Goal: Ask a question

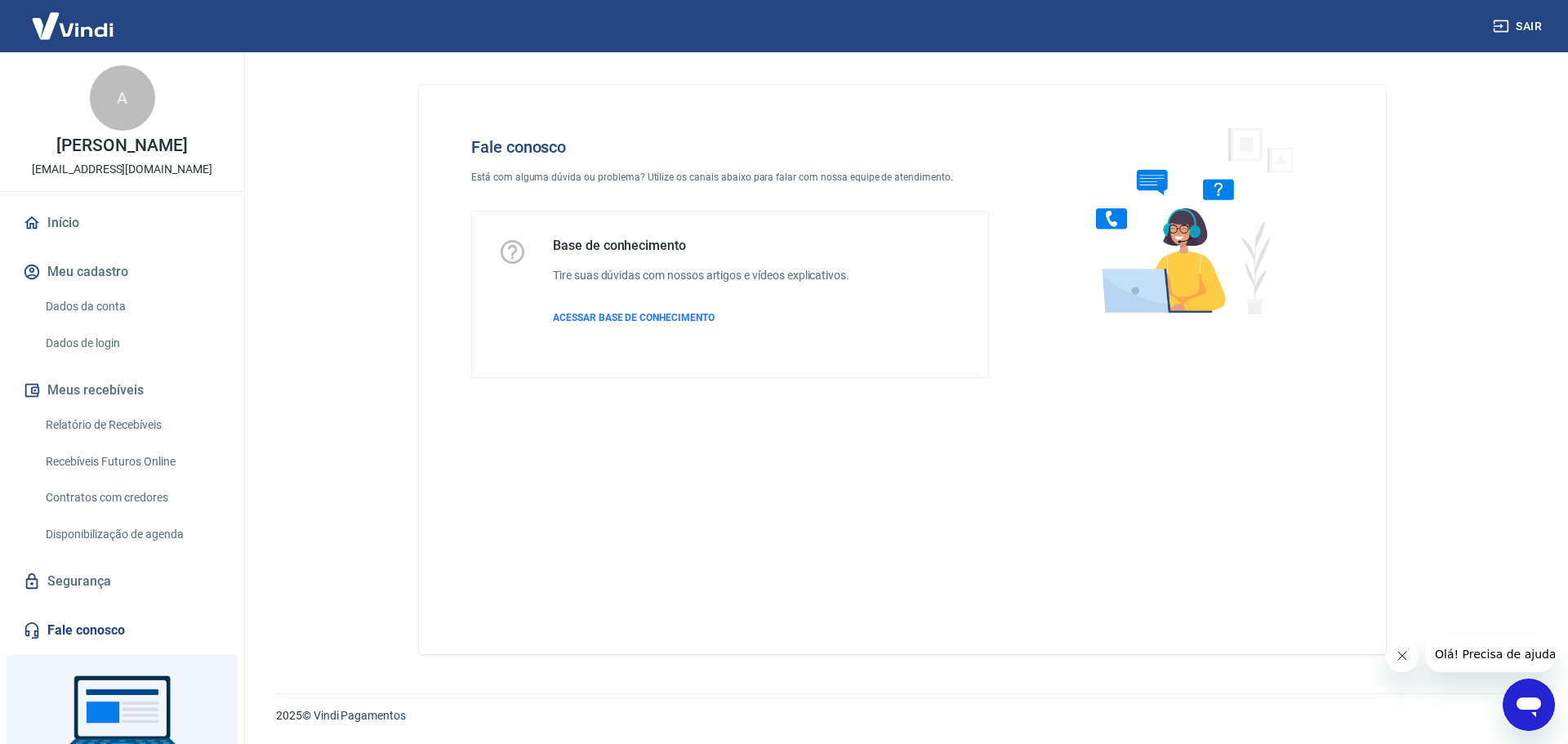
click at [1529, 705] on icon "Abrir janela de mensagens" at bounding box center [1529, 707] width 25 height 19
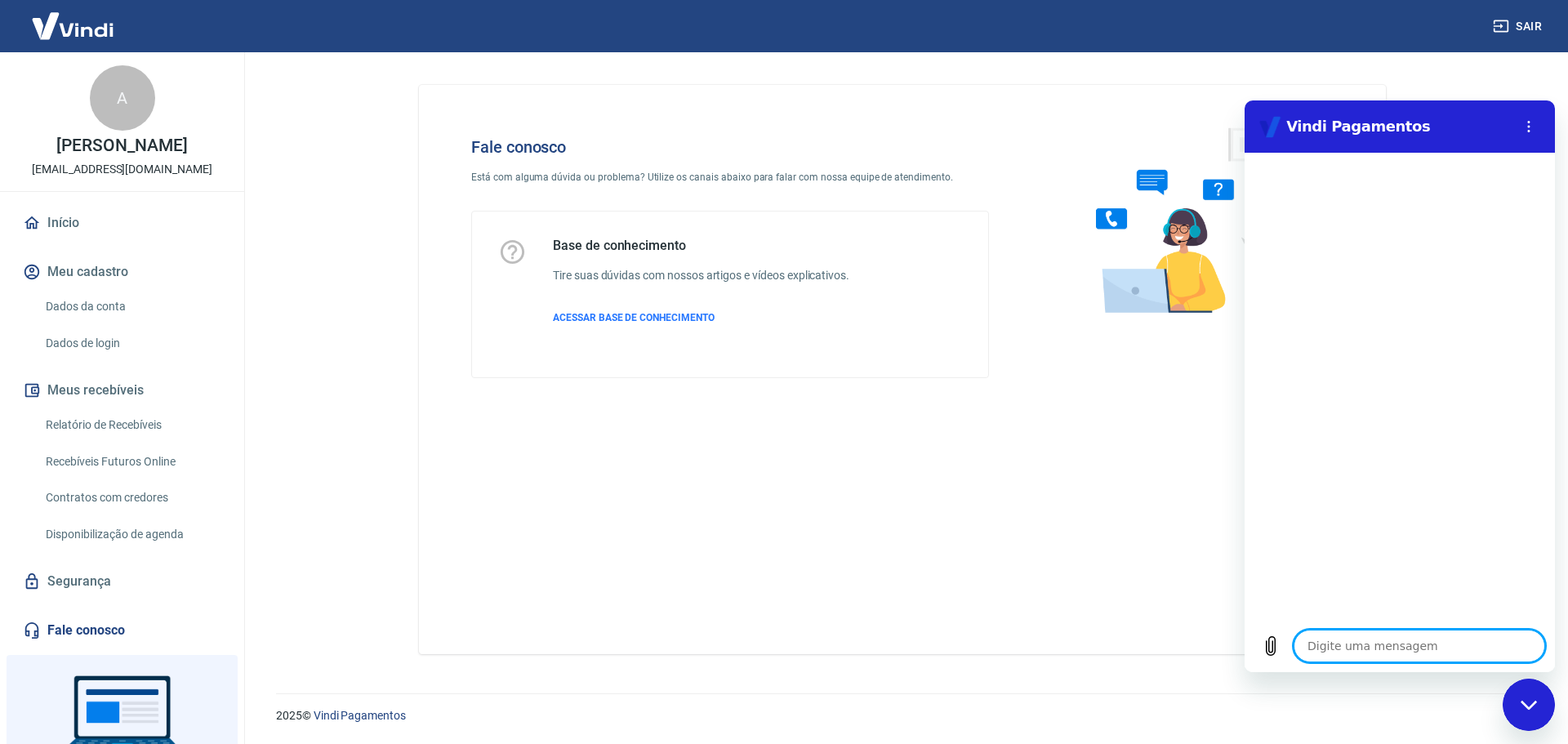
click at [1404, 647] on textarea at bounding box center [1420, 645] width 252 height 33
type textarea "o"
type textarea "x"
type textarea "ol"
type textarea "x"
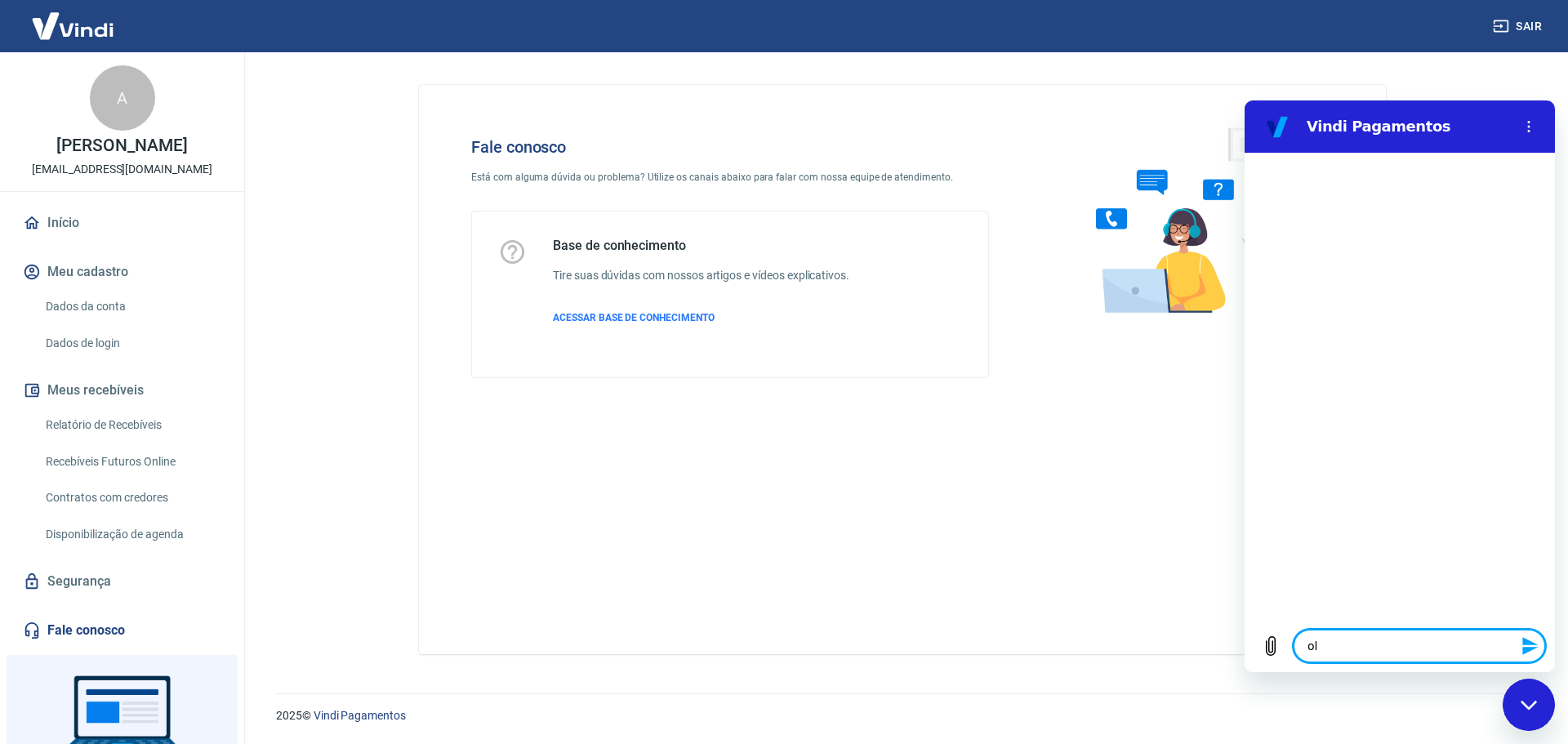
type textarea "olá"
type textarea "x"
type textarea "olá"
type textarea "x"
type textarea "olá b"
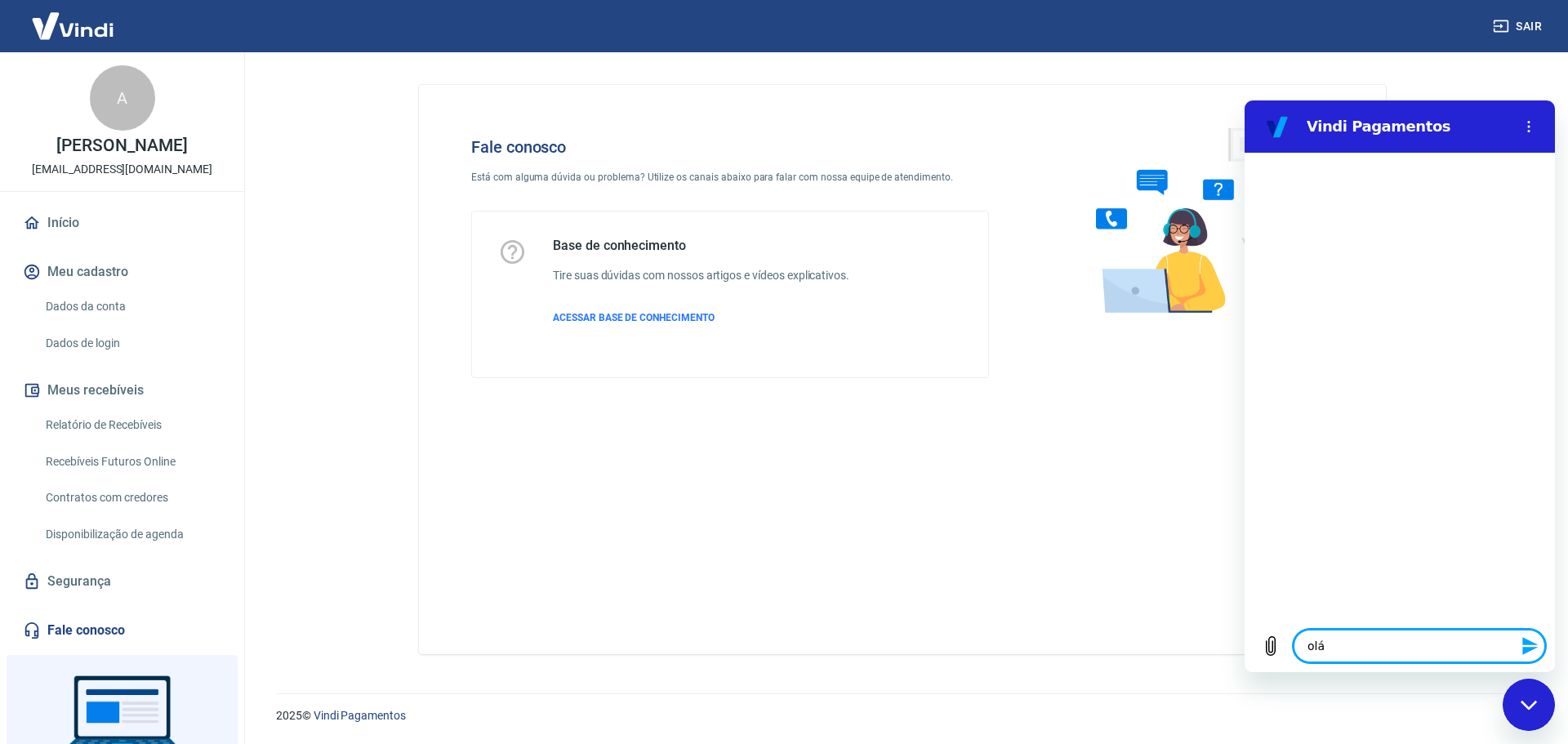
type textarea "x"
type textarea "olá bo"
type textarea "x"
type textarea "olá bom"
type textarea "x"
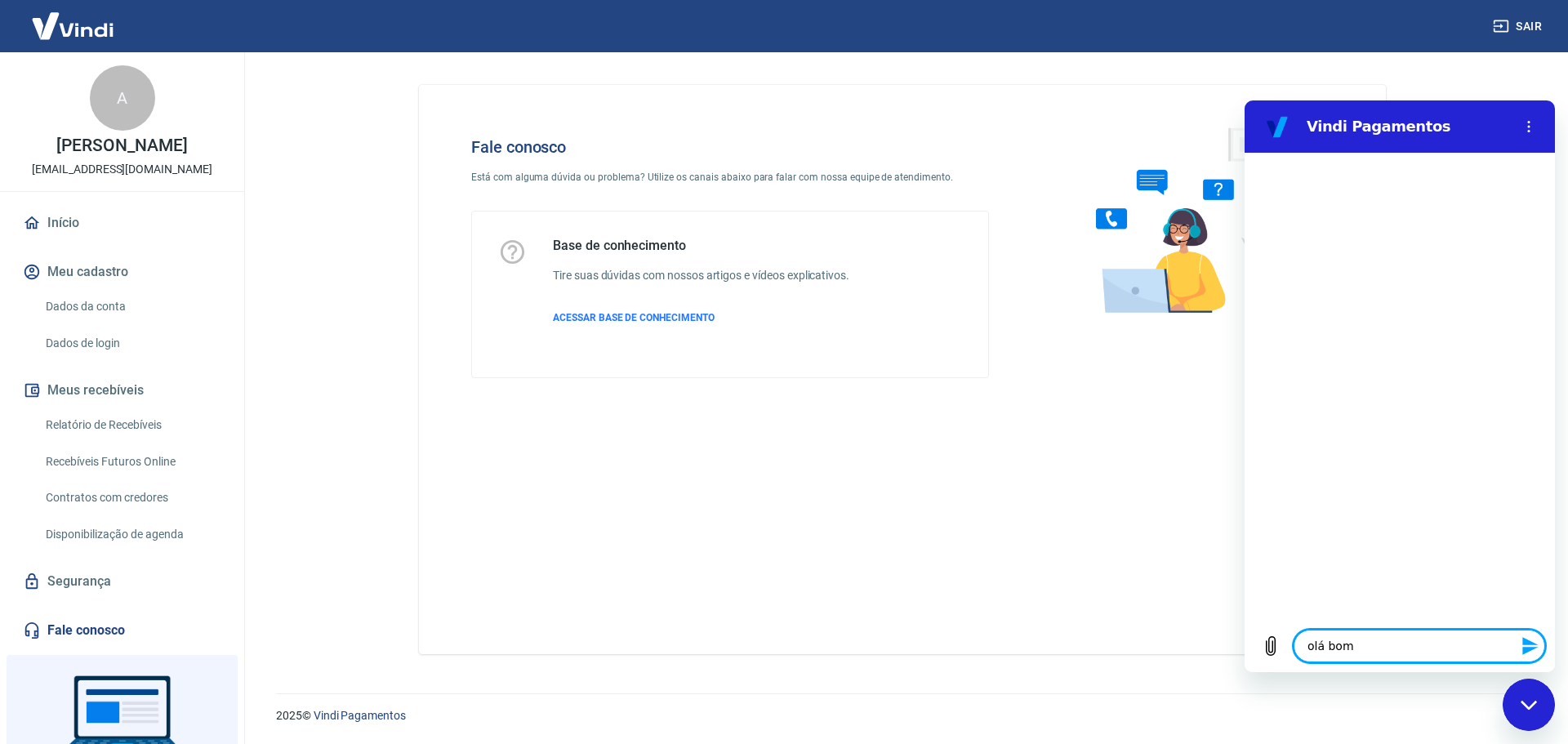
type textarea "olá bom"
type textarea "x"
type textarea "olá bom d"
type textarea "x"
type textarea "olá bom di"
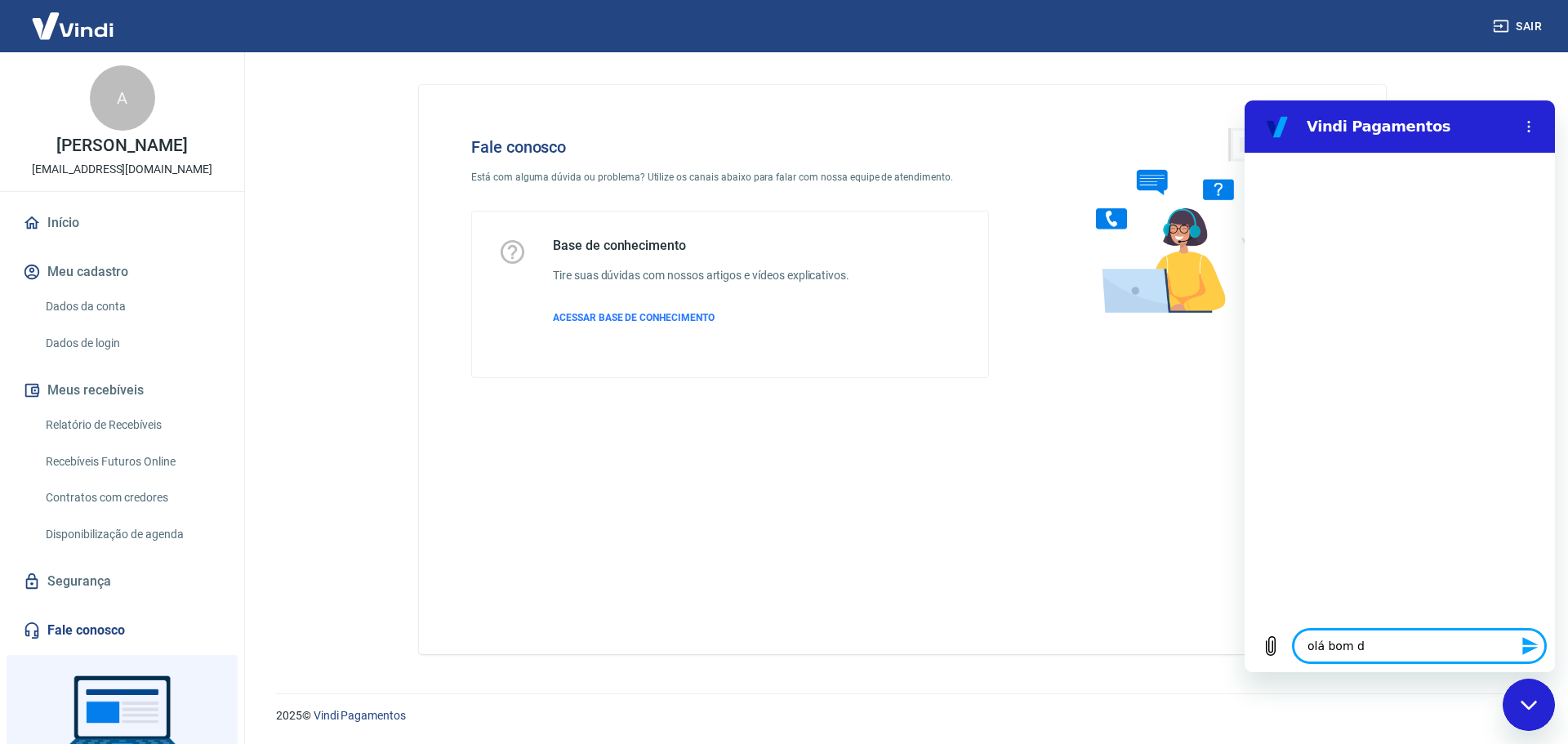
type textarea "x"
type textarea "olá bom dia"
type textarea "x"
type textarea "olá bom dia."
type textarea "x"
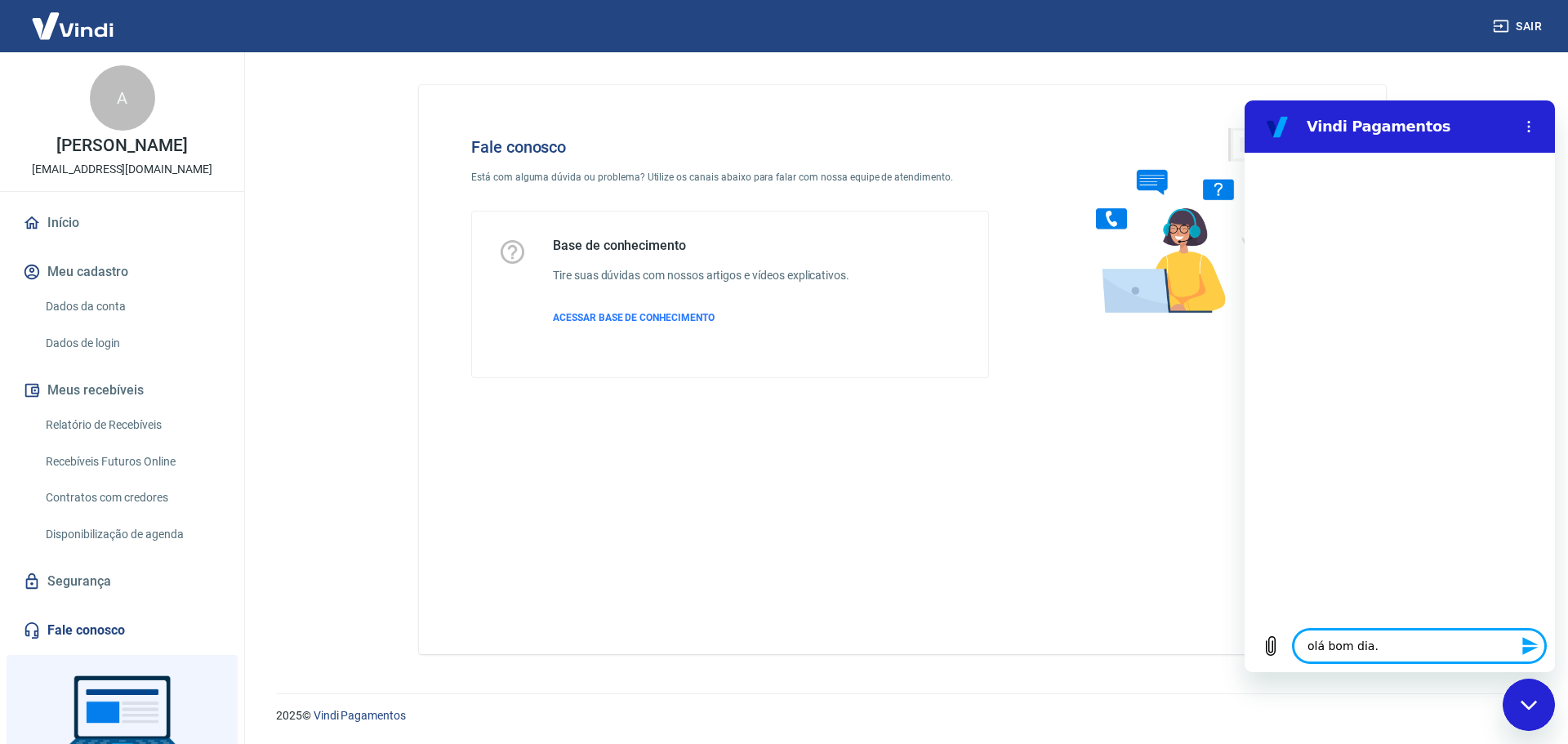
type textarea "olá bom dia."
type textarea "x"
type textarea "olá bom dia. t"
type textarea "x"
type textarea "olá bom dia. ti"
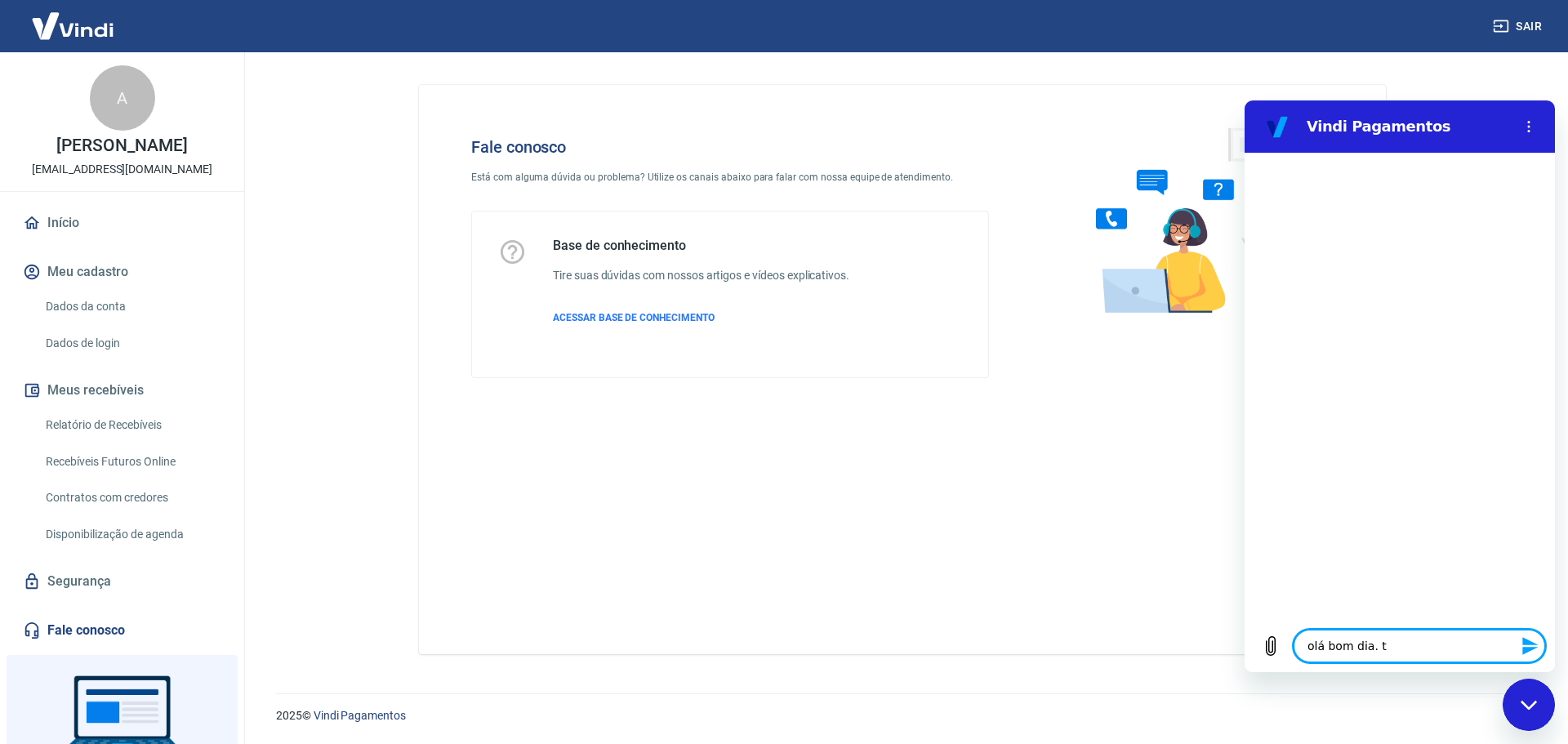
type textarea "x"
type textarea "olá bom dia. tiv"
type textarea "x"
type textarea "olá bom dia. tive"
type textarea "x"
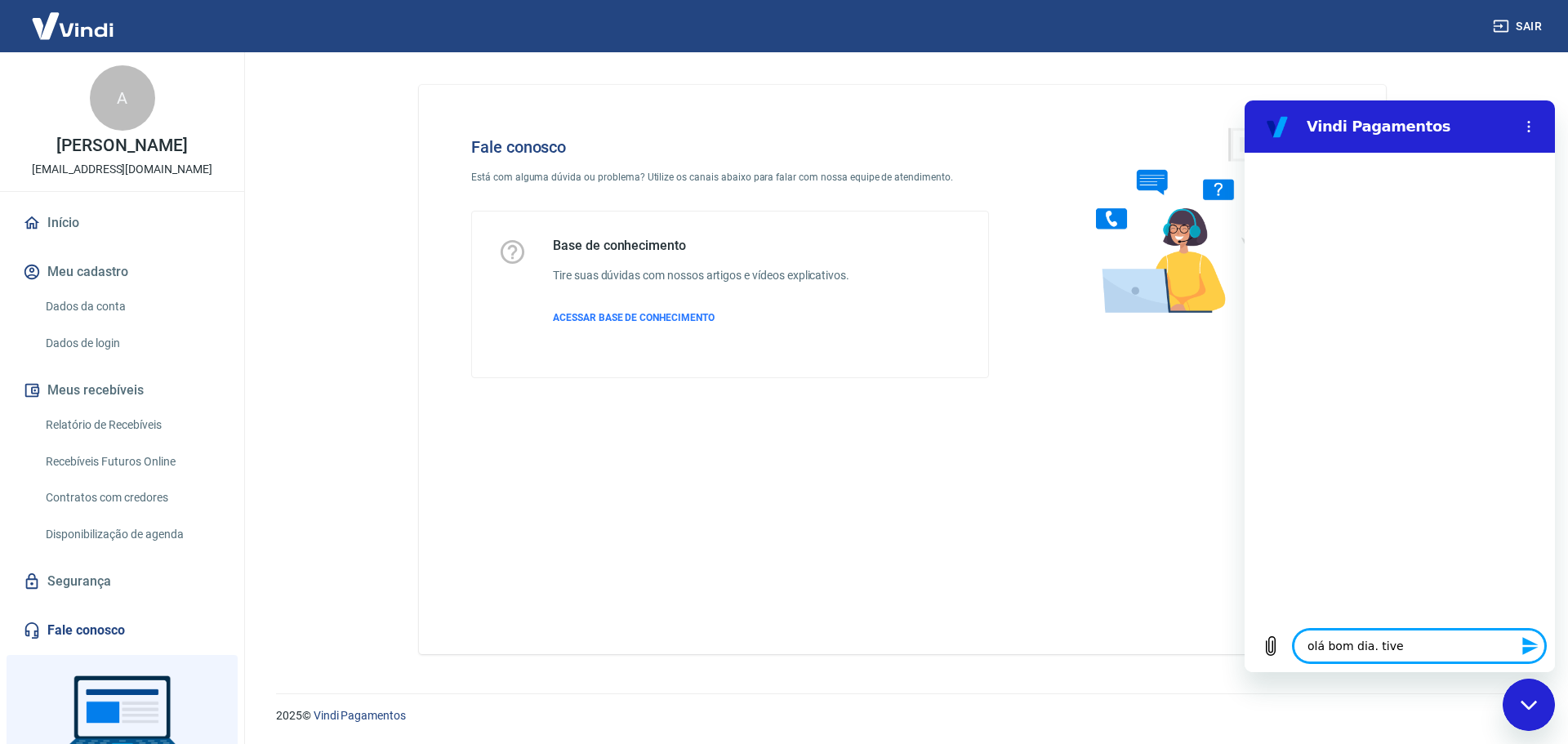
type textarea "olá bom dia. tivem"
type textarea "x"
type textarea "olá bom dia. tivemo"
type textarea "x"
type textarea "olá bom dia. tivemos"
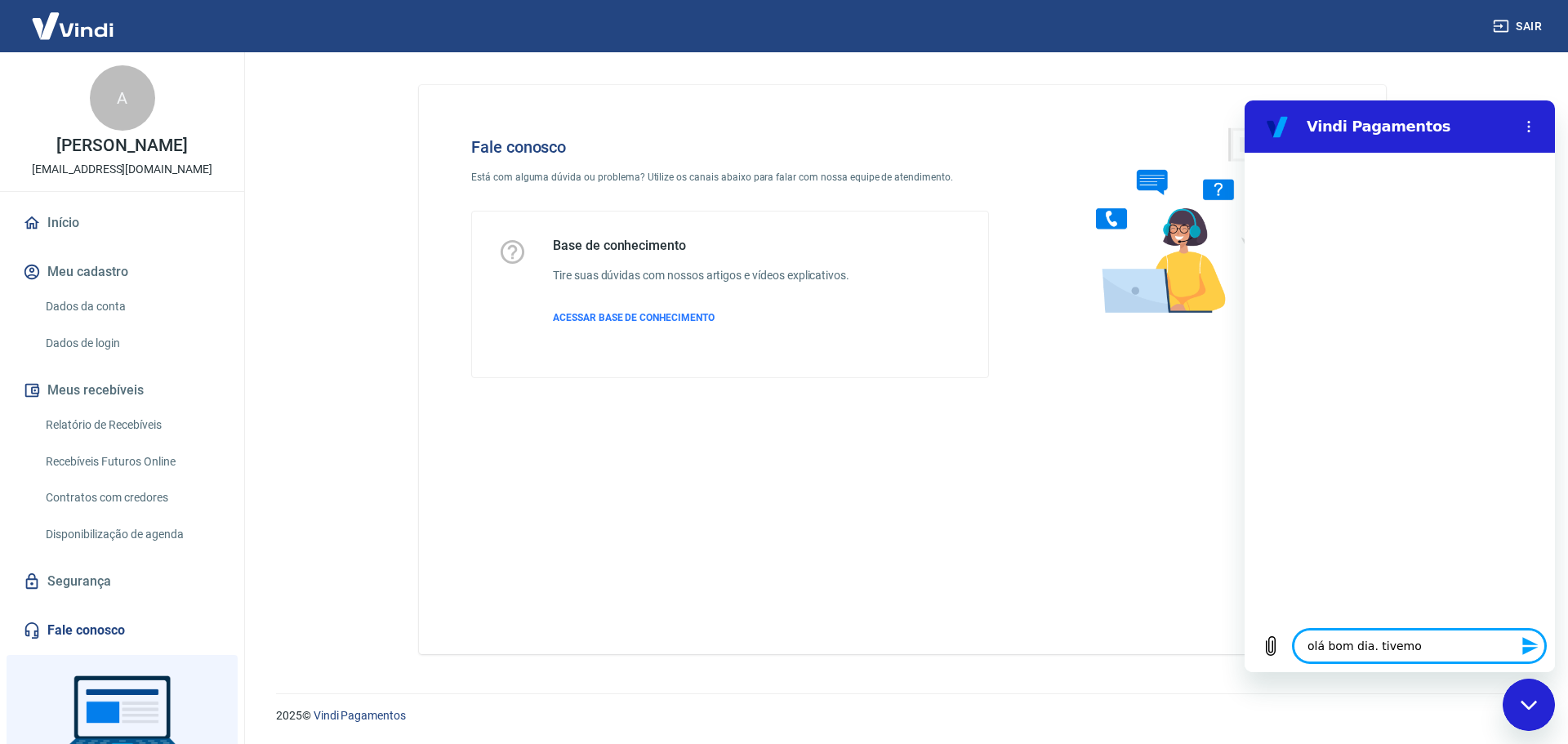
type textarea "x"
type textarea "olá bom dia. tivemos"
type textarea "x"
type textarea "olá bom dia. tivemos u"
type textarea "x"
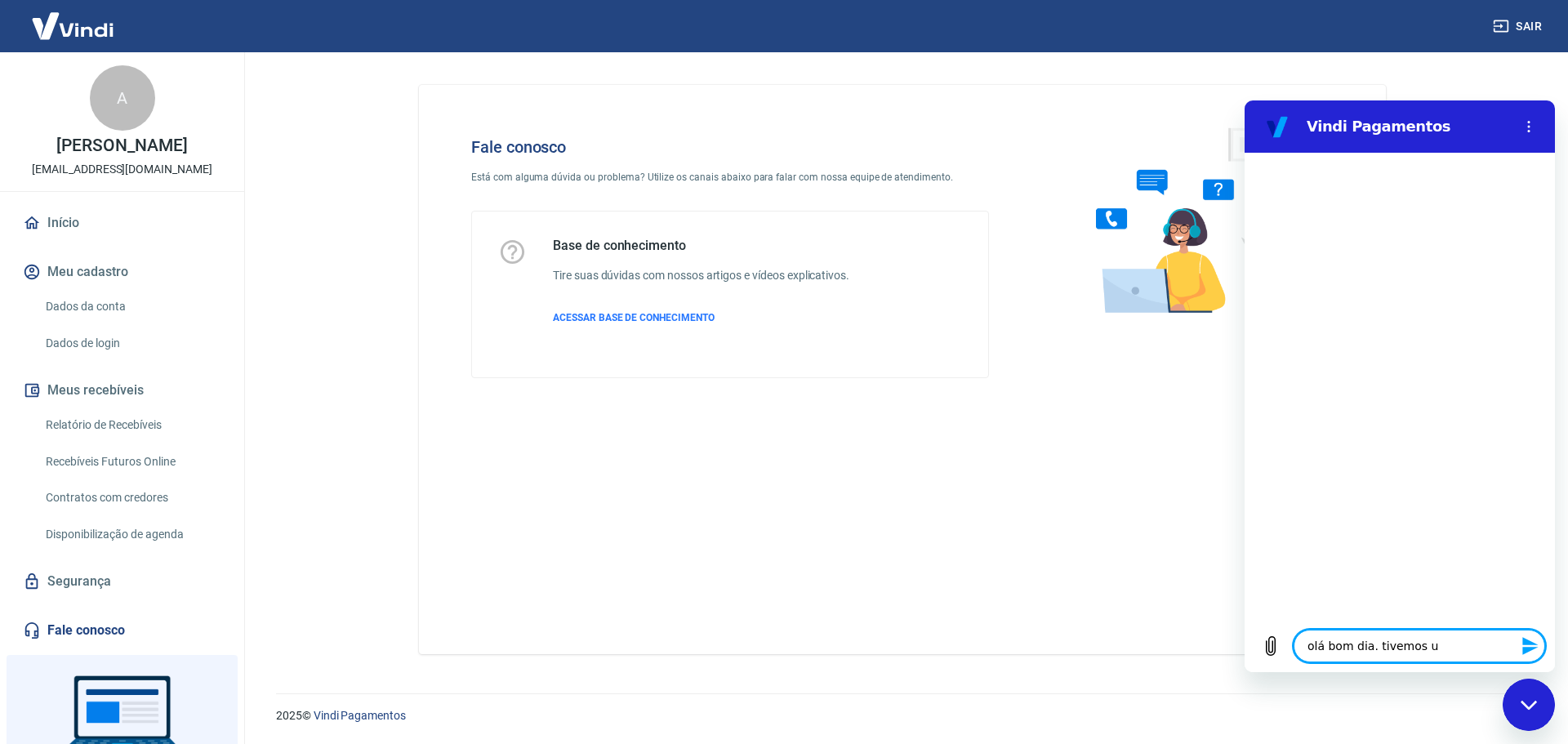
type textarea "olá bom dia. tivemos um"
type textarea "x"
type textarea "olá bom dia. tivemos um"
type textarea "x"
type textarea "olá bom dia. tivemos um p"
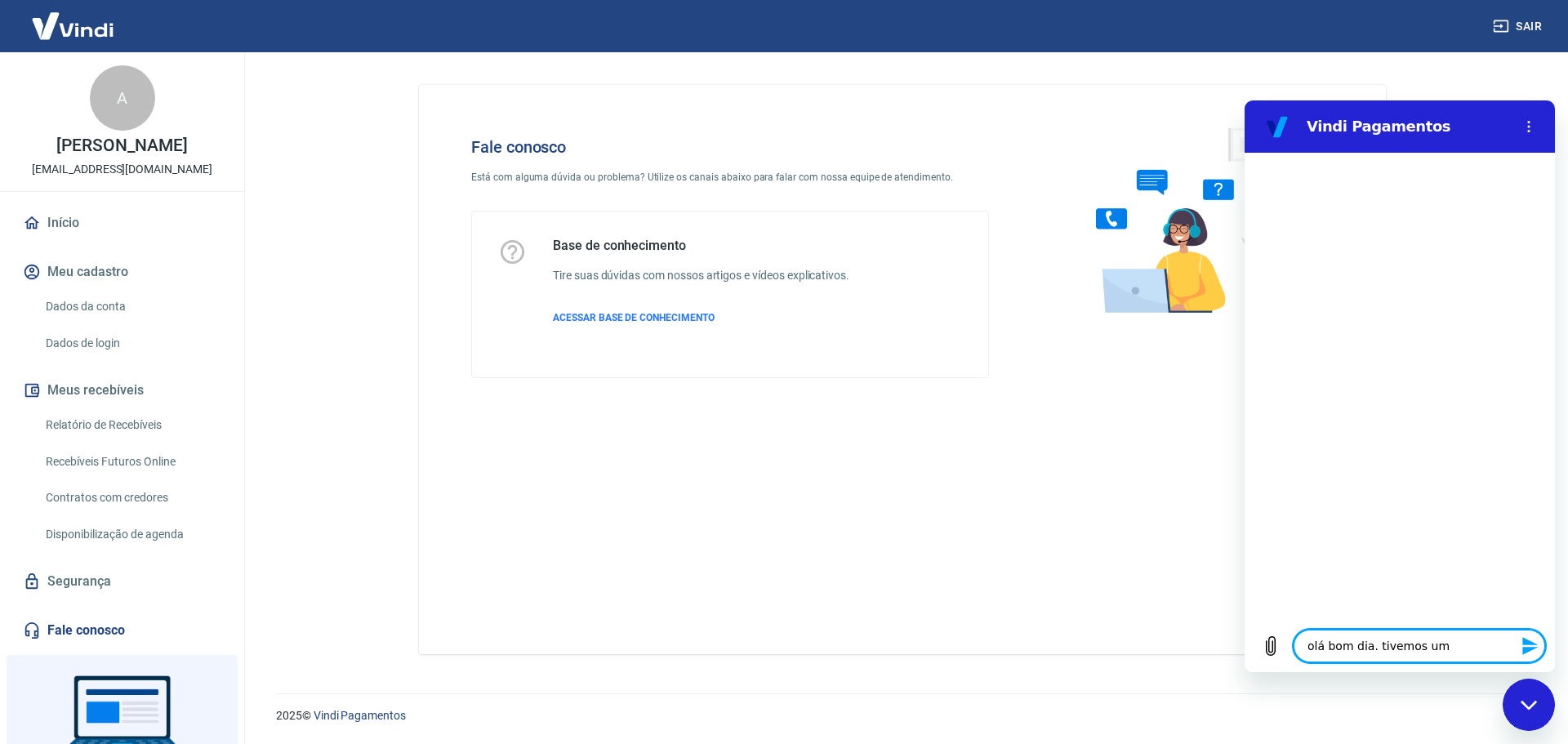
type textarea "x"
type textarea "olá bom dia. tivemos um pe"
type textarea "x"
type textarea "olá bom dia. tivemos um ped"
type textarea "x"
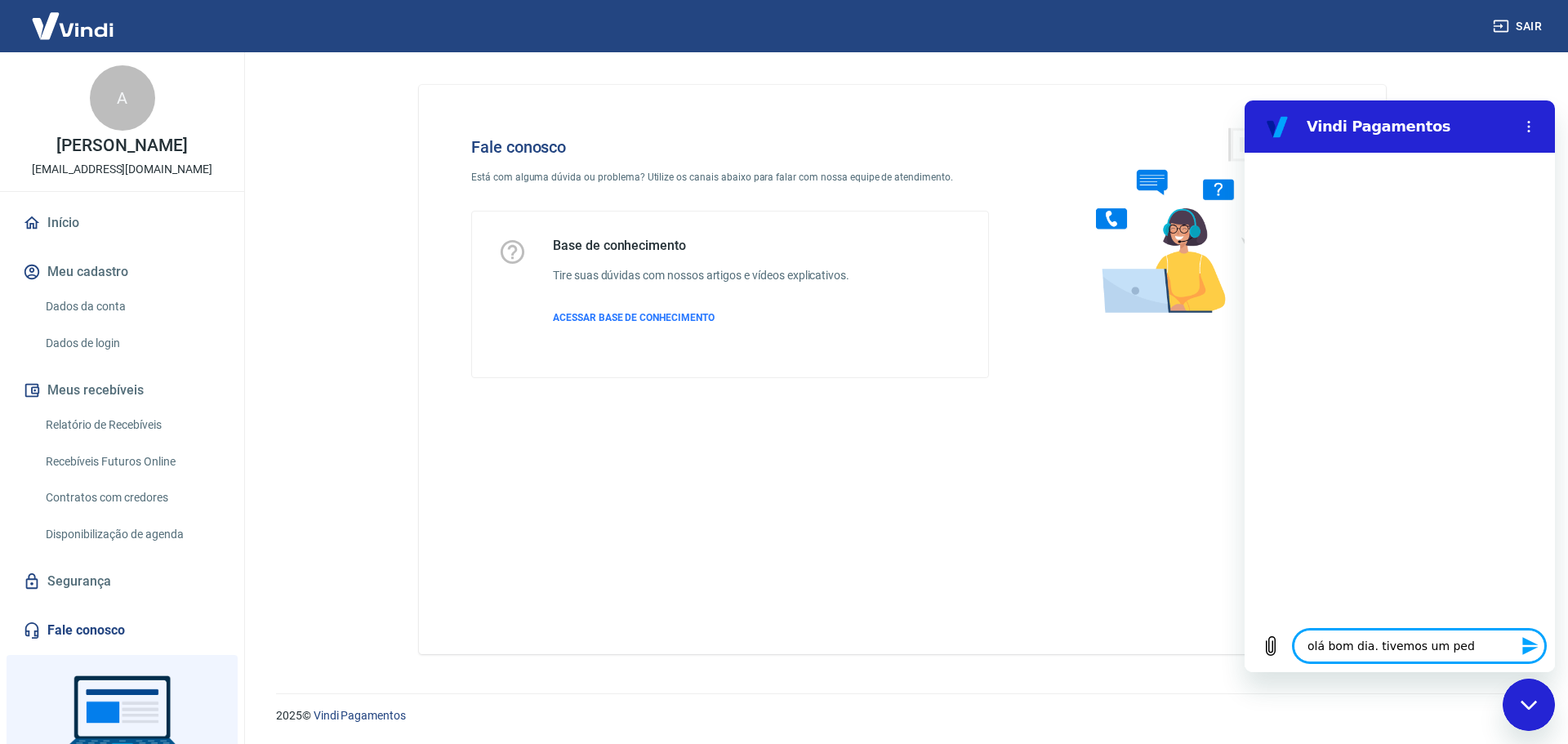
type textarea "olá bom dia. tivemos um pedi"
type textarea "x"
type textarea "olá bom dia. tivemos um pedid"
type textarea "x"
type textarea "olá bom dia. tivemos um pedido"
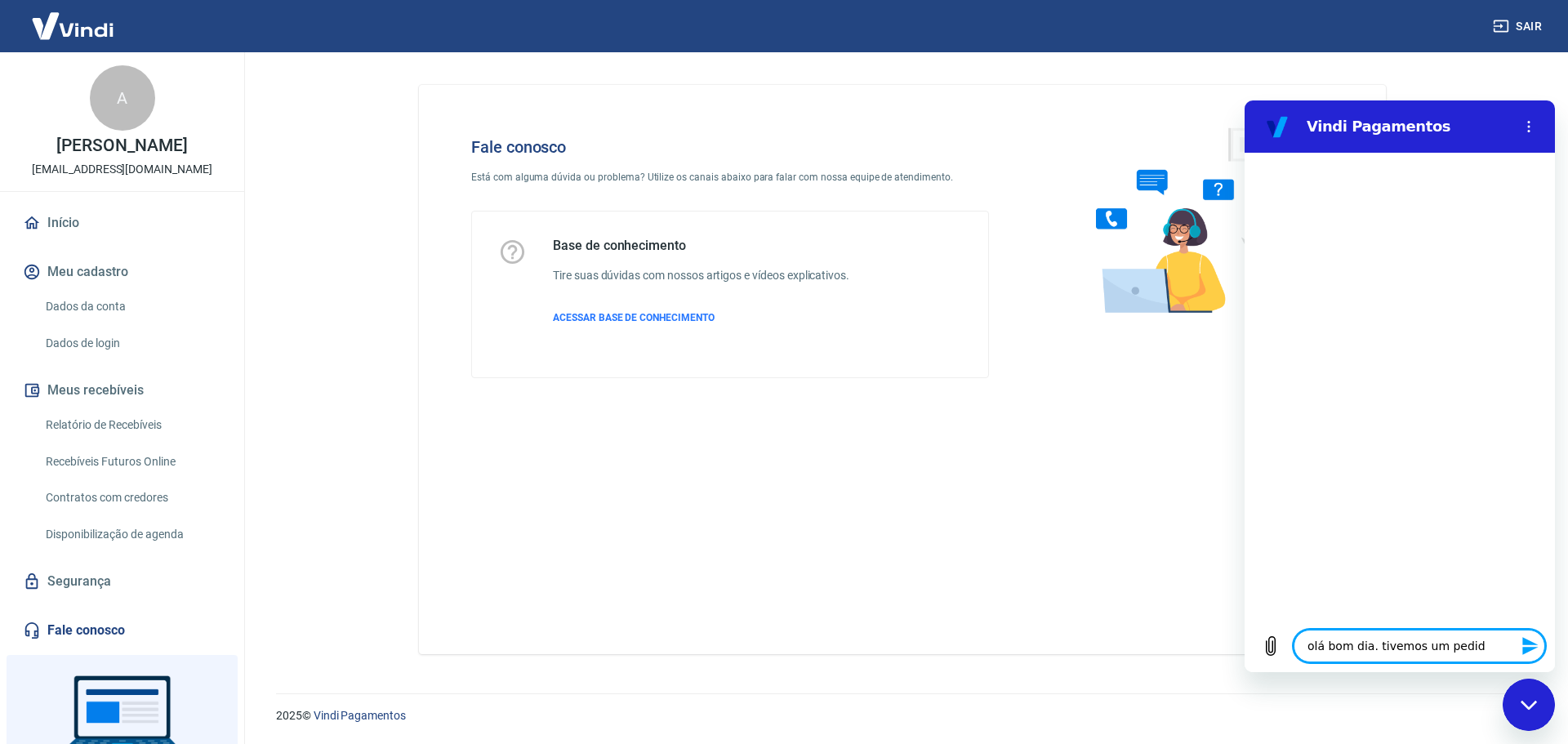
type textarea "x"
type textarea "olá bom dia. tivemos um pedido"
type textarea "x"
type textarea "olá bom dia. tivemos um pedido c"
type textarea "x"
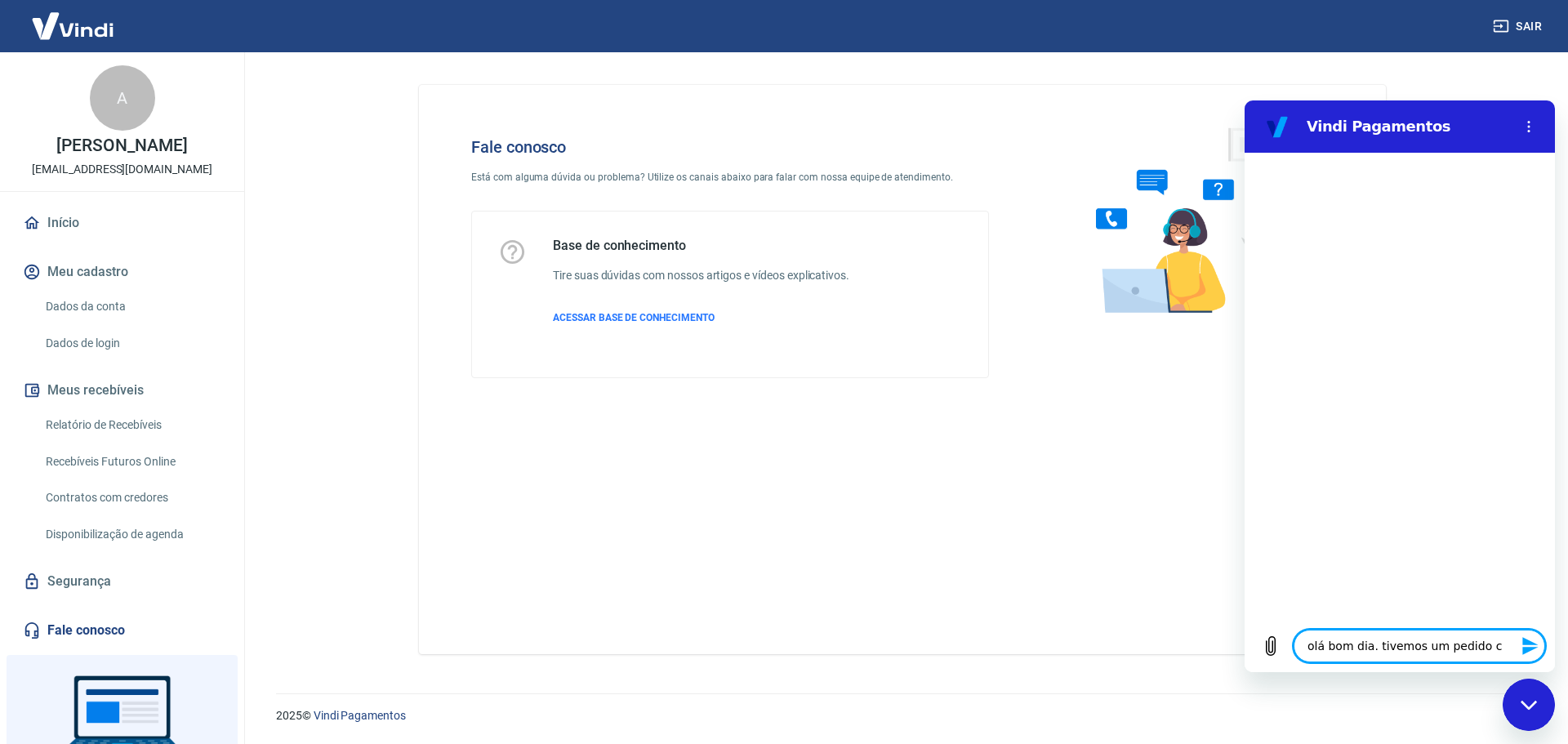
type textarea "olá bom dia. tivemos um pedido ca"
type textarea "x"
type textarea "olá bom dia. tivemos um pedido can"
type textarea "x"
type textarea "olá bom dia. tivemos um pedido cand"
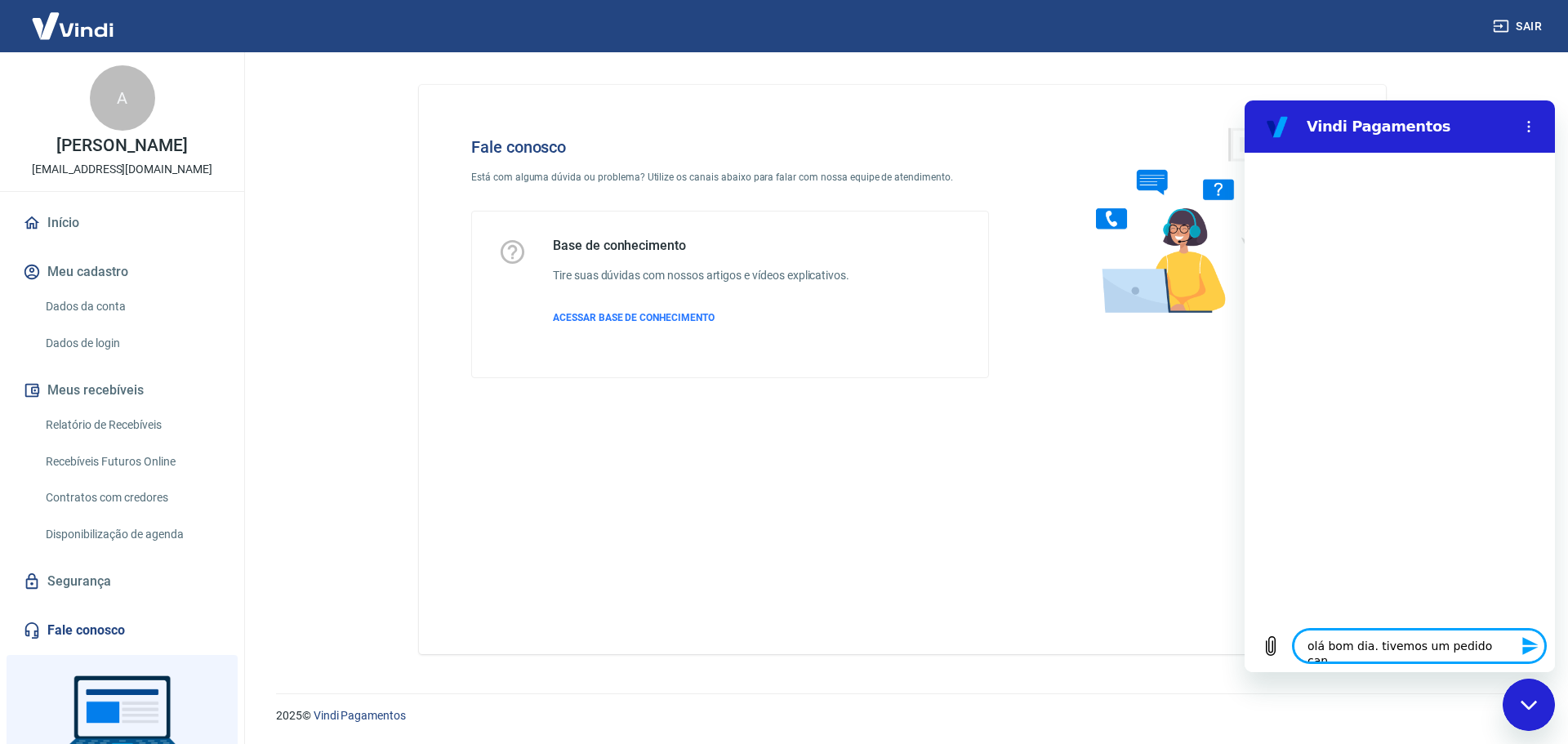
type textarea "x"
type textarea "olá bom dia. tivemos um pedido can"
type textarea "x"
type textarea "olá bom dia. tivemos um pedido canc"
type textarea "x"
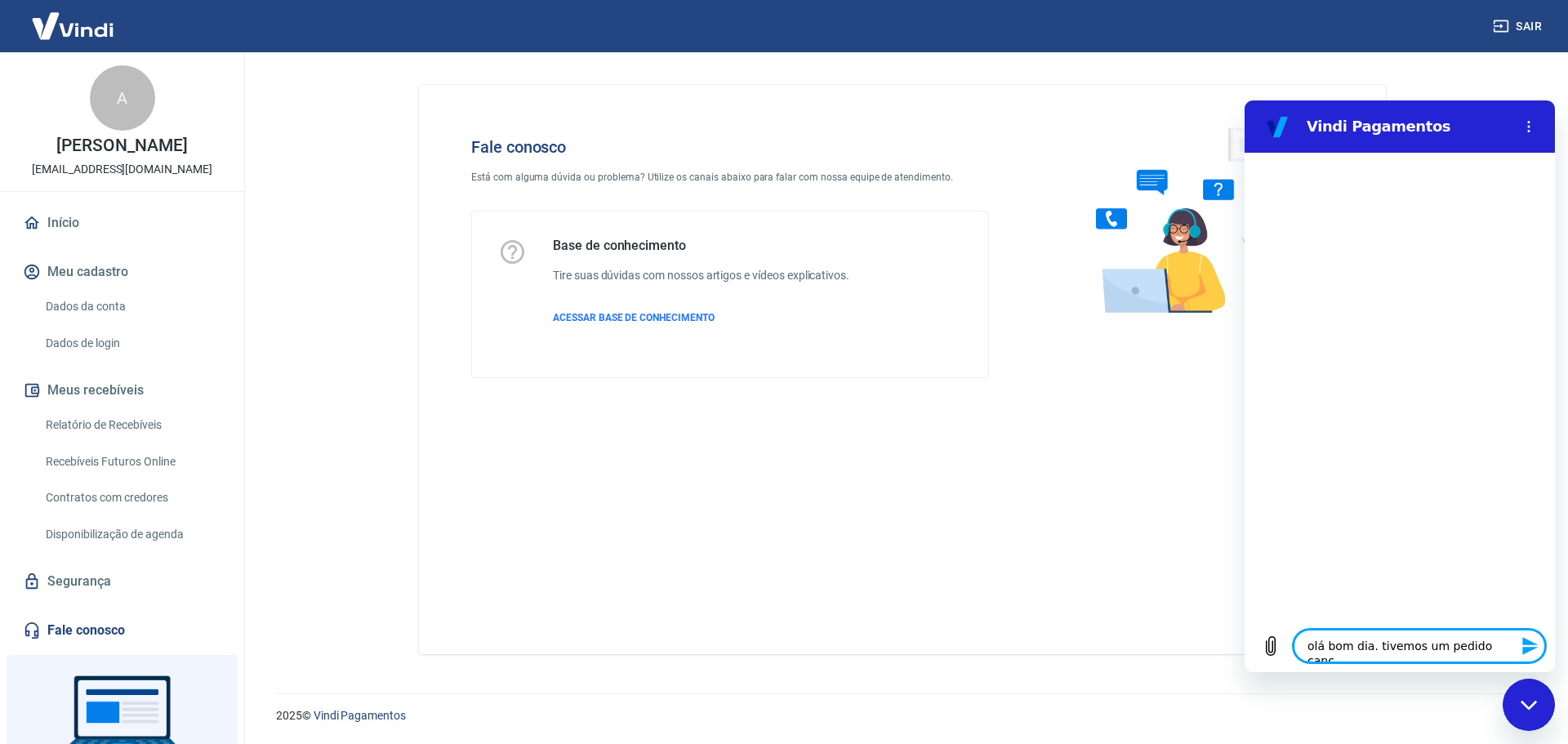
type textarea "olá bom dia. tivemos um pedido cance"
type textarea "x"
type textarea "olá bom dia. tivemos um pedido cancea"
type textarea "x"
type textarea "olá bom dia. tivemos um pedido cance"
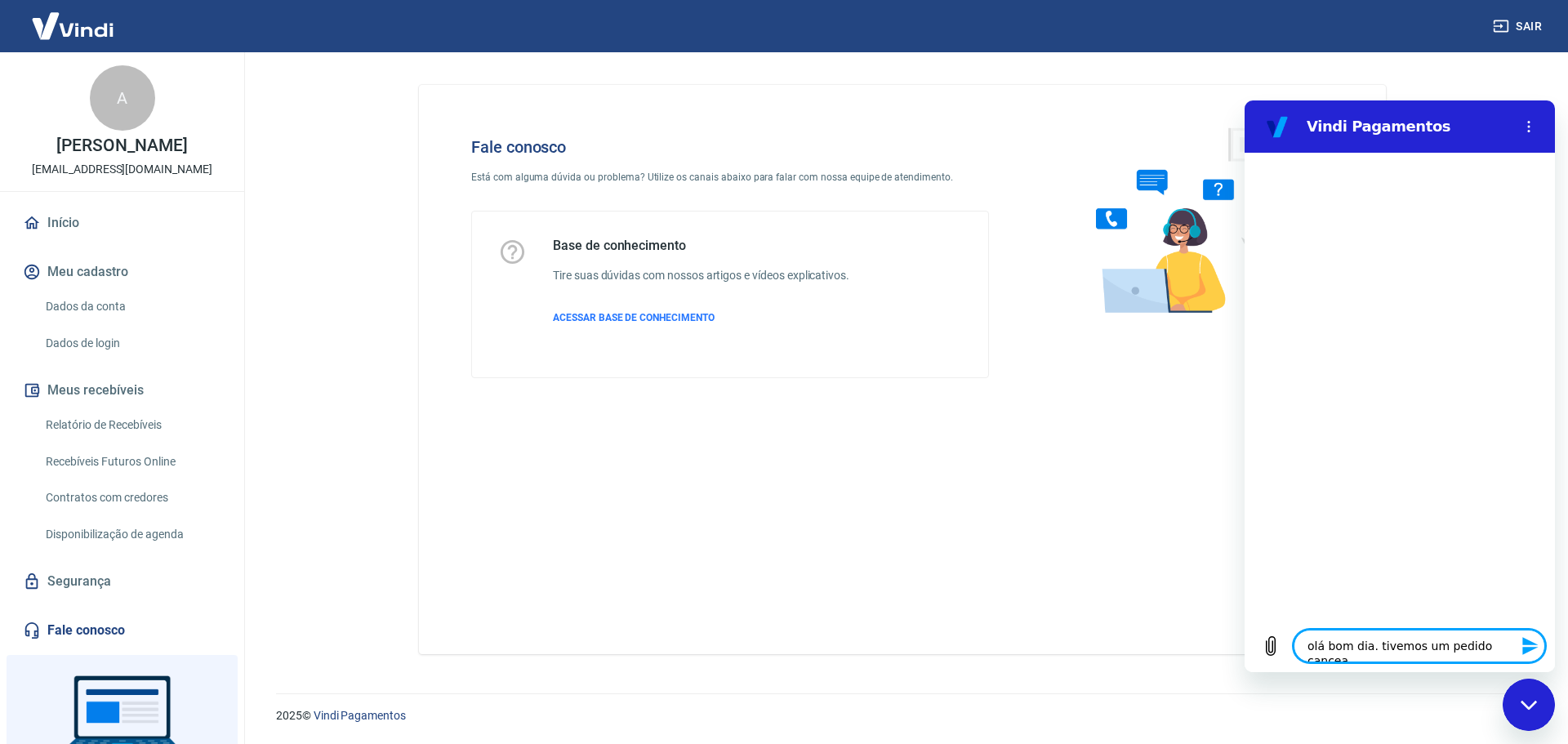
type textarea "x"
type textarea "olá bom dia. tivemos um pedido cancel"
type textarea "x"
type textarea "olá bom dia. tivemos um pedido cancela"
type textarea "x"
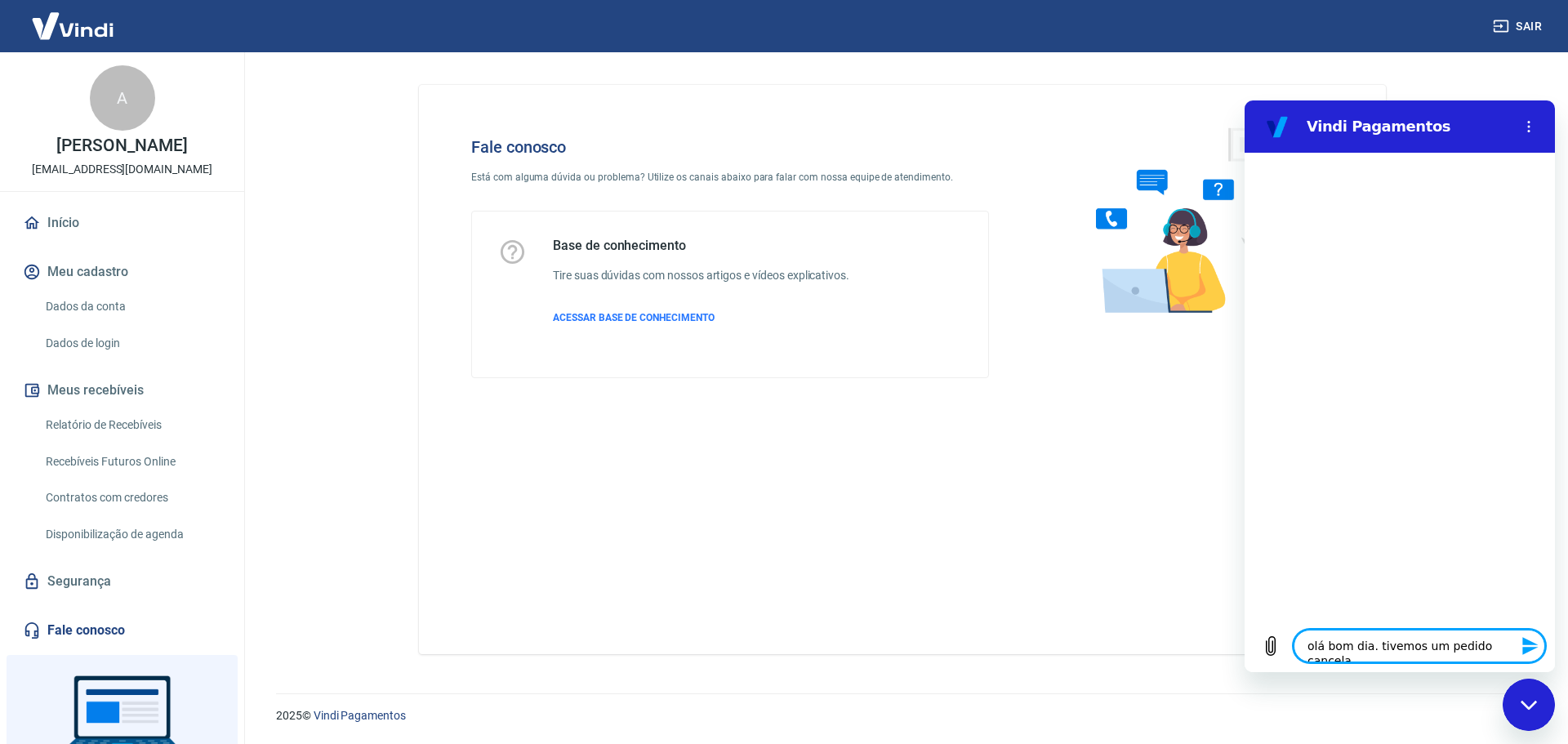
type textarea "olá bom dia. tivemos um pedido cancelad"
type textarea "x"
type textarea "olá bom dia. tivemos um pedido cancelado"
type textarea "x"
type textarea "olá bom dia. tivemos um pedido cancelado"
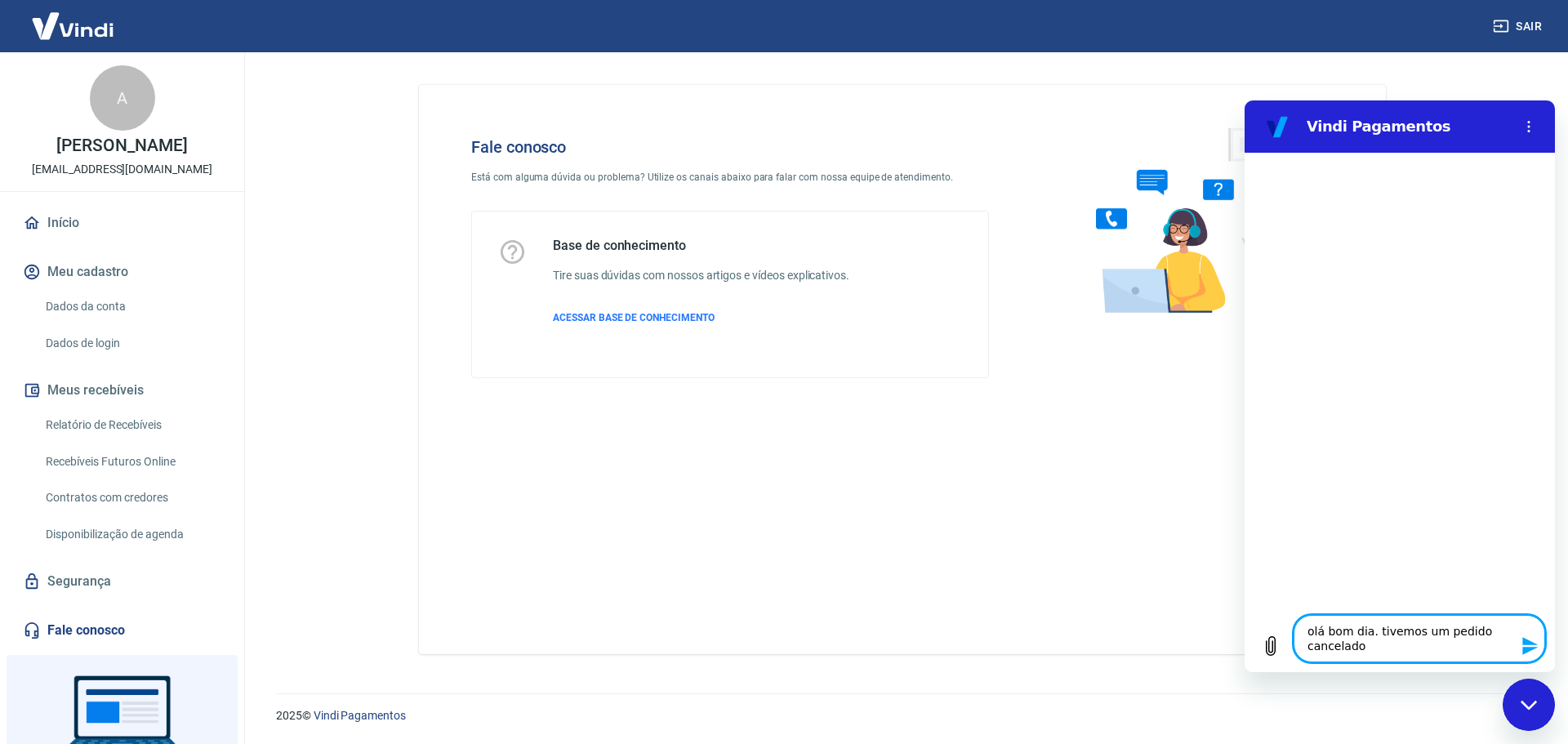
type textarea "x"
type textarea "olá bom dia. tivemos um pedido cancelado e"
type textarea "x"
type textarea "olá bom dia. tivemos um pedido cancelado e"
type textarea "x"
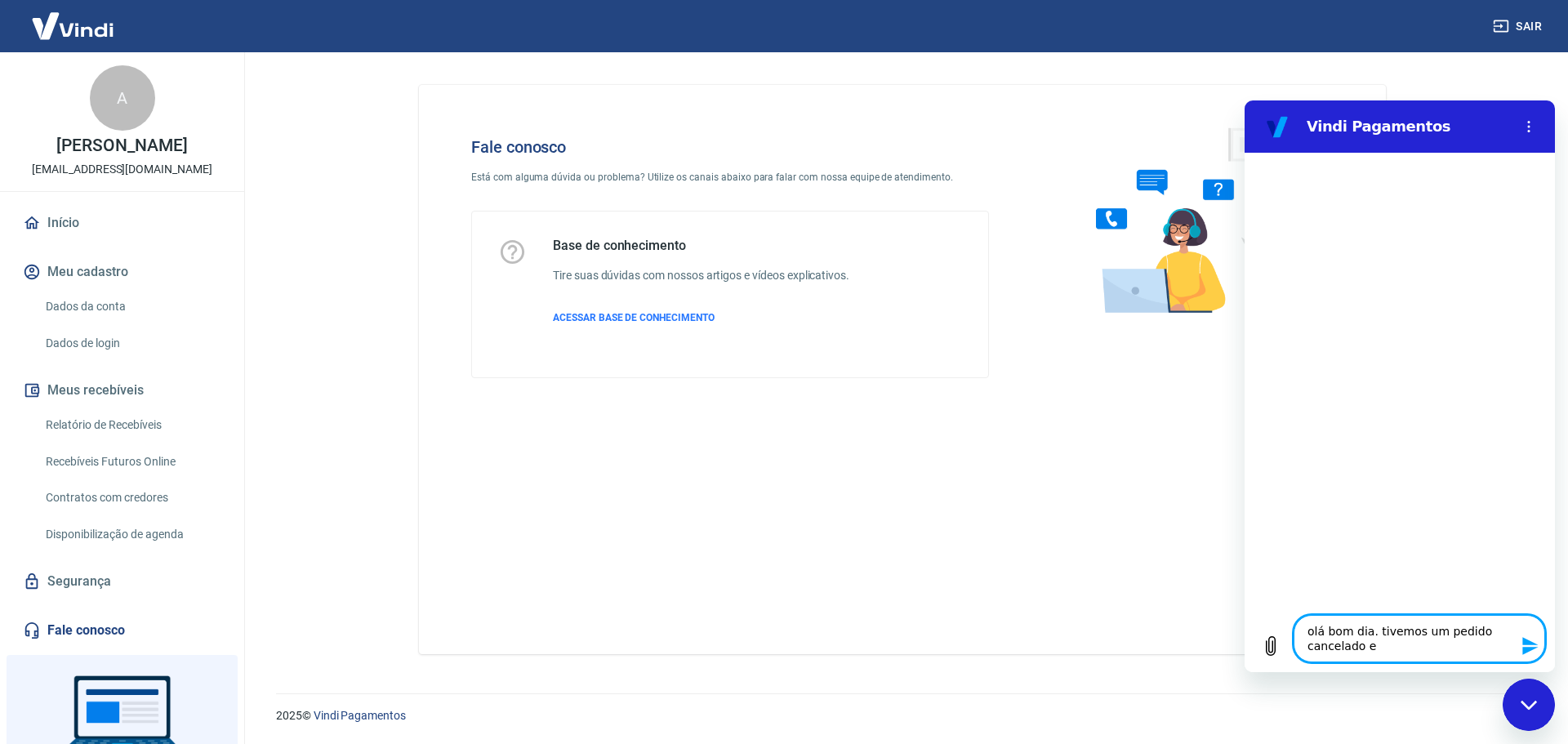
type textarea "olá bom dia. tivemos um pedido cancelado e g"
type textarea "x"
type textarea "olá bom dia. tivemos um pedido cancelado e go"
type textarea "x"
type textarea "olá bom dia. tivemos um pedido cancelado e gos"
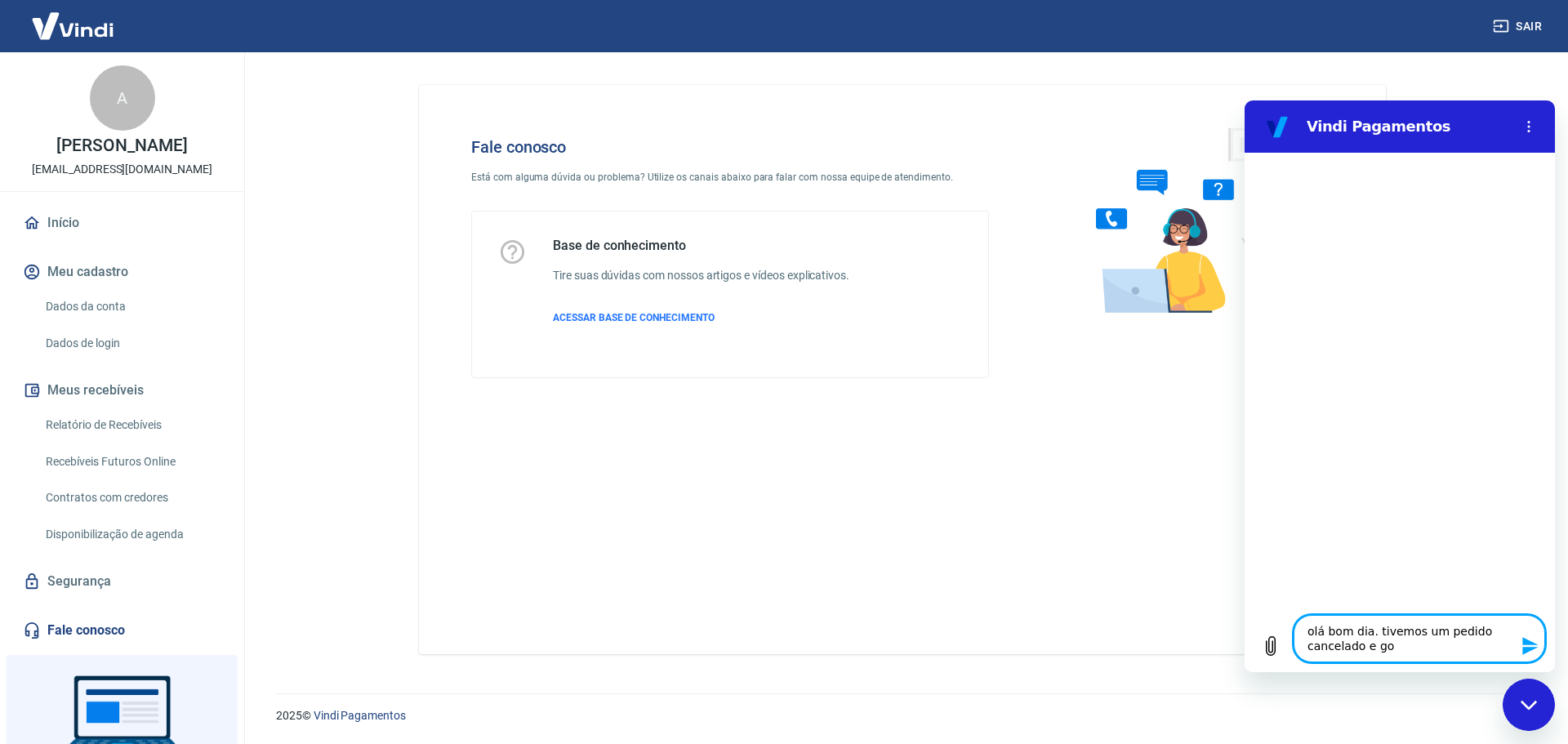
type textarea "x"
type textarea "olá bom dia. tivemos um pedido cancelado e gost"
type textarea "x"
click at [1474, 637] on textarea "olá bom dia. tivemos um pedido cancelado e gost" at bounding box center [1420, 638] width 252 height 48
type textarea "olá bom dia. tivemos um pedido ccancelado e gost"
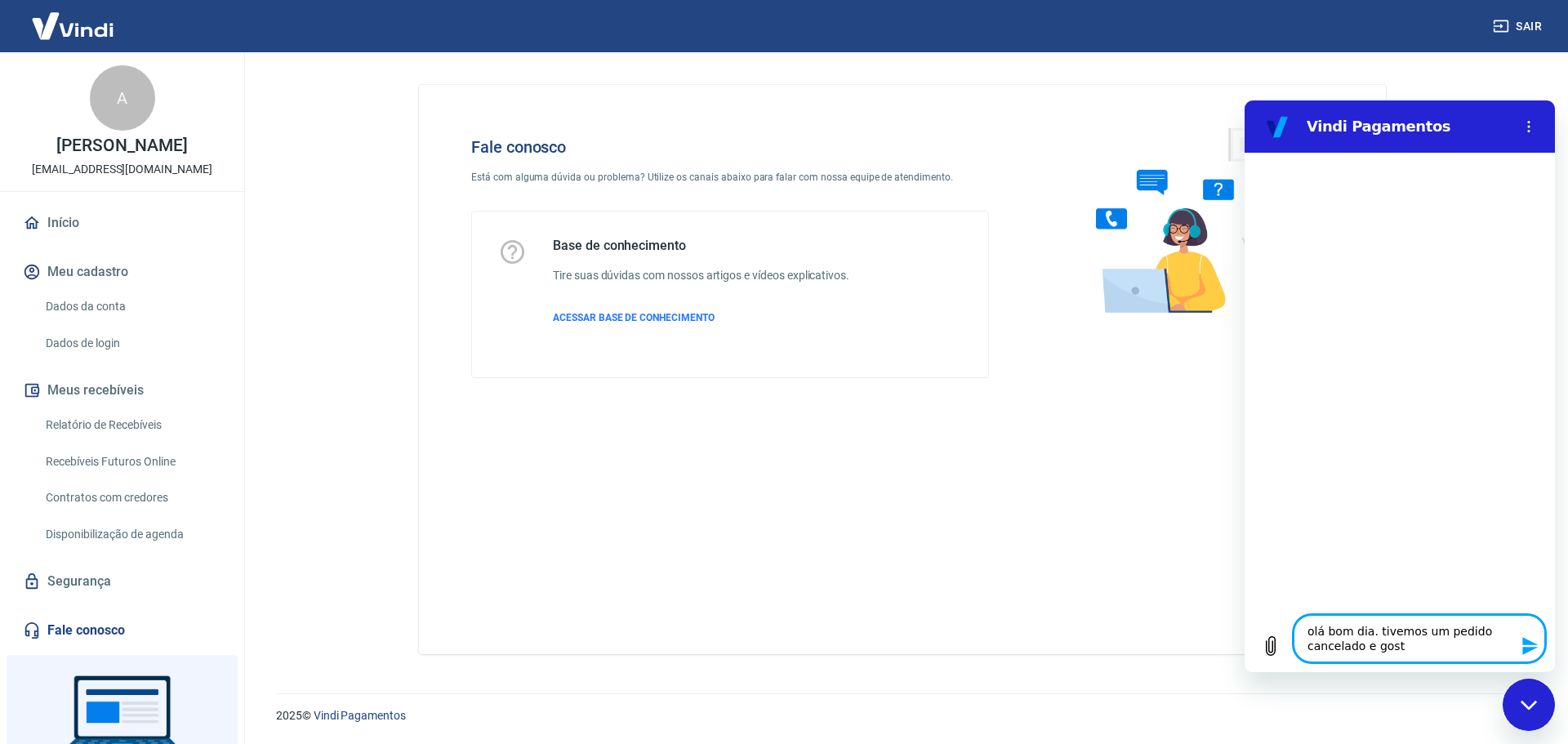
type textarea "x"
type textarea "olá bom dia. tivemos um pedido cocancelado e gost"
type textarea "x"
type textarea "olá bom dia. tivemos um pedido comcancelado e gost"
type textarea "x"
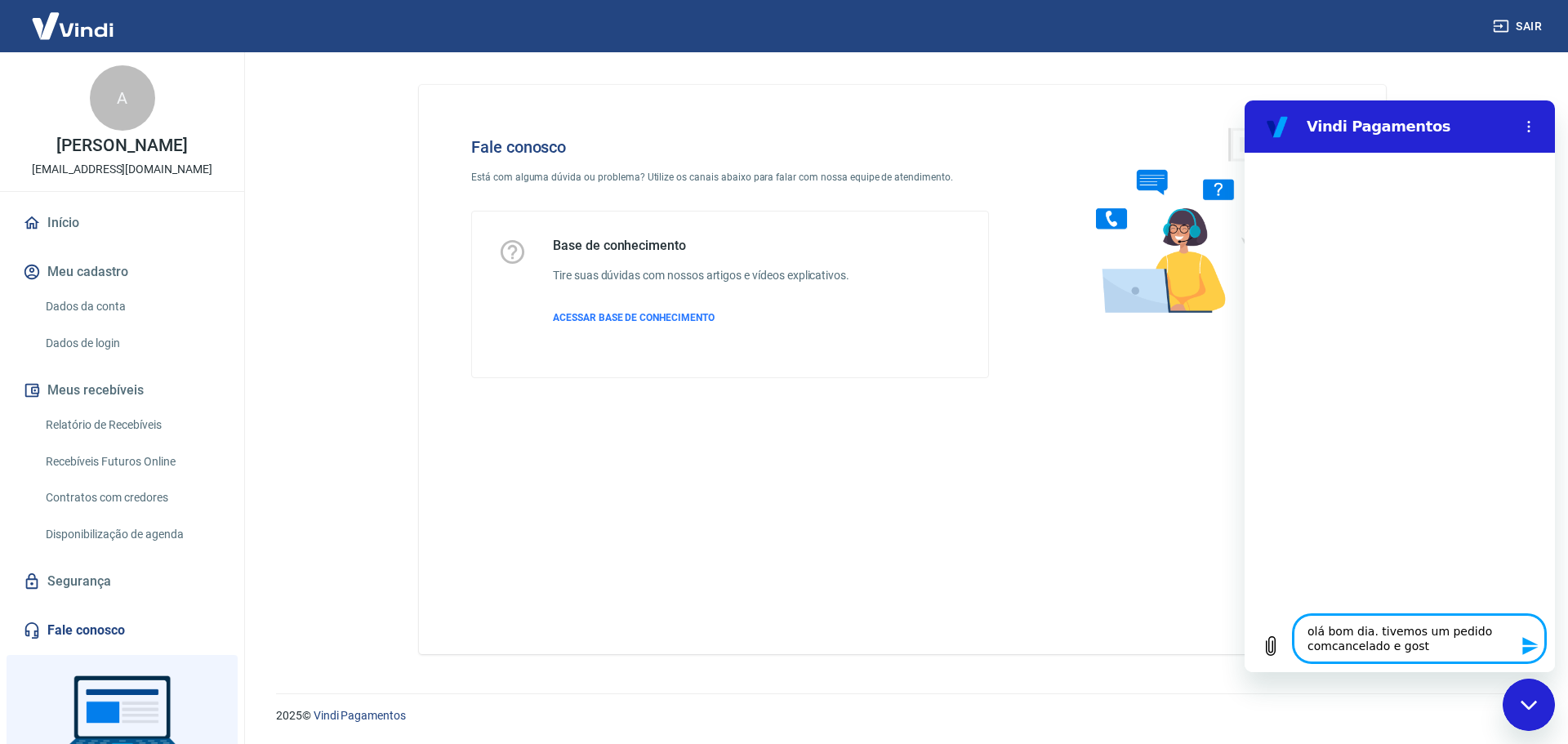
type textarea "olá bom dia. tivemos um pedido com cancelado e gost"
type textarea "x"
type textarea "olá bom dia. tivemos um pedido com pcancelado e gost"
type textarea "x"
type textarea "olá bom dia. tivemos um pedido com pacancelado e gost"
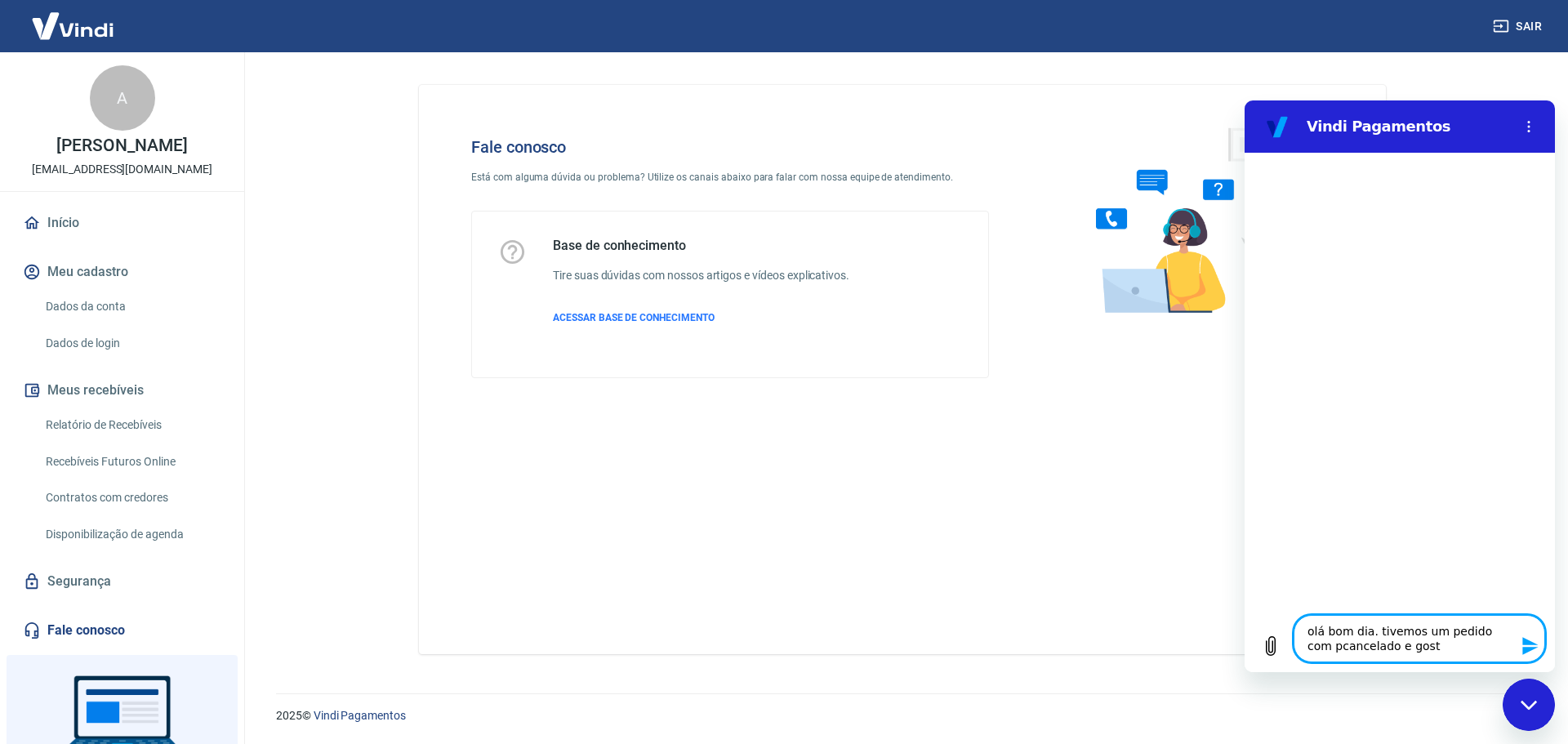
type textarea "x"
type textarea "olá bom dia. tivemos um pedido com pagcancelado e gost"
type textarea "x"
type textarea "olá bom dia. tivemos um pedido com pagacancelado e gost"
type textarea "x"
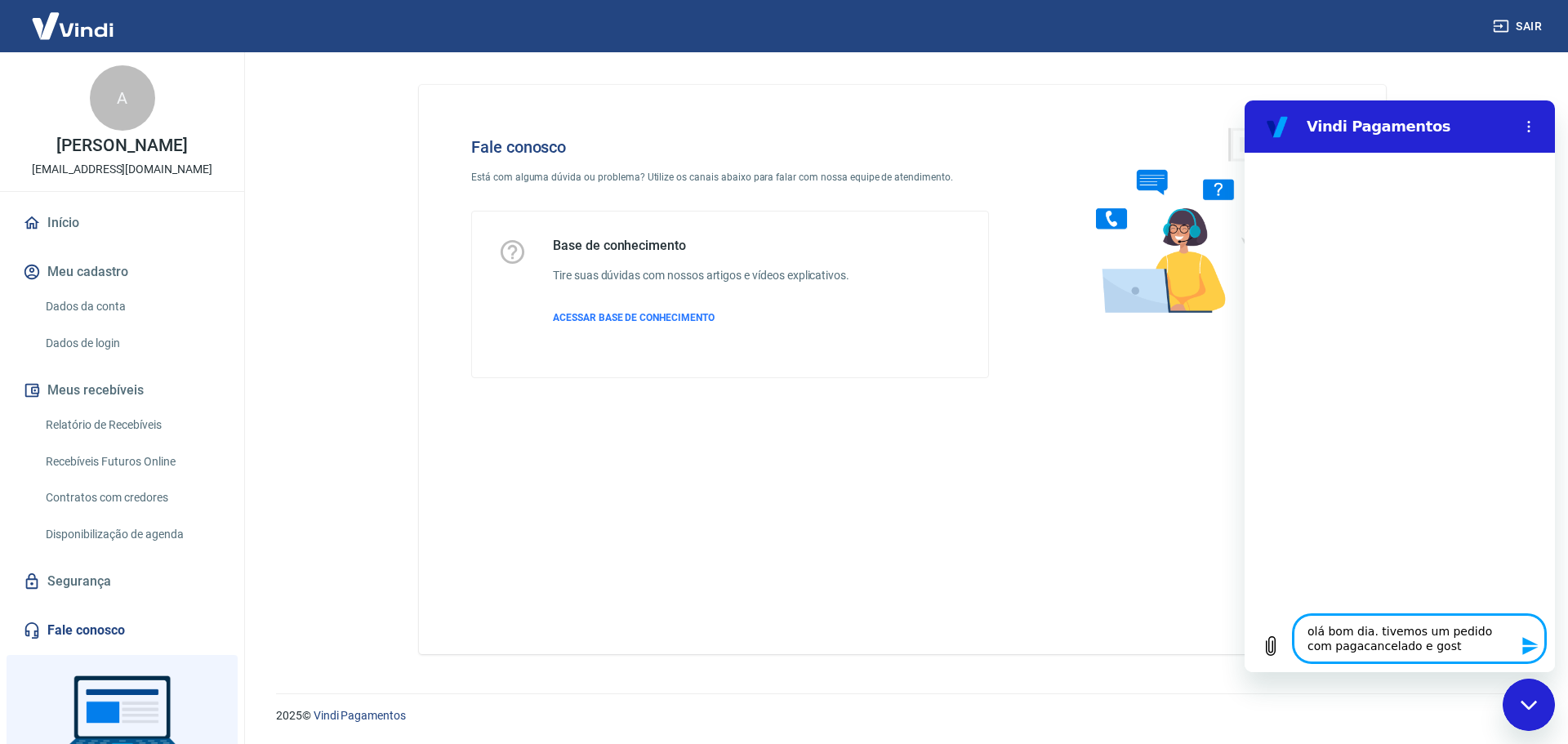
type textarea "olá bom dia. tivemos um pedido com pagamcancelado e gost"
type textarea "x"
type textarea "olá bom dia. tivemos um pedido com pagamncancelado e gost"
type textarea "x"
type textarea "olá bom dia. tivemos um pedido com pagamnecancelado e gost"
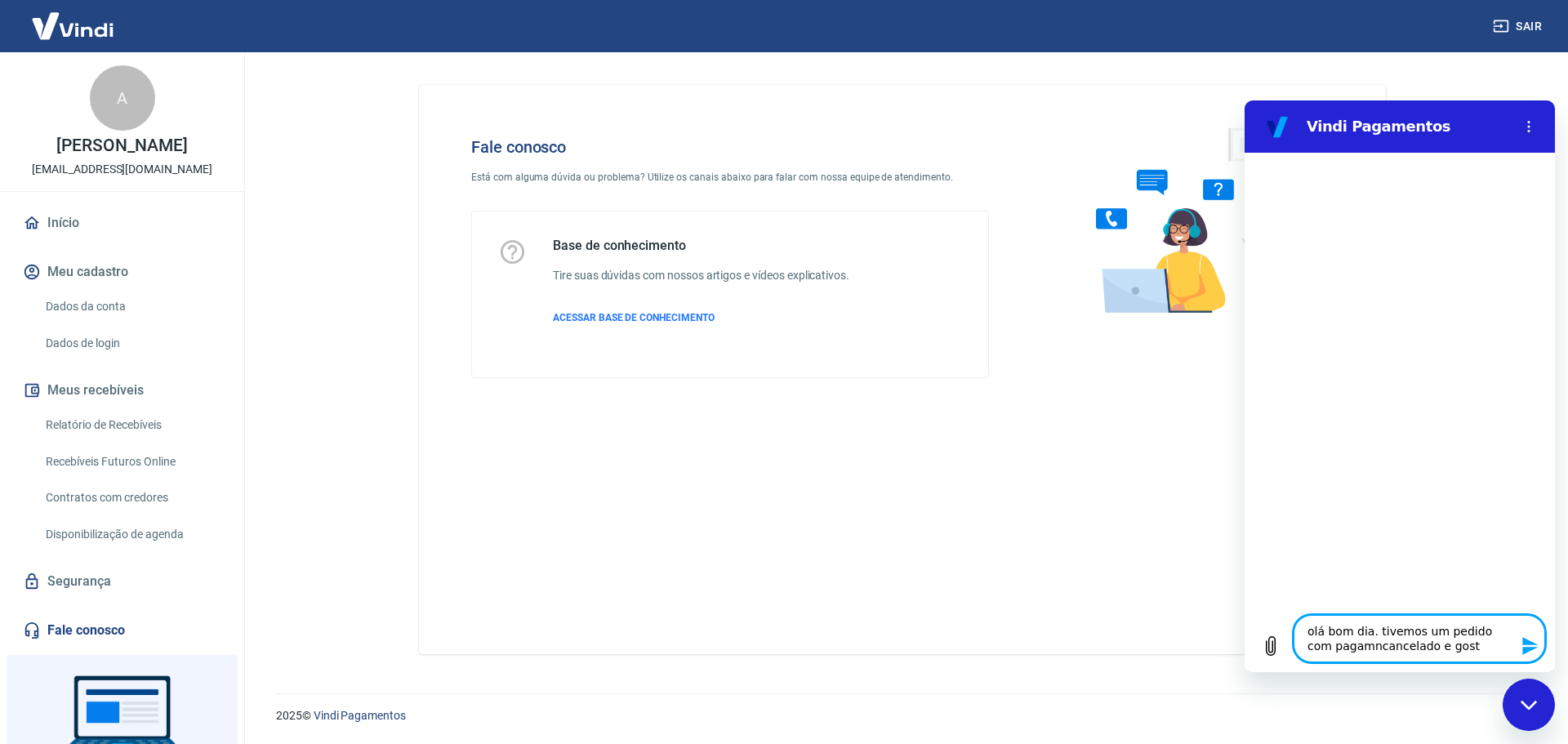
type textarea "x"
type textarea "olá bom dia. tivemos um pedido com pagamnetcancelado e gost"
type textarea "x"
type textarea "olá bom dia. tivemos um pedido com pagamnetocancelado e gost"
type textarea "x"
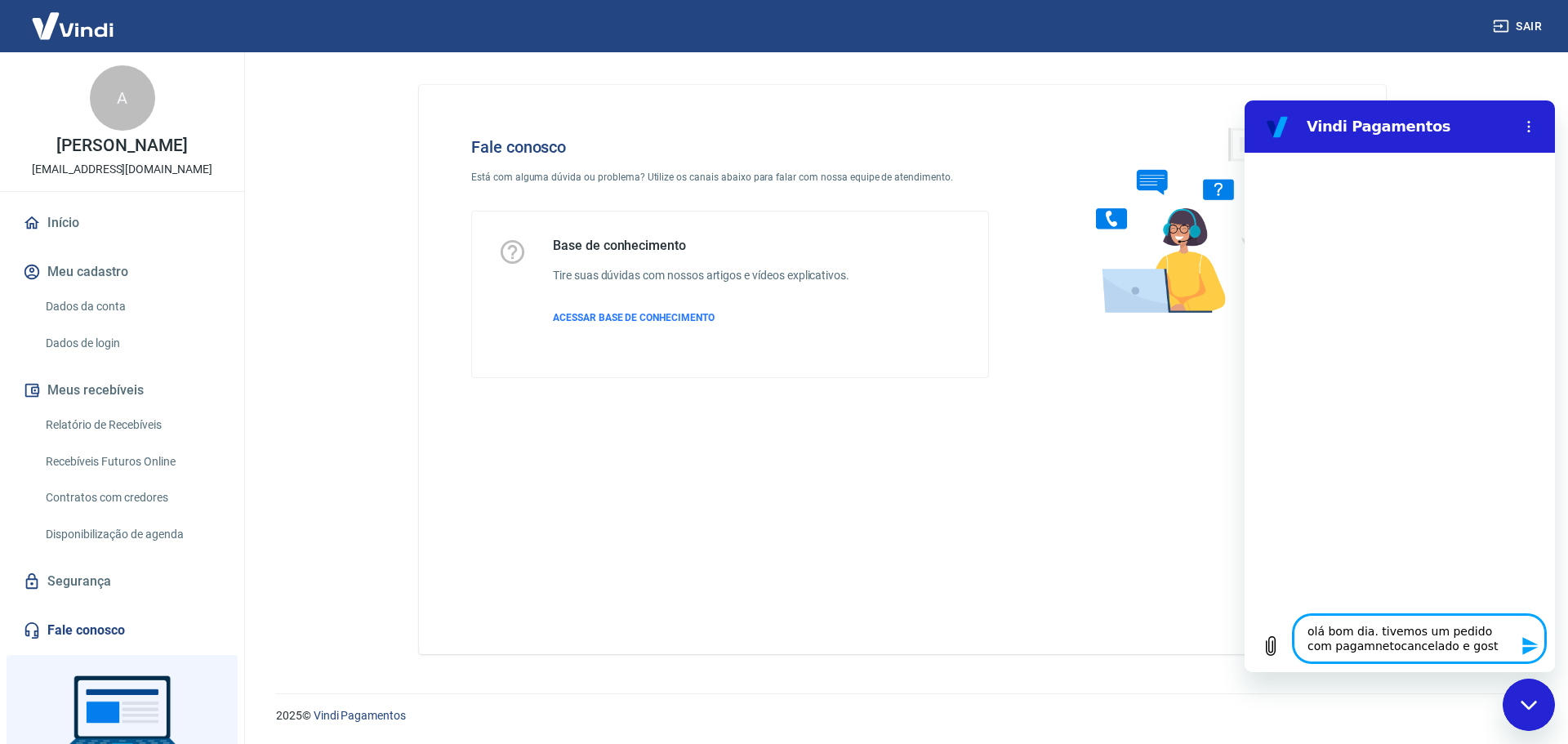
type textarea "olá bom dia. tivemos um pedido com pagamneto cancelado e gost"
type textarea "x"
click at [1460, 649] on textarea "olá bom dia. tivemos um pedido com pagamneto cancelado e gost" at bounding box center [1420, 638] width 252 height 48
type textarea "olá bom dia. tivemos um pedido com pagamneto cancelado e gosta"
type textarea "x"
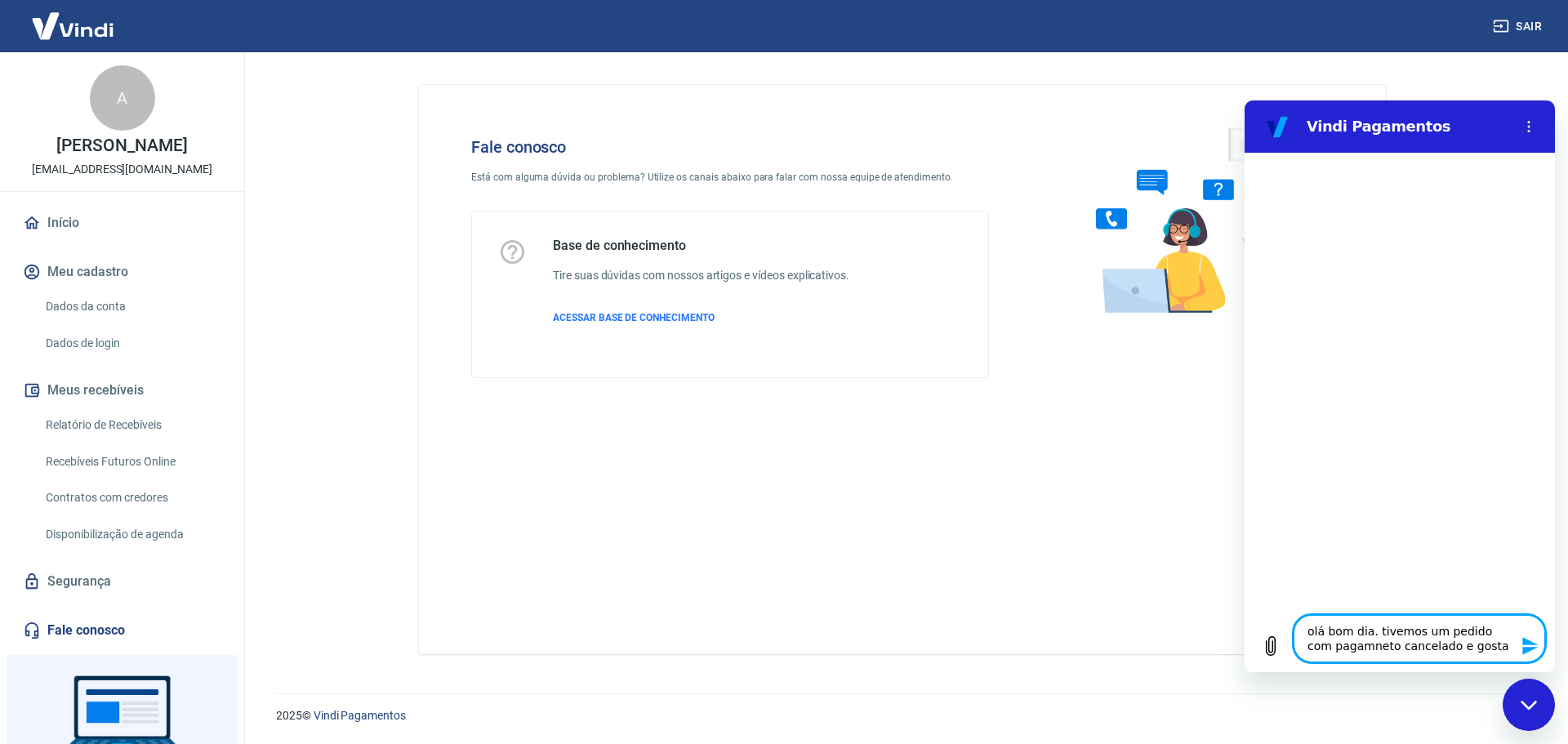
type textarea "olá bom dia. tivemos um pedido com pagamneto cancelado e gostar"
type textarea "x"
type textarea "olá bom dia. tivemos um pedido com pagamneto cancelado e gostari"
type textarea "x"
type textarea "olá bom dia. tivemos um pedido com pagamneto cancelado e gostaria"
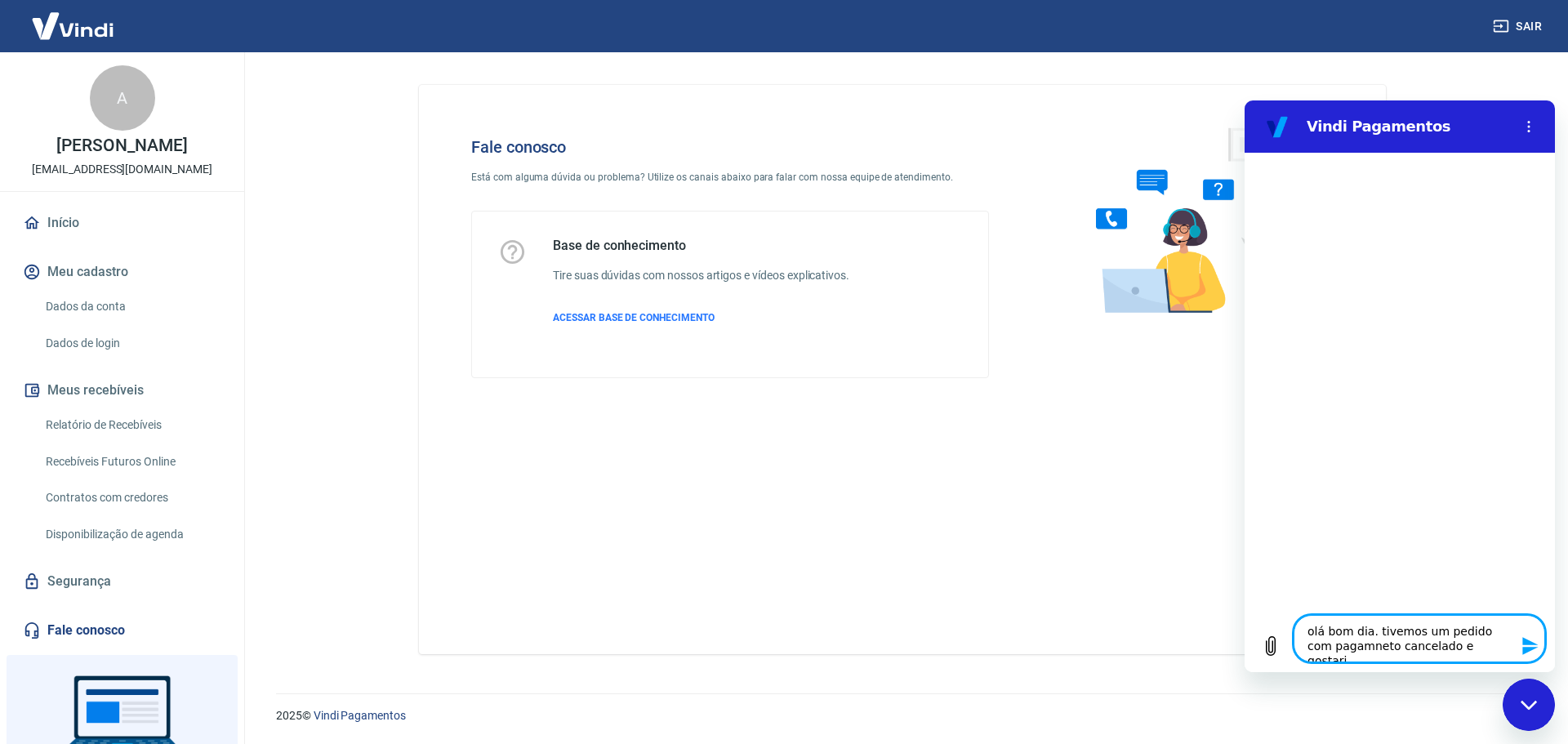
type textarea "x"
type textarea "olá bom dia. tivemos um pedido com pagamneto cancelado e gostariam"
type textarea "x"
type textarea "olá bom dia. tivemos um pedido com pagamneto cancelado e gostariamo"
type textarea "x"
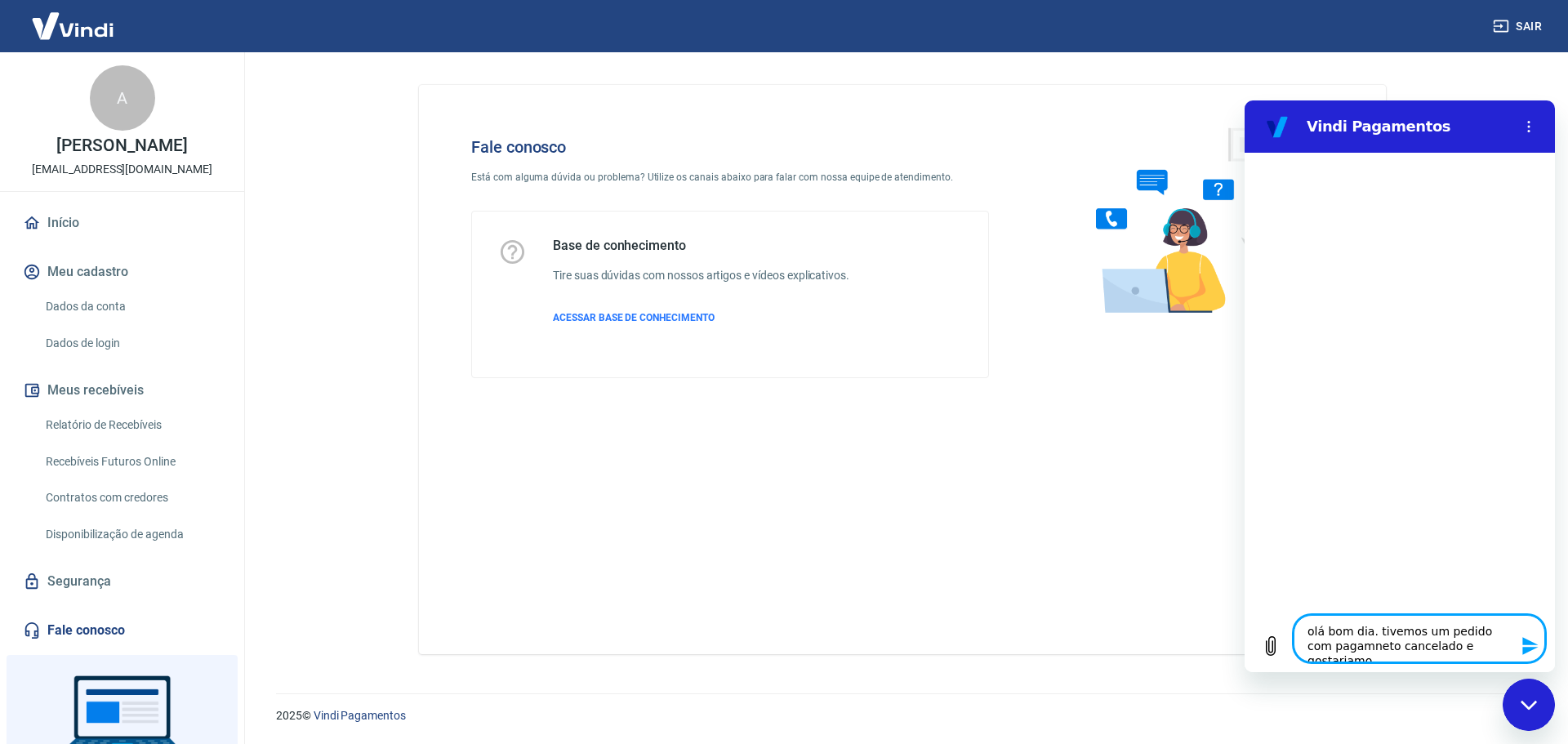
type textarea "olá bom dia. tivemos um pedido com pagamneto cancelado e gostariamos"
type textarea "x"
type textarea "olá bom dia. tivemos um pedido com pagamneto cancelado e gostariamos"
type textarea "x"
type textarea "olá bom dia. tivemos um pedido com pagamneto cancelado e gostariamos d"
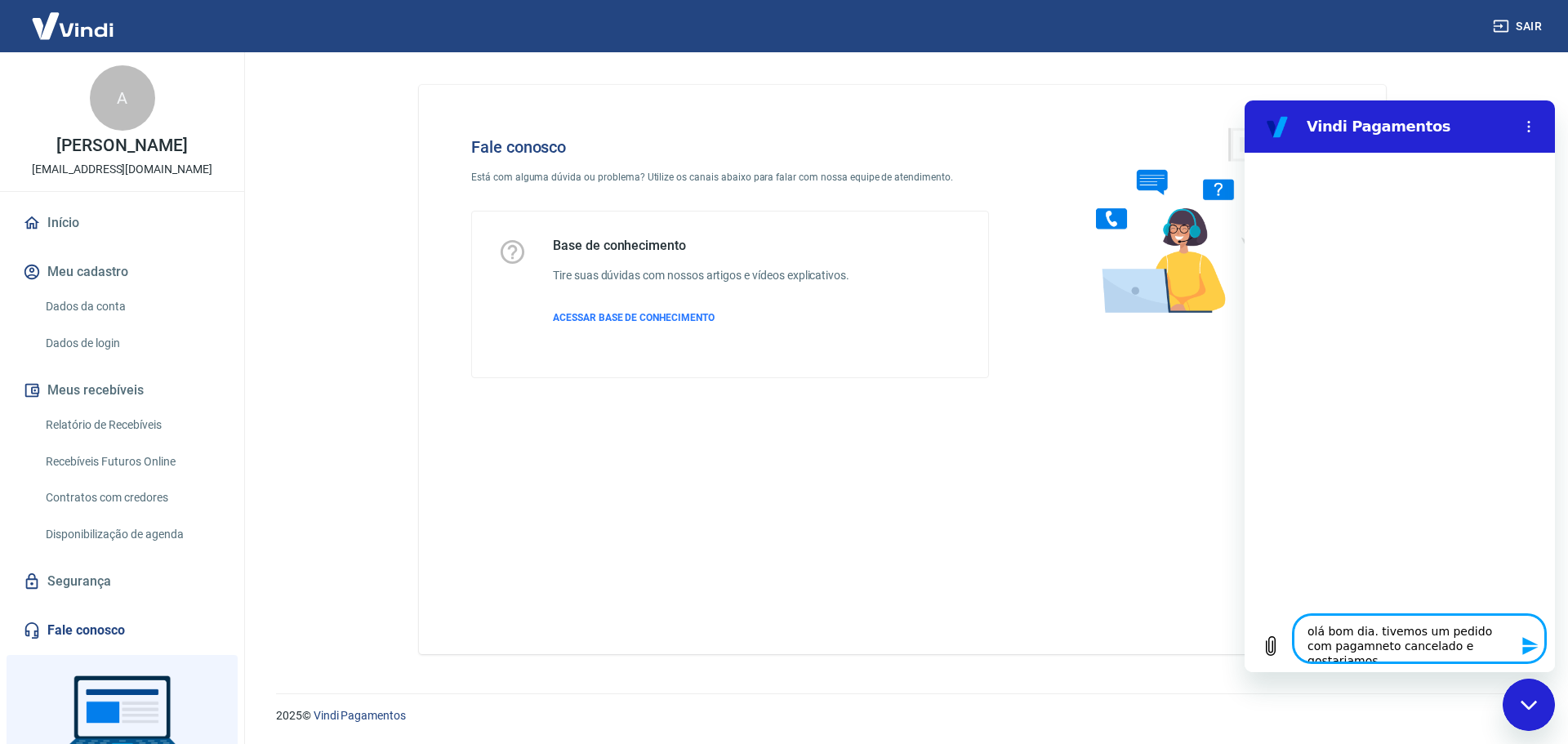
type textarea "x"
type textarea "olá bom dia. tivemos um pedido com pagamneto cancelado e gostariamos de"
type textarea "x"
type textarea "olá bom dia. tivemos um pedido com pagamneto cancelado e gostariamos de"
type textarea "x"
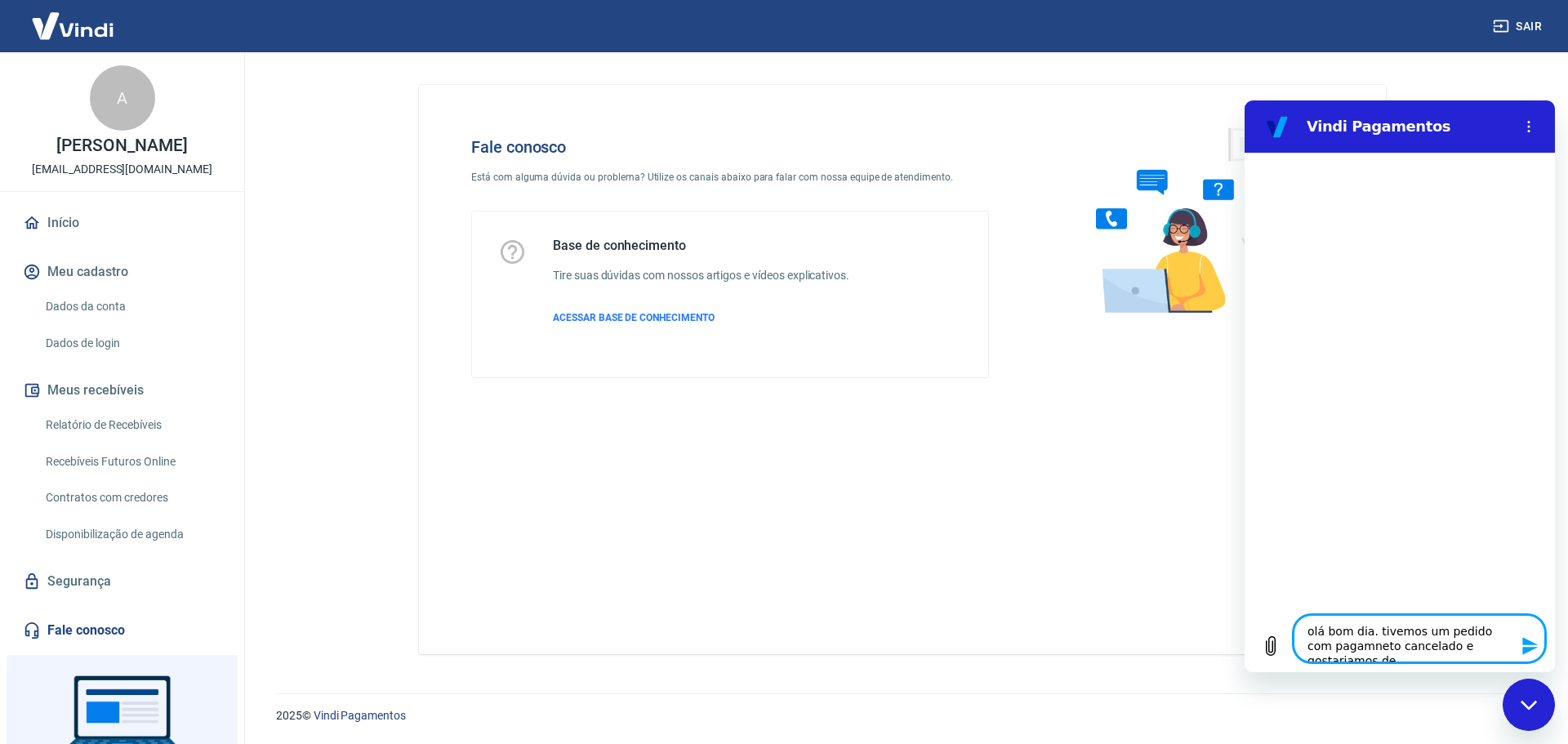
type textarea "olá bom dia. tivemos um pedido com pagamneto cancelado e gostariamos de s"
type textarea "x"
type textarea "olá bom dia. tivemos um pedido com pagamneto cancelado e gostariamos de sa"
type textarea "x"
type textarea "olá bom dia. tivemos um pedido com pagamneto cancelado e gostariamos de sae"
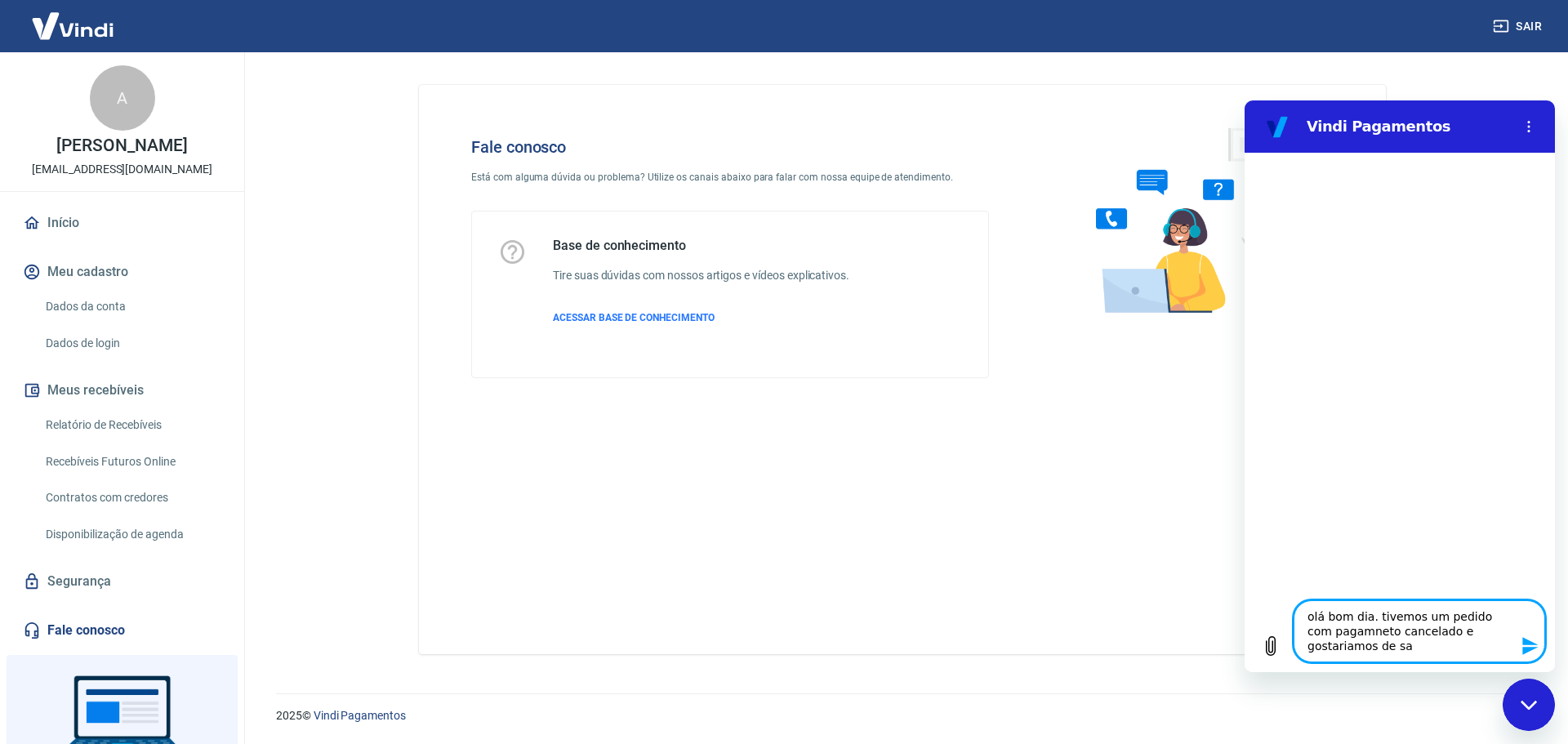
type textarea "x"
type textarea "olá bom dia. tivemos um pedido com pagamneto cancelado e gostariamos de sa"
type textarea "x"
type textarea "olá bom dia. tivemos um pedido com pagamneto cancelado e gostariamos de sab"
type textarea "x"
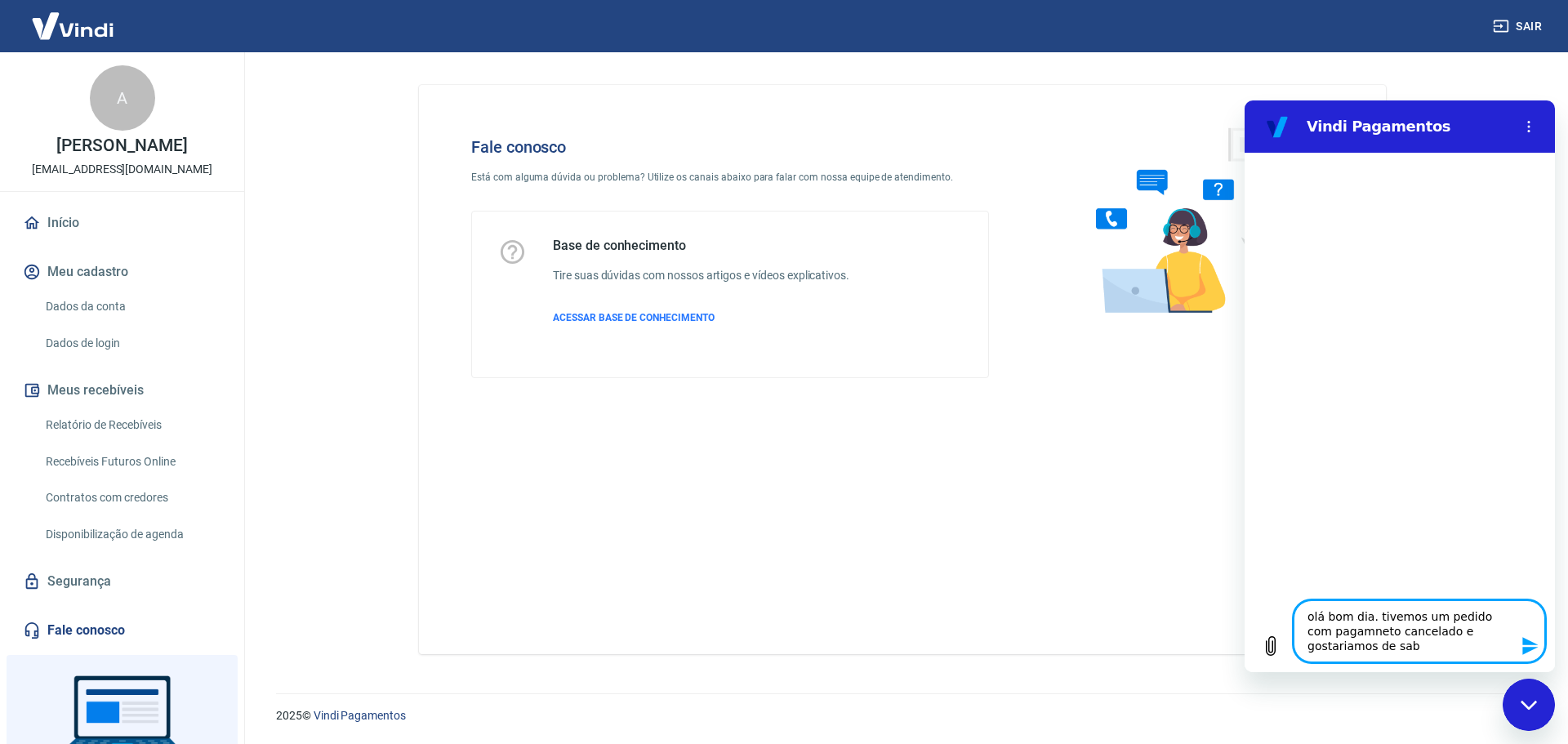
type textarea "olá bom dia. tivemos um pedido com pagamneto cancelado e gostariamos de sabe"
type textarea "x"
type textarea "olá bom dia. tivemos um pedido com pagamneto cancelado e gostariamos de saber"
type textarea "x"
type textarea "olá bom dia. tivemos um pedido com pagamneto cancelado e gostariamos de saber"
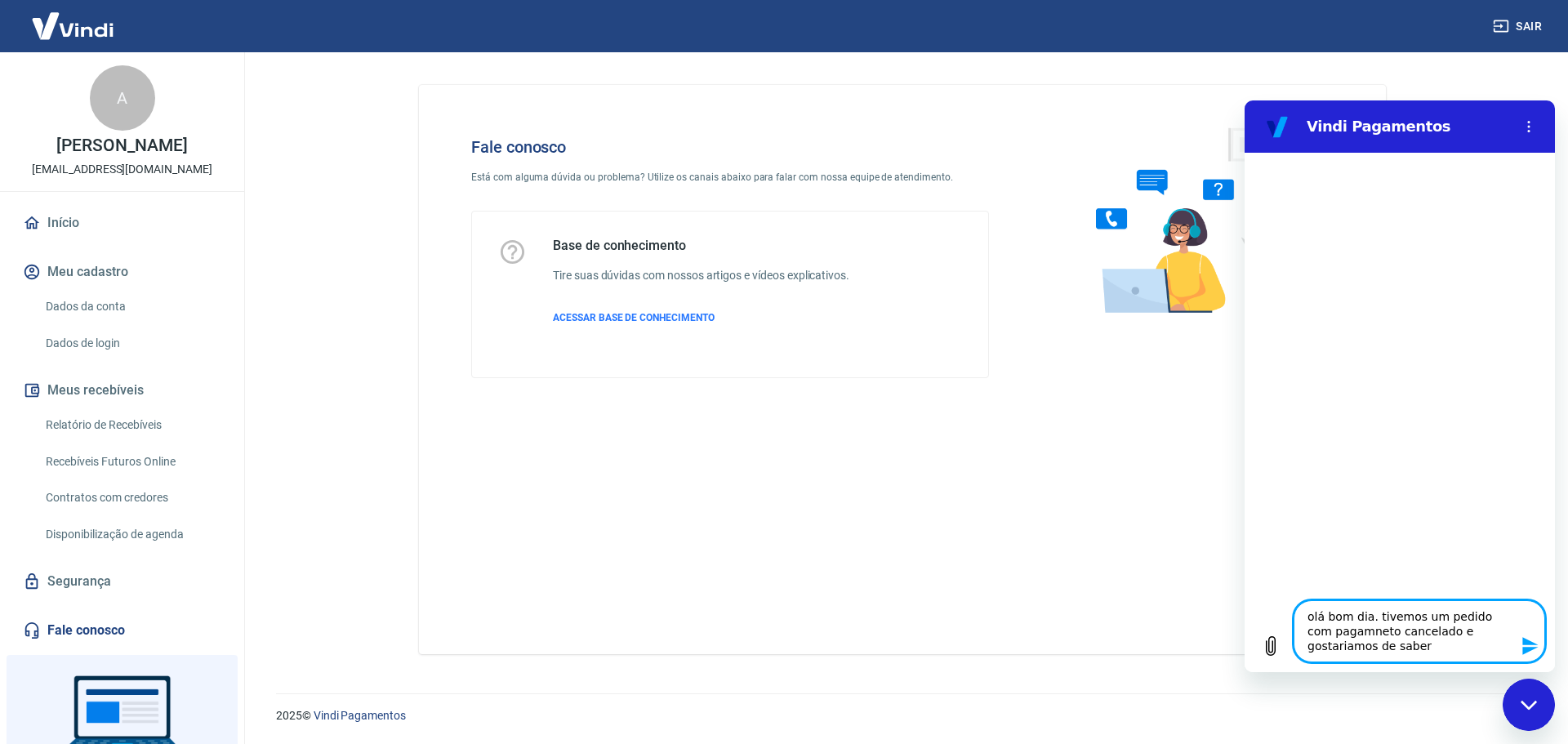
type textarea "x"
type textarea "olá bom dia. tivemos um pedido com pagamneto cancelado e gostariamos de saber o"
type textarea "x"
type textarea "olá bom dia. tivemos um pedido com pagamneto cancelado e gostariamos de saber o"
type textarea "x"
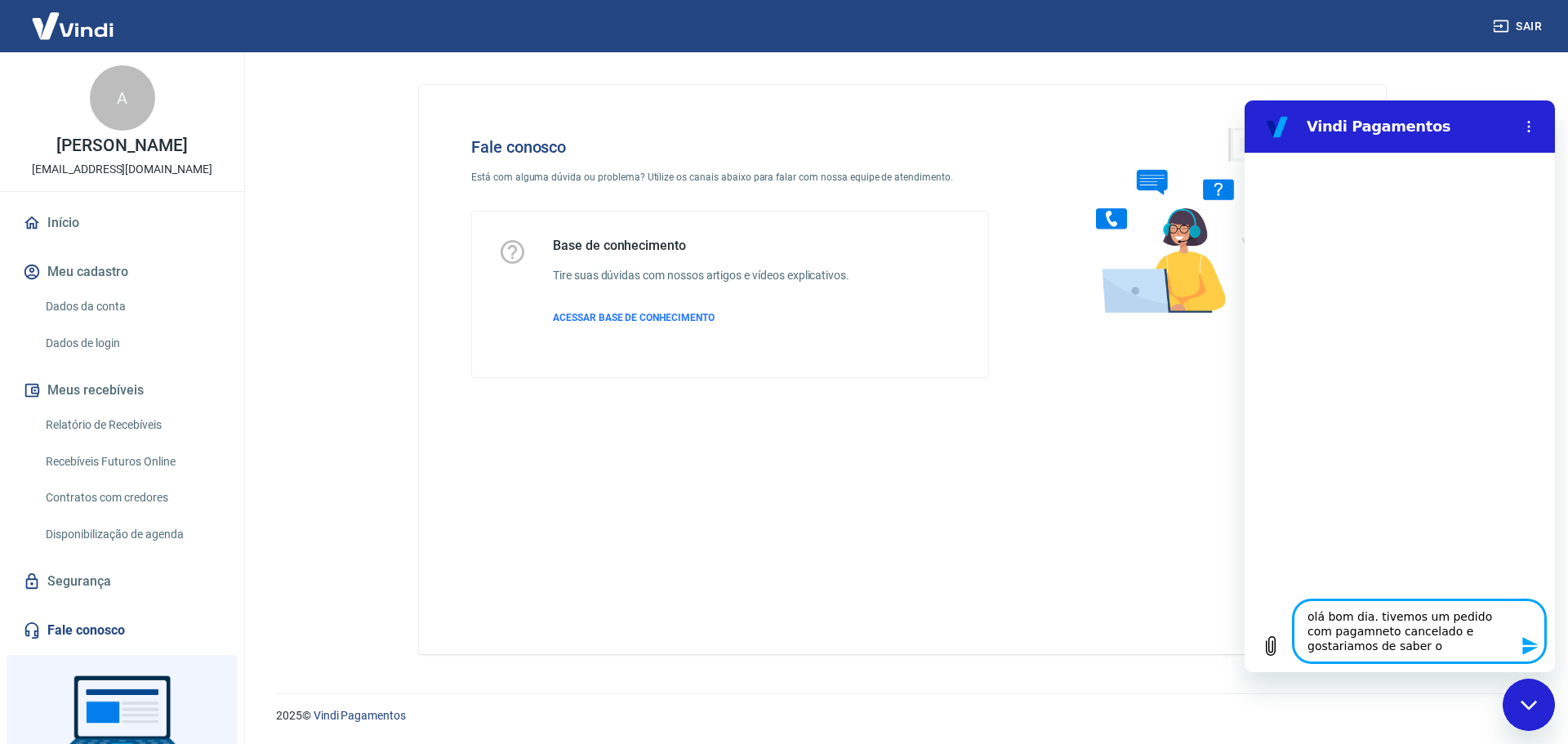
type textarea "olá bom dia. tivemos um pedido com pagamneto cancelado e gostariamos de saber o…"
type textarea "x"
type textarea "olá bom dia. tivemos um pedido com pagamneto cancelado e gostariamos de saber o…"
type textarea "x"
type textarea "olá bom dia. tivemos um pedido com pagamneto cancelado e gostariamos de saber o…"
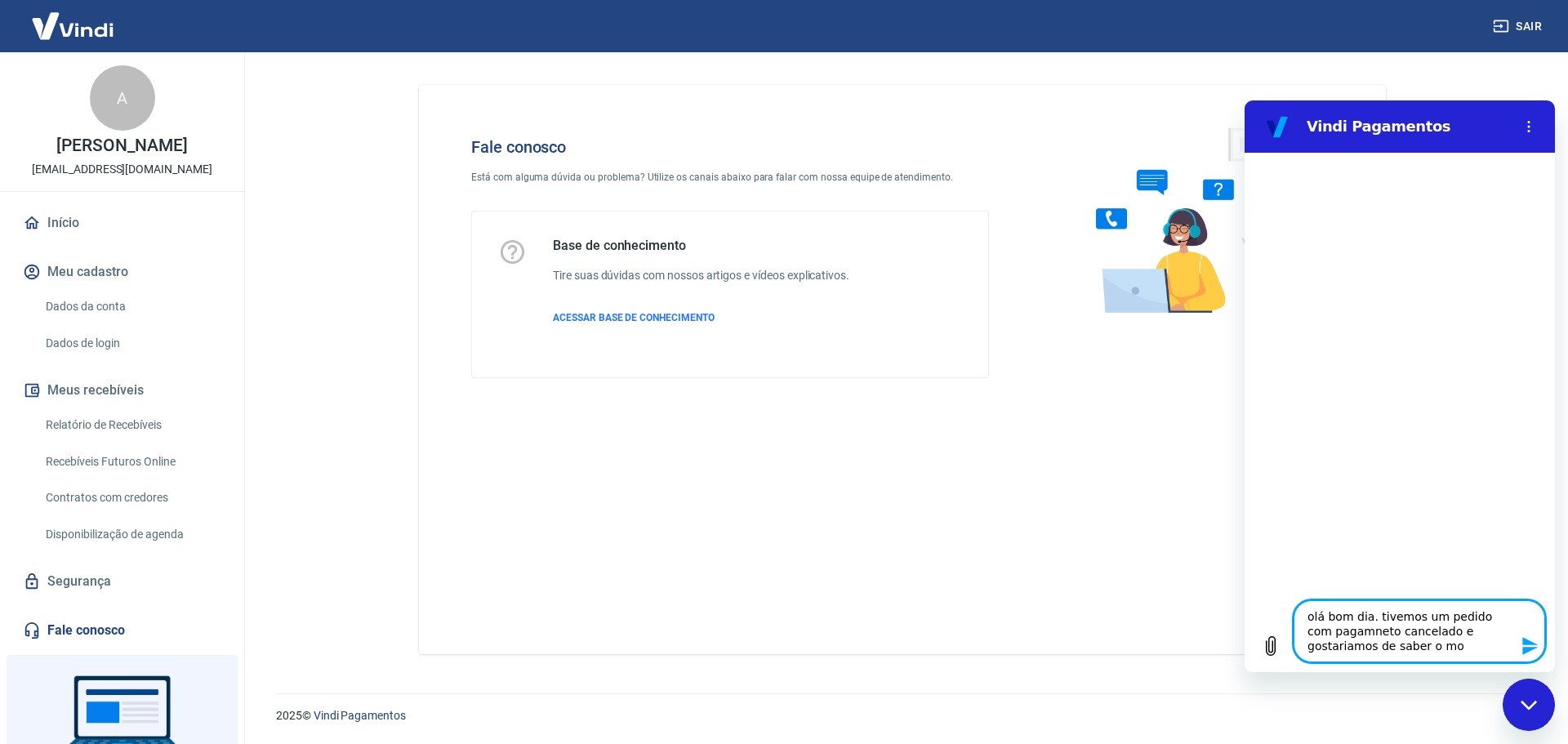
type textarea "x"
type textarea "olá bom dia. tivemos um pedido com pagamneto cancelado e gostariamos de saber o…"
type textarea "x"
type textarea "olá bom dia. tivemos um pedido com pagamneto cancelado e gostariamos de saber o…"
type textarea "x"
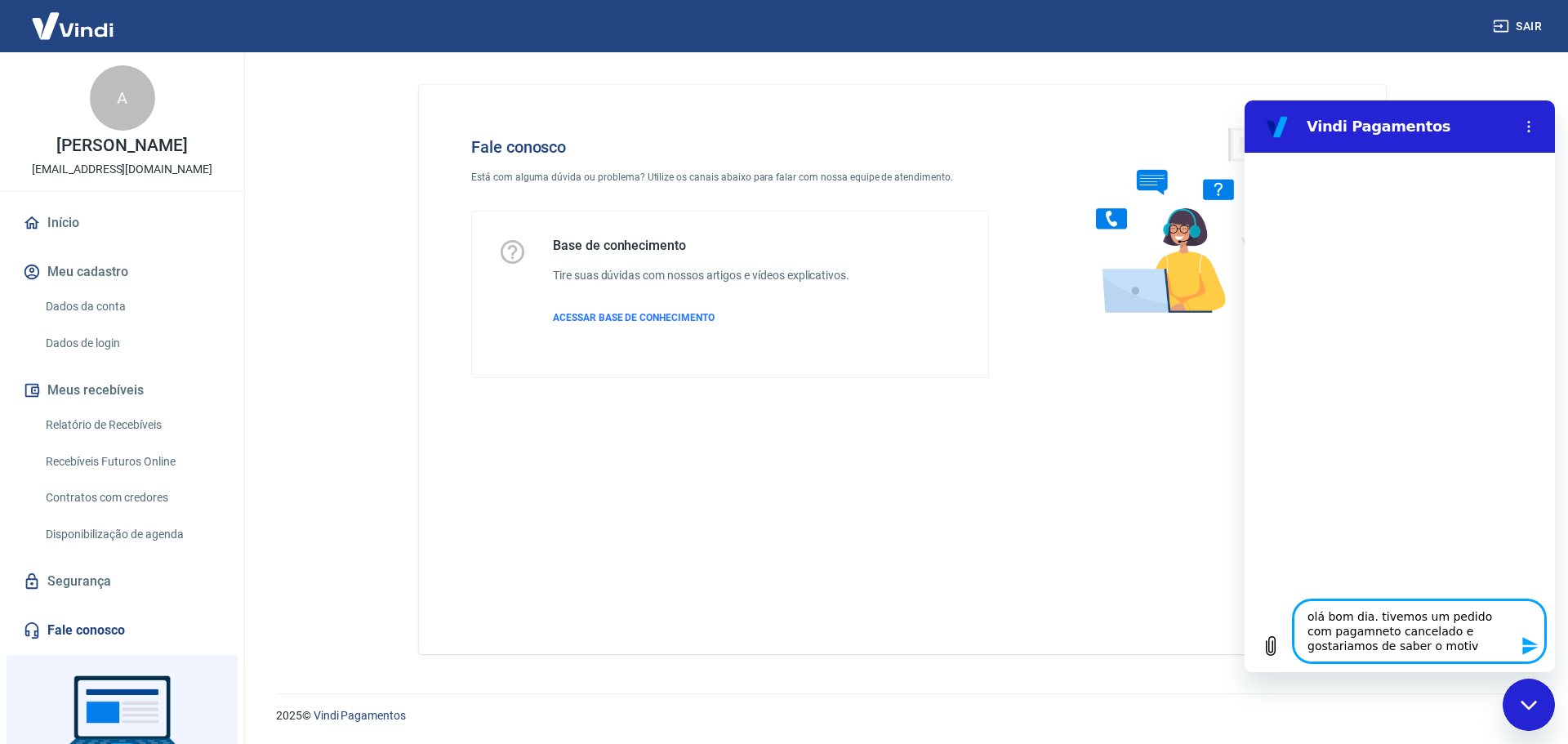
type textarea "olá bom dia. tivemos um pedido com pagamneto cancelado e gostariamos de saber o…"
type textarea "x"
type textarea "olá bom dia. tivemos um pedido com pagamneto cancelado e gostariamos de saber o…"
type textarea "x"
type textarea "olá bom dia. tivemos um pedido com pagamneto cancelado e gostariamos de saber o…"
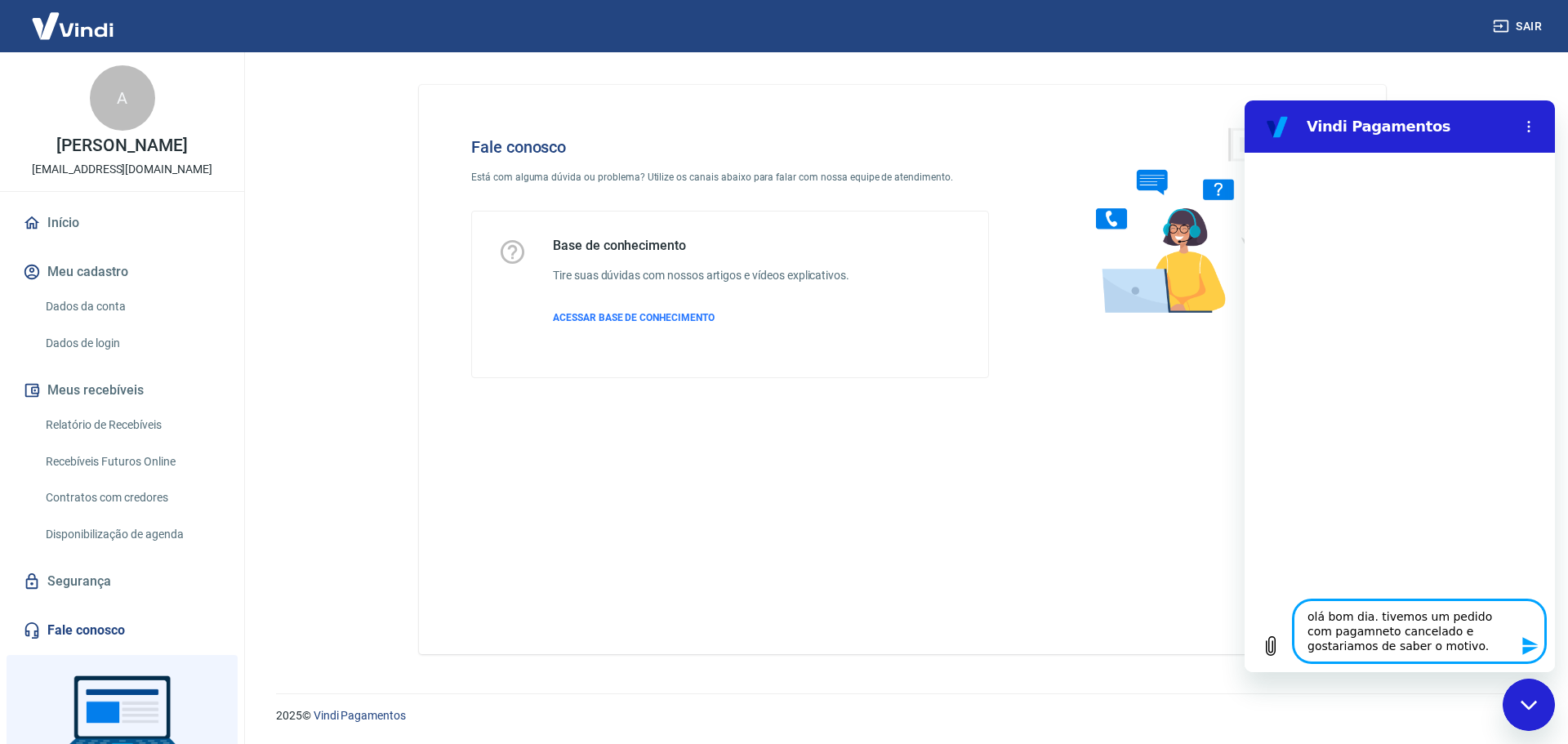
type textarea "x"
type textarea "olá bom dia. tivemos um pedido com pagamneto cancelado e gostariamos de saber o…"
type textarea "x"
type textarea "olá bom dia. tivemos um pedido com pagamneto cancelado e gostariamos de saber o…"
type textarea "x"
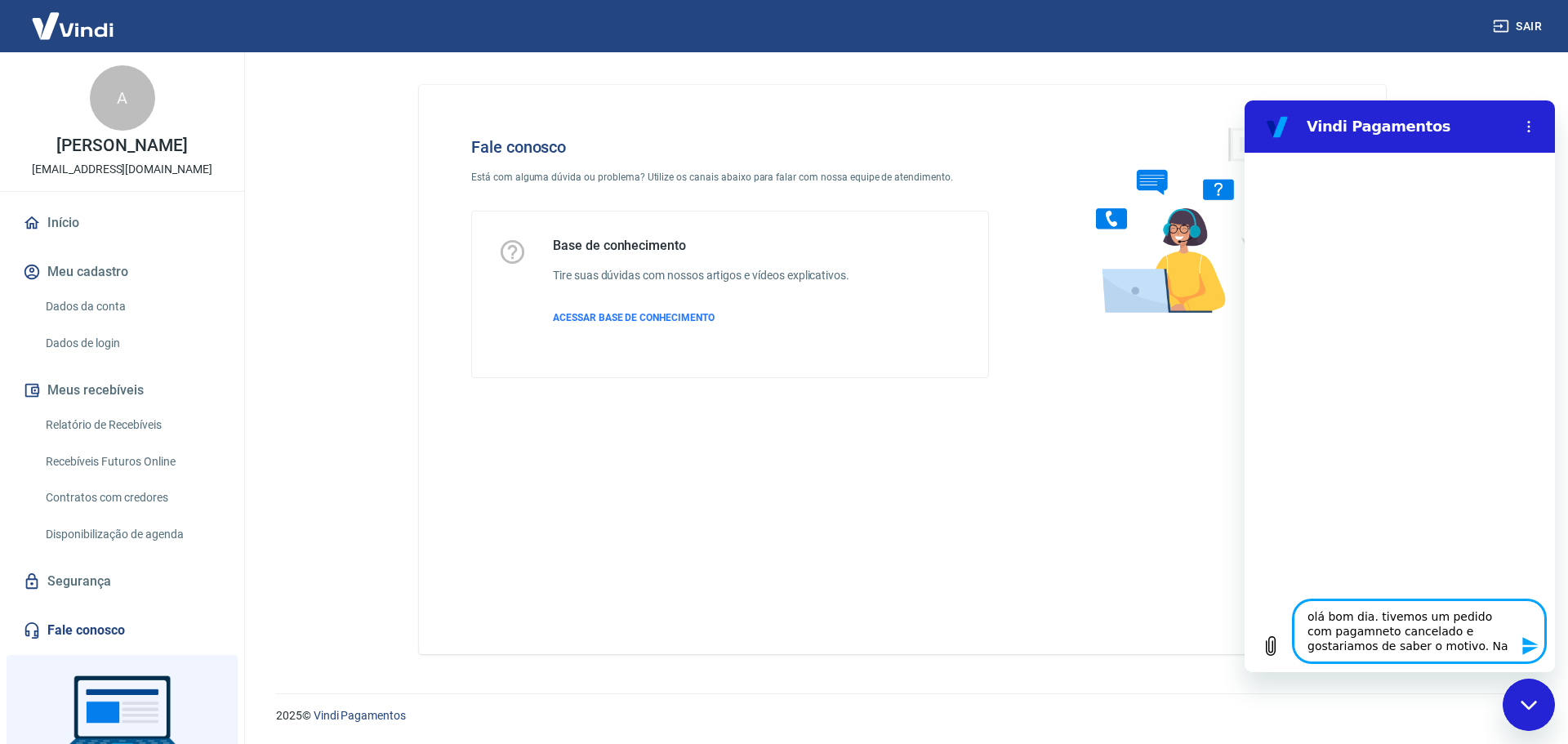
type textarea "olá bom dia. tivemos um pedido com pagamneto cancelado e gostariamos de saber o…"
type textarea "x"
type textarea "olá bom dia. tivemos um pedido com pagamneto cancelado e gostariamos de saber o…"
type textarea "x"
type textarea "olá bom dia. tivemos um pedido com pagamneto cancelado e gostariamos de saber o…"
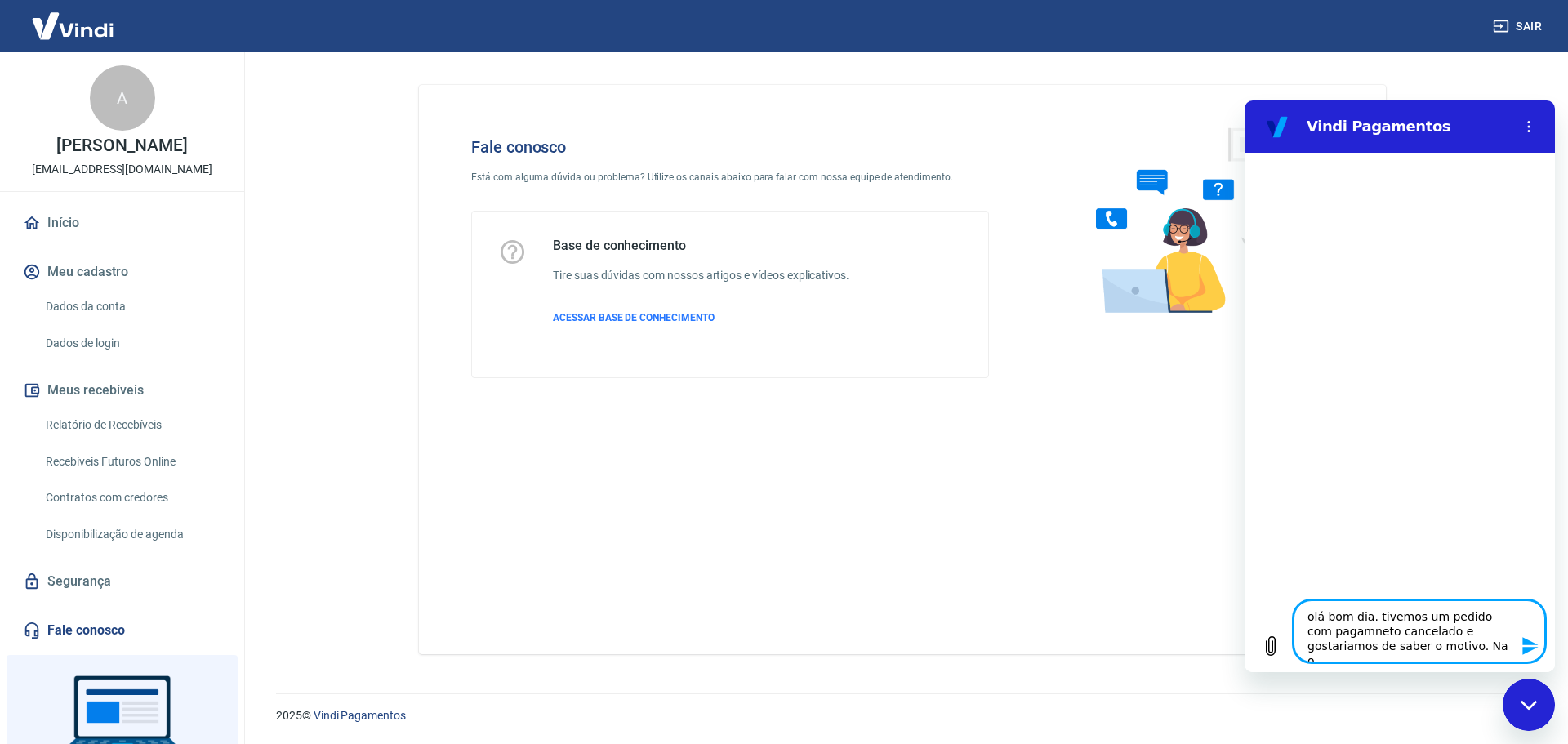
type textarea "x"
type textarea "olá bom dia. tivemos um pedido com pagamneto cancelado e gostariamos de saber o…"
type textarea "x"
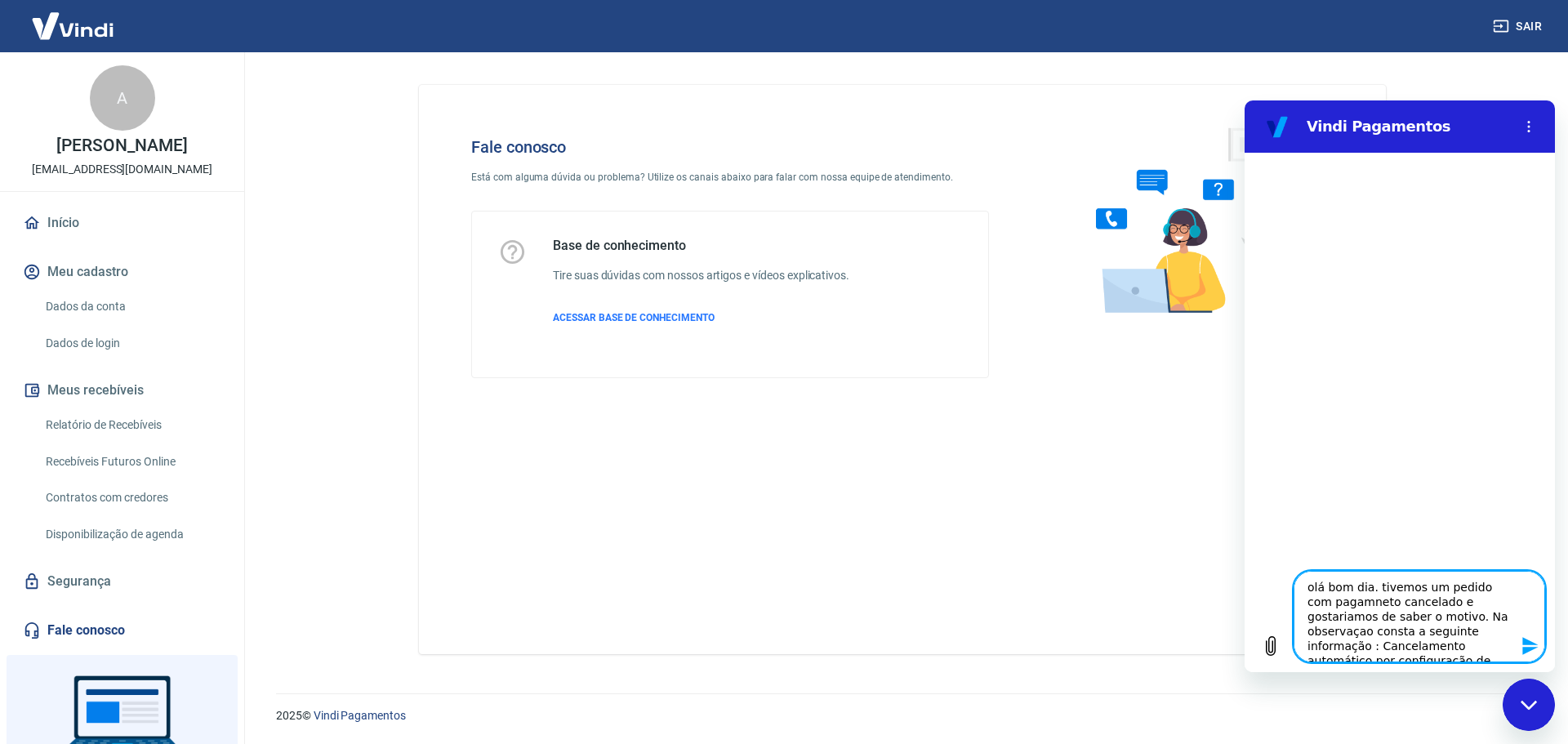
scroll to position [21, 0]
click at [1367, 641] on textarea "olá bom dia. tivemos um pedido com pagamneto cancelado e gostariamos de saber o…" at bounding box center [1420, 616] width 252 height 92
click at [1475, 583] on textarea "olá bom dia. tivemos um pedido com pagamneto cancelado e gostariamos de saber o…" at bounding box center [1420, 616] width 252 height 92
click at [1427, 599] on textarea "olá bom dia. tivemos um pedido de numero 81 com pagamneto cancelado e gostariam…" at bounding box center [1420, 616] width 252 height 92
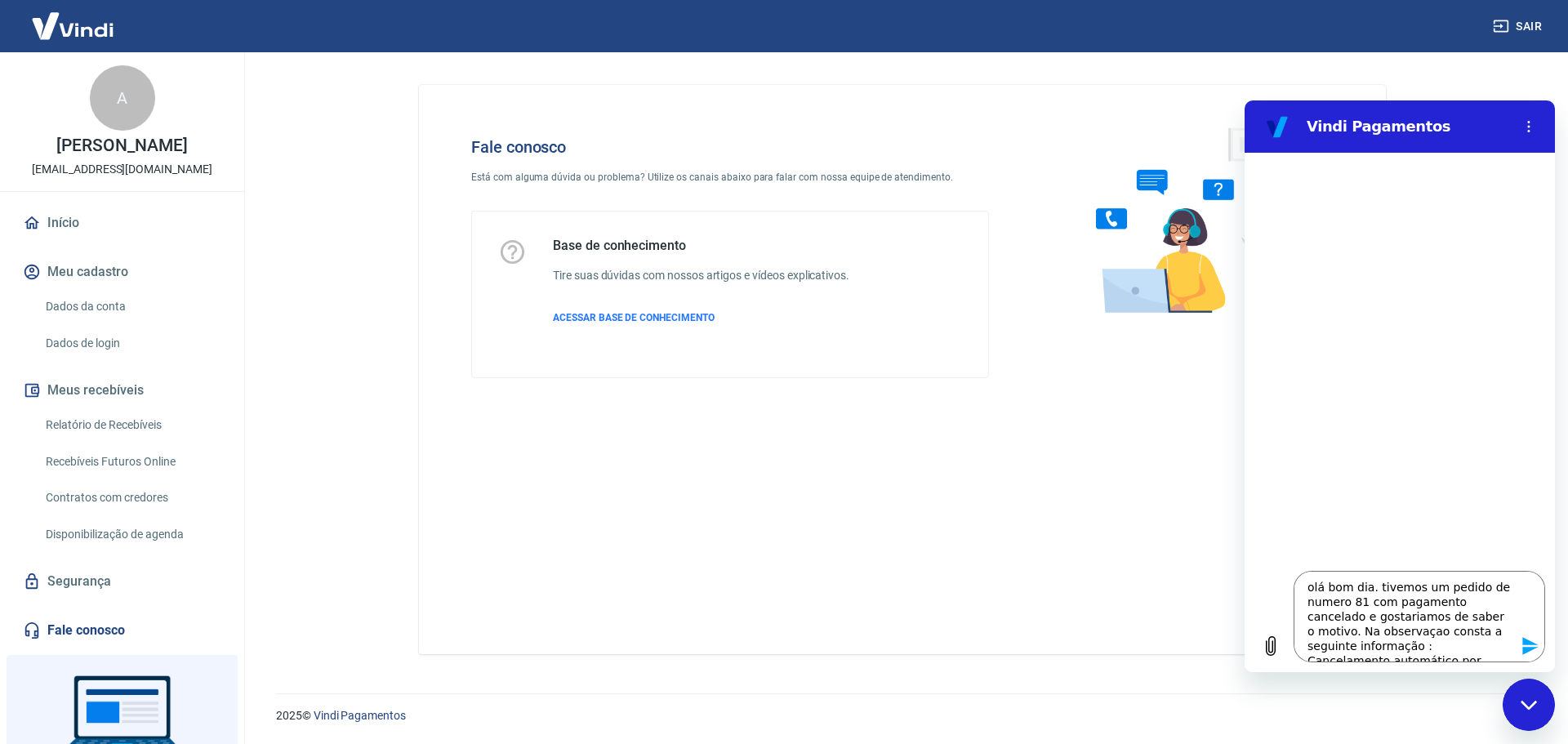
click at [1531, 649] on icon "Enviar mensagem" at bounding box center [1531, 645] width 16 height 18
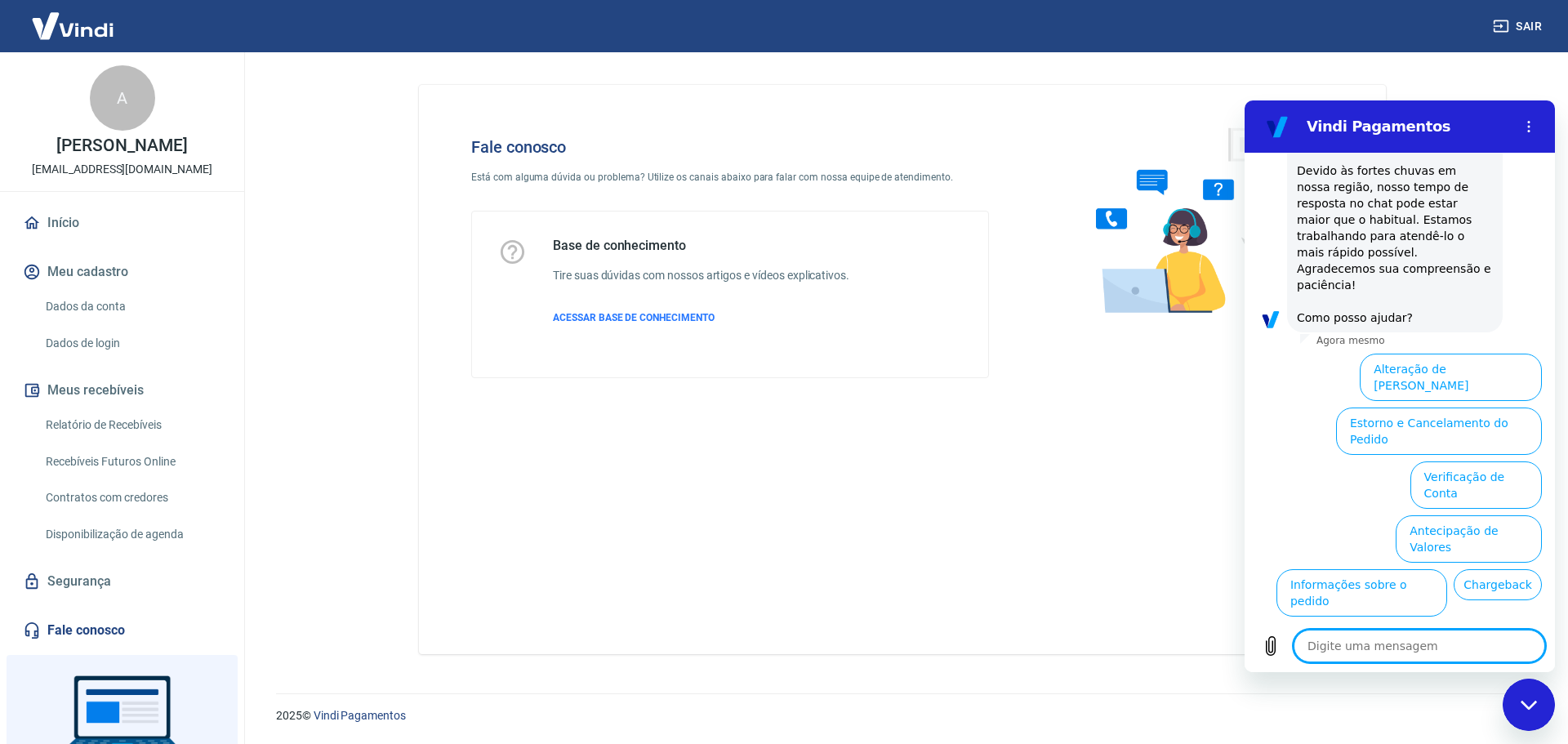
scroll to position [251, 0]
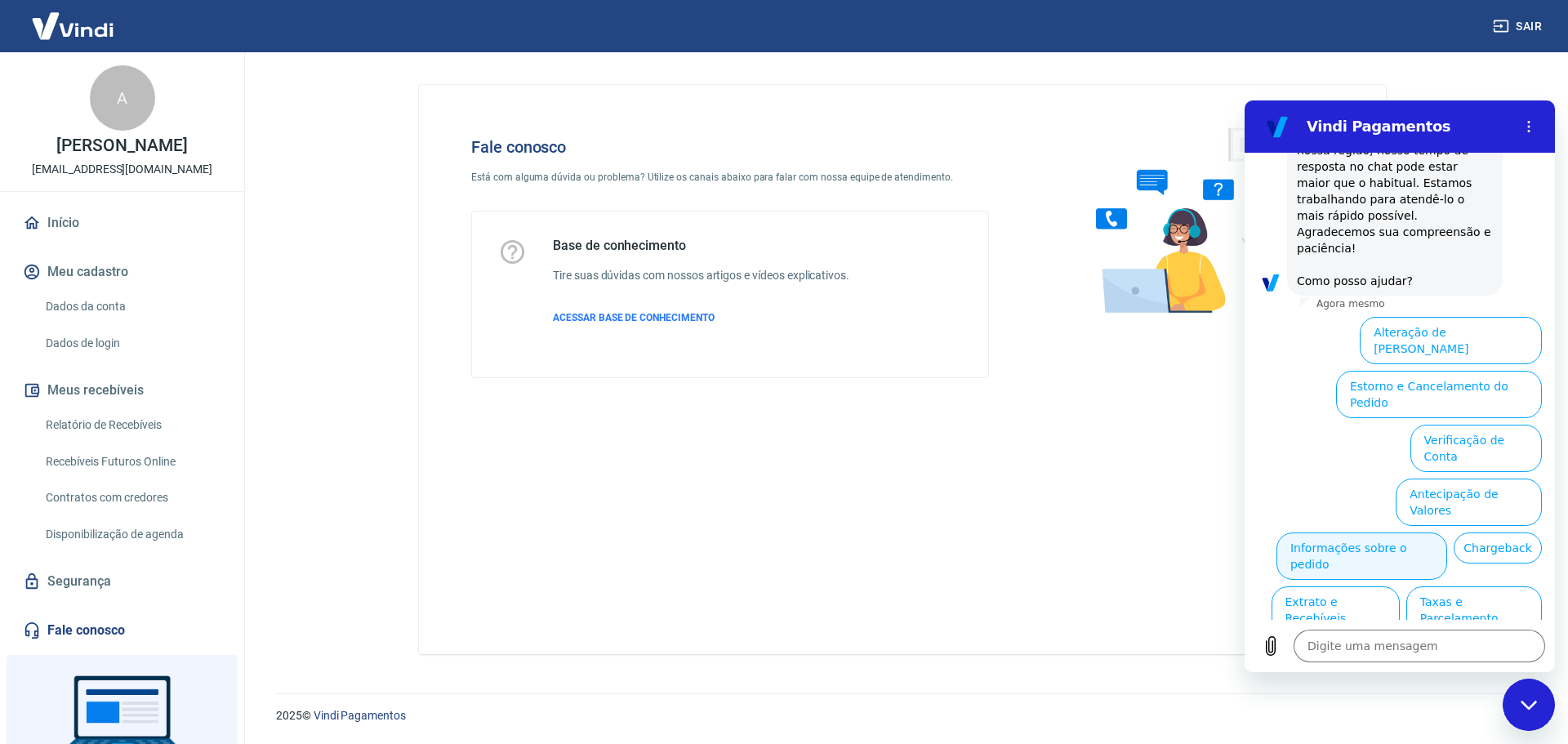
click at [1447, 533] on button "Informações sobre o pedido" at bounding box center [1362, 556] width 171 height 48
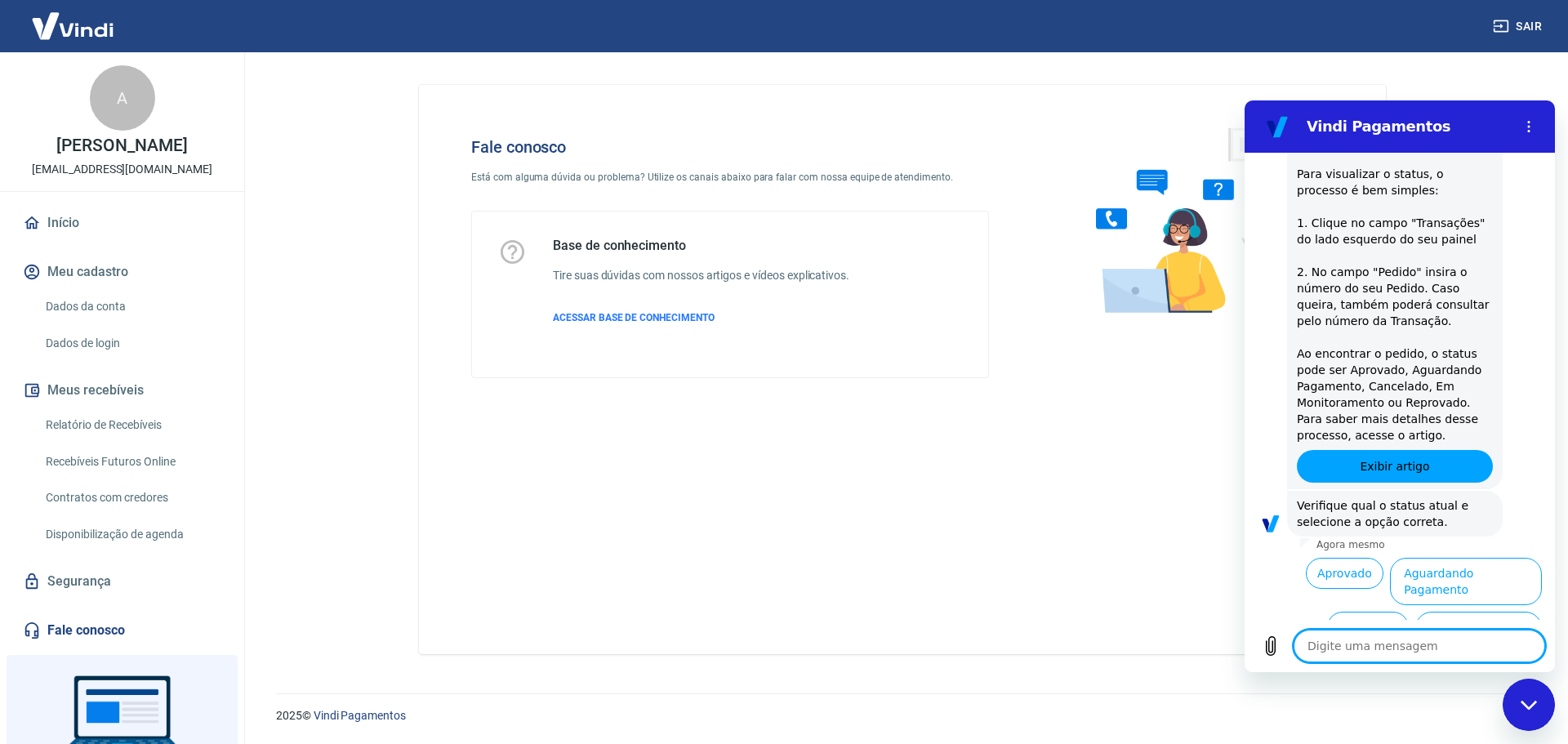
scroll to position [532, 0]
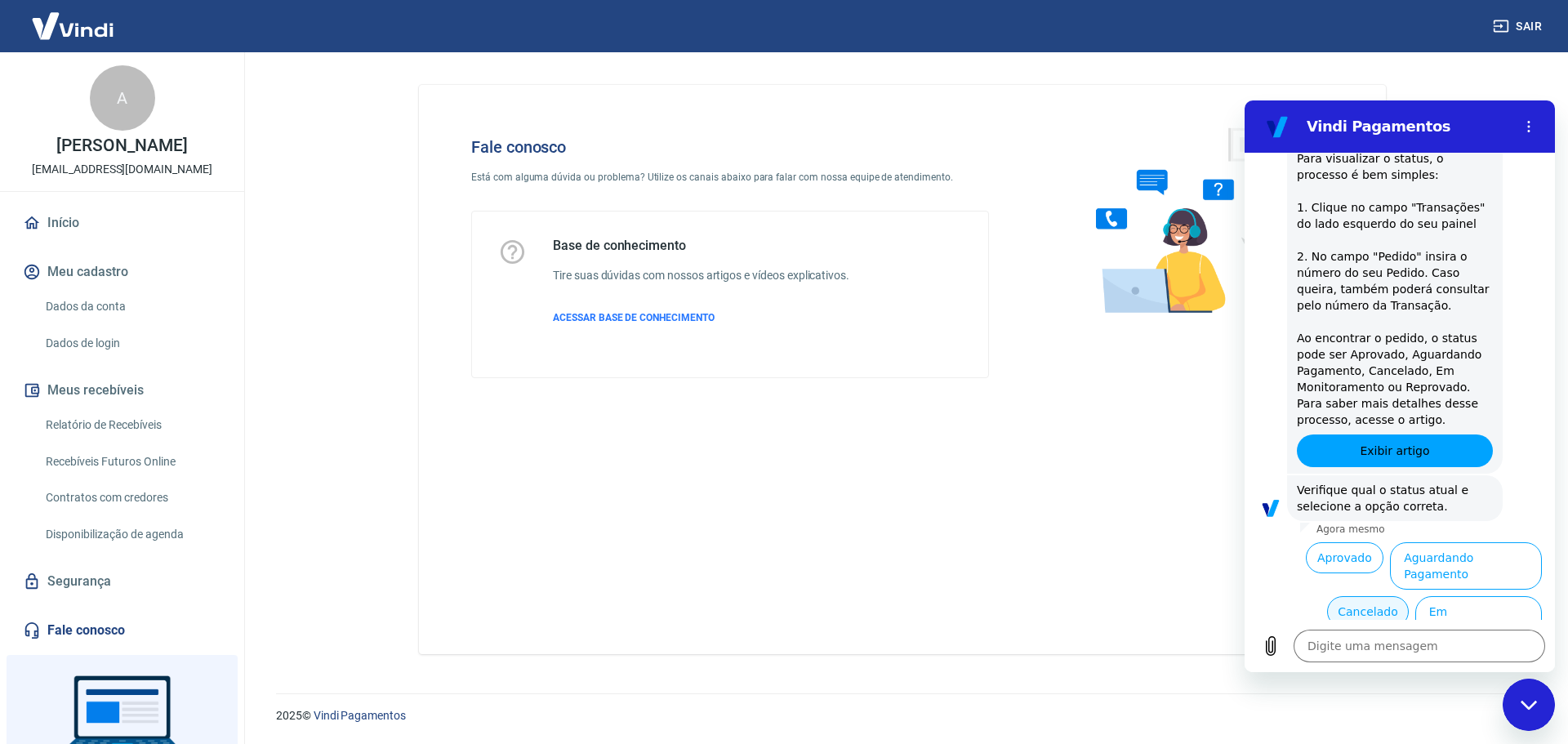
click at [1347, 596] on button "Cancelado" at bounding box center [1368, 611] width 81 height 31
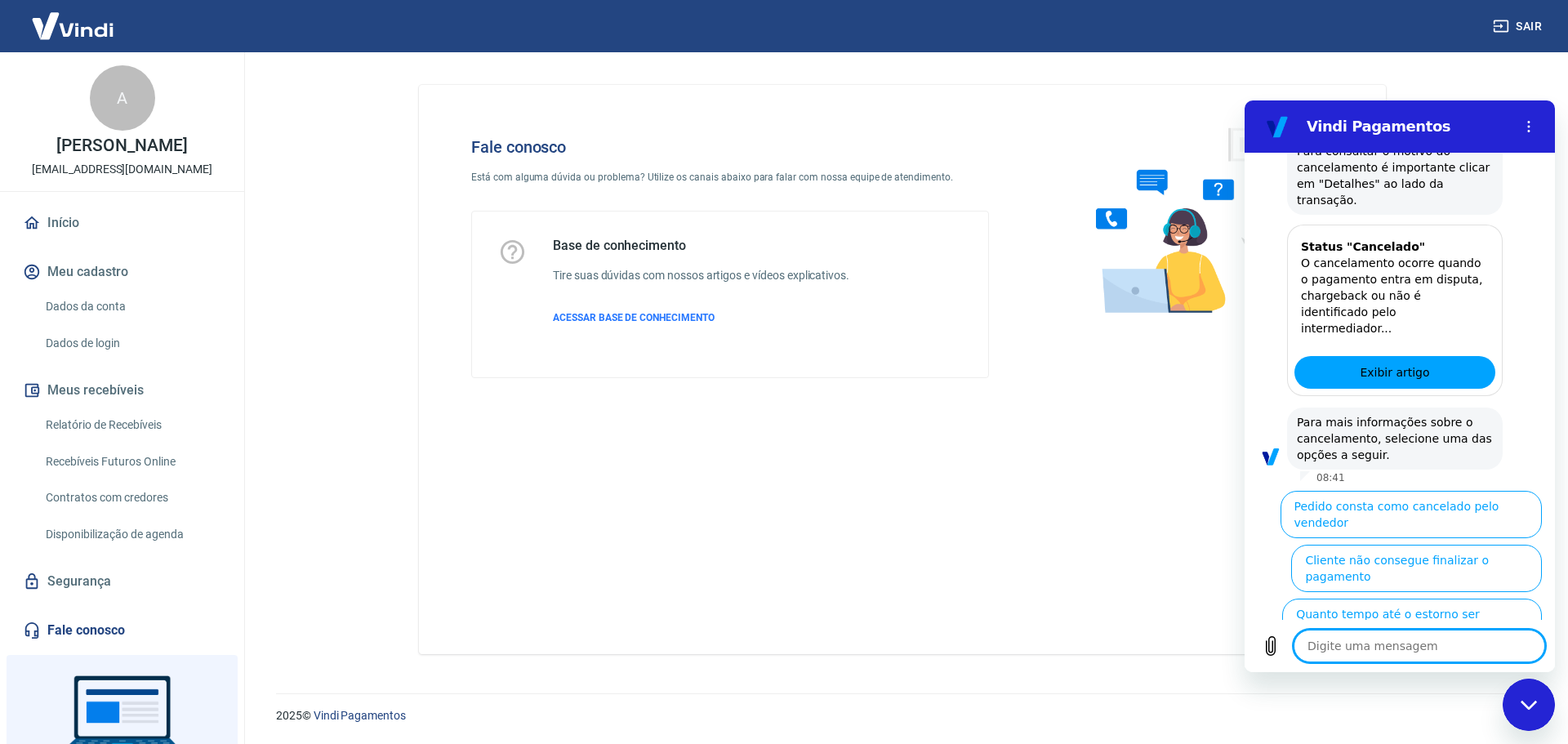
scroll to position [1281, 0]
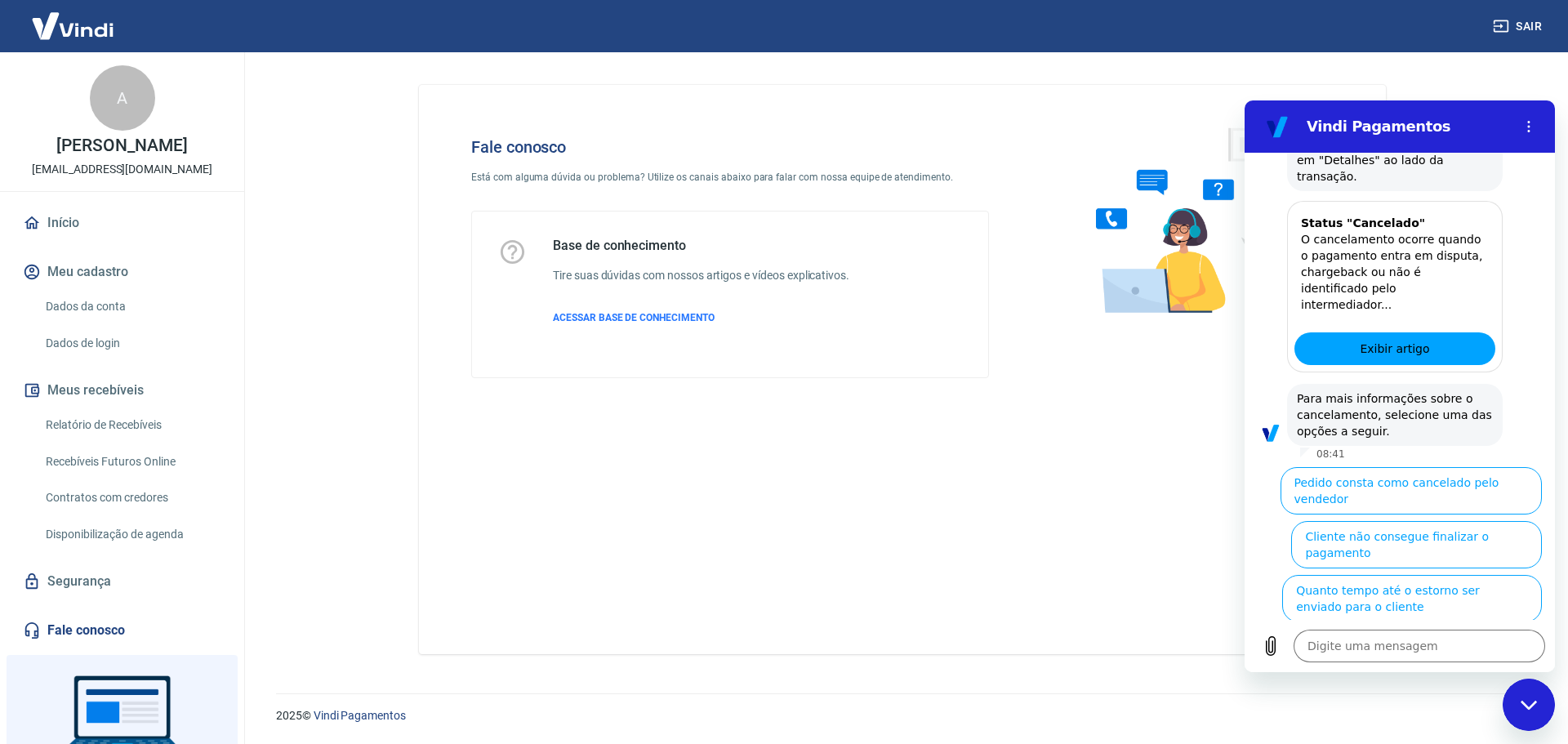
click at [1381, 467] on button "Pedido consta como cancelado pelo vendedor" at bounding box center [1411, 490] width 262 height 48
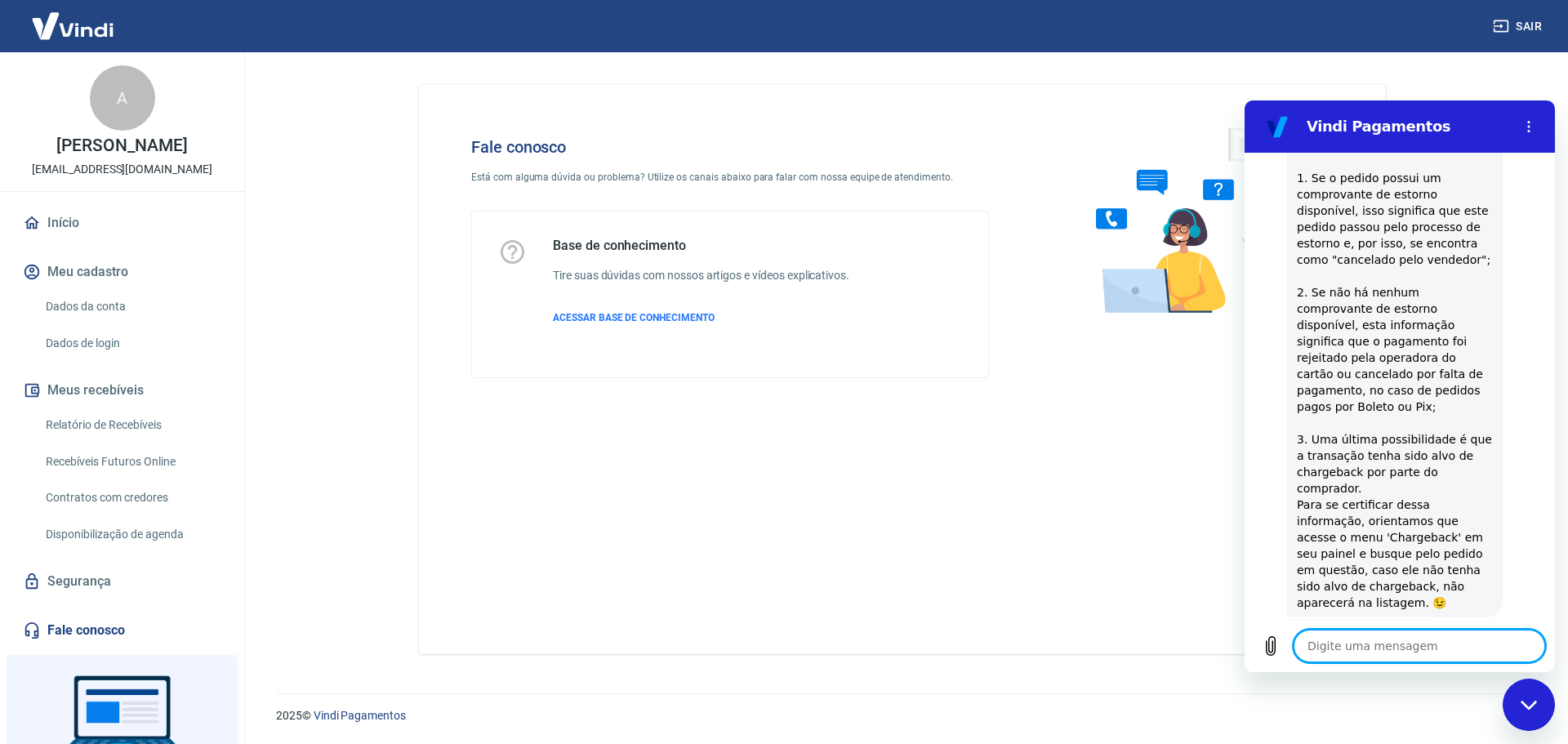
scroll to position [1761, 0]
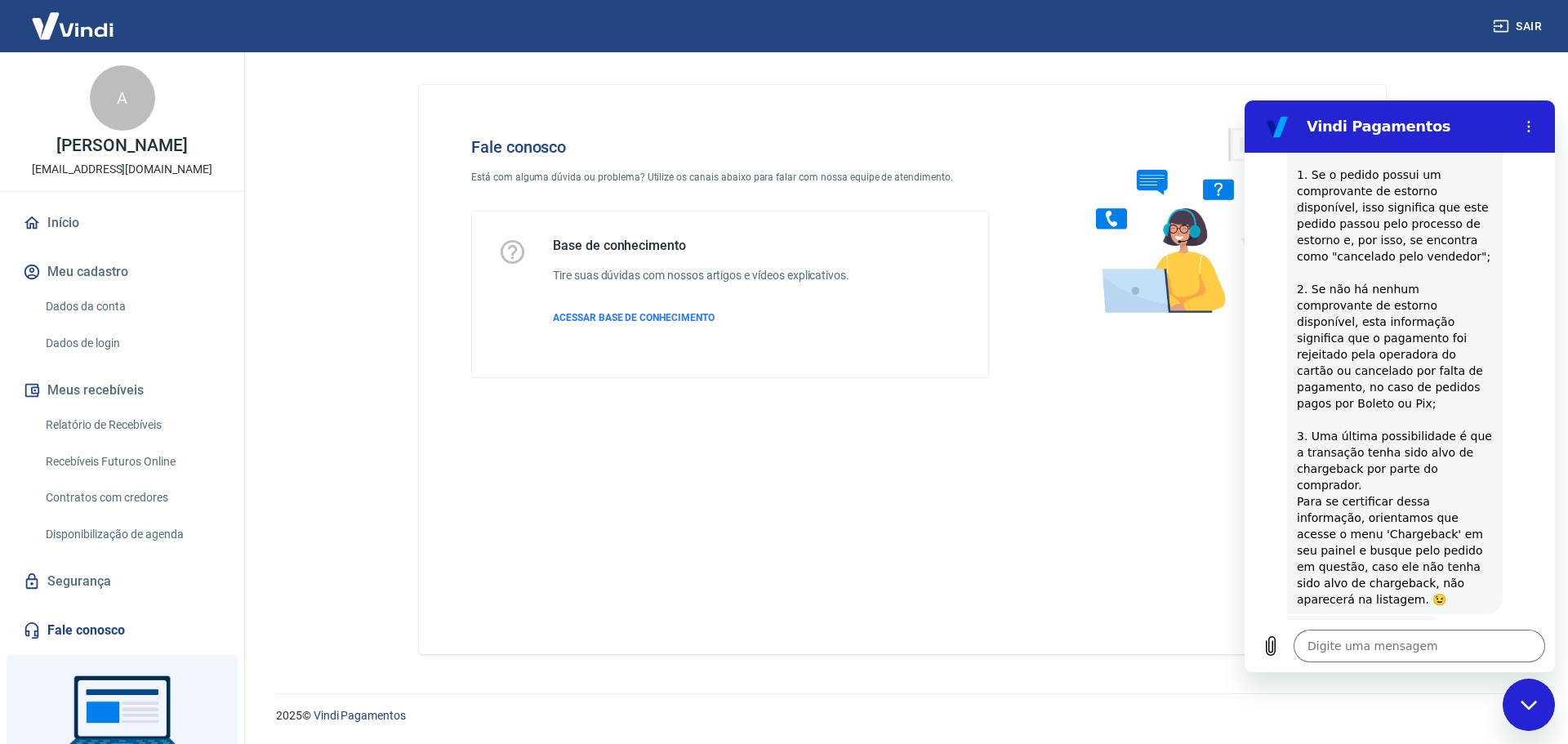
click at [1439, 667] on button "Sim" at bounding box center [1462, 681] width 48 height 31
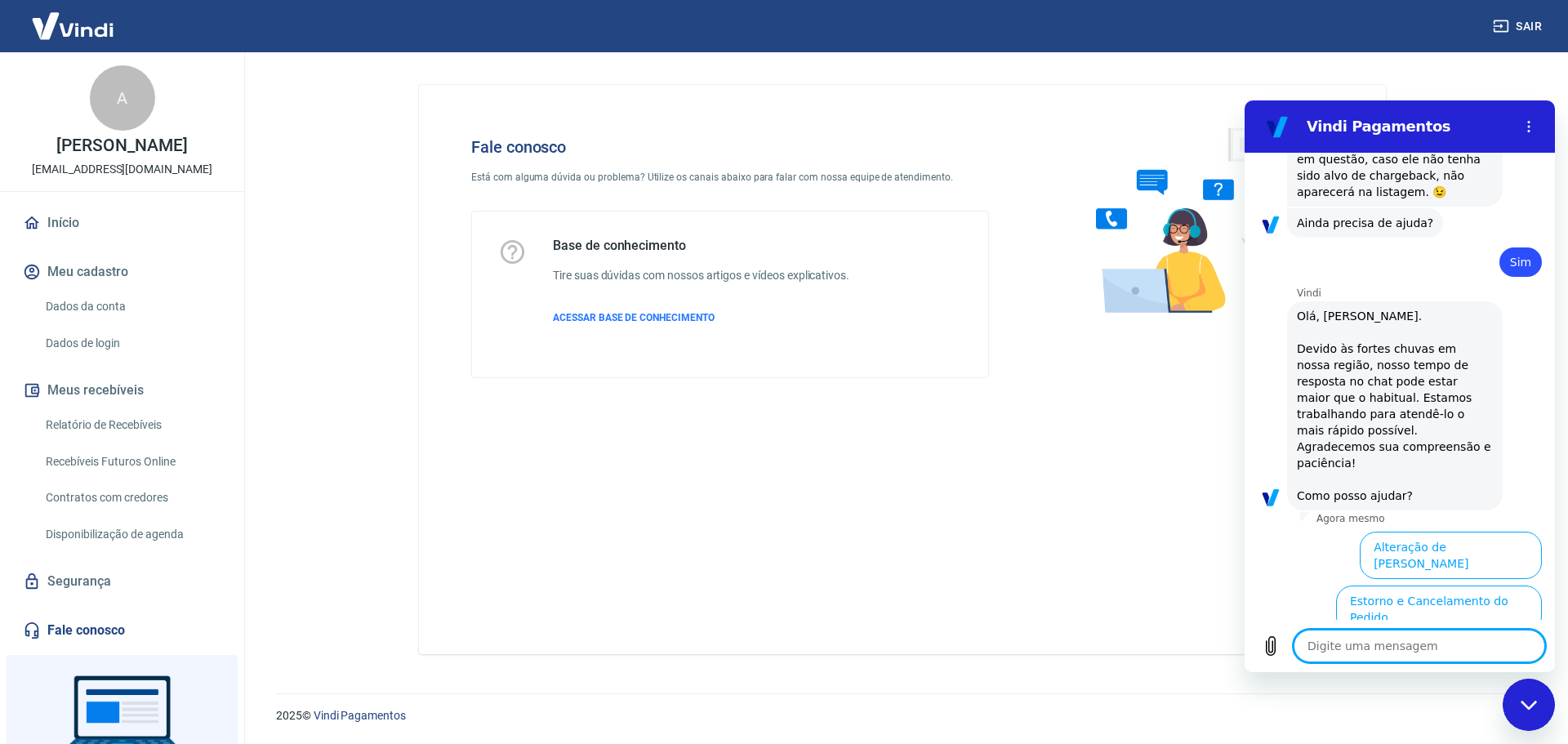
scroll to position [2318, 0]
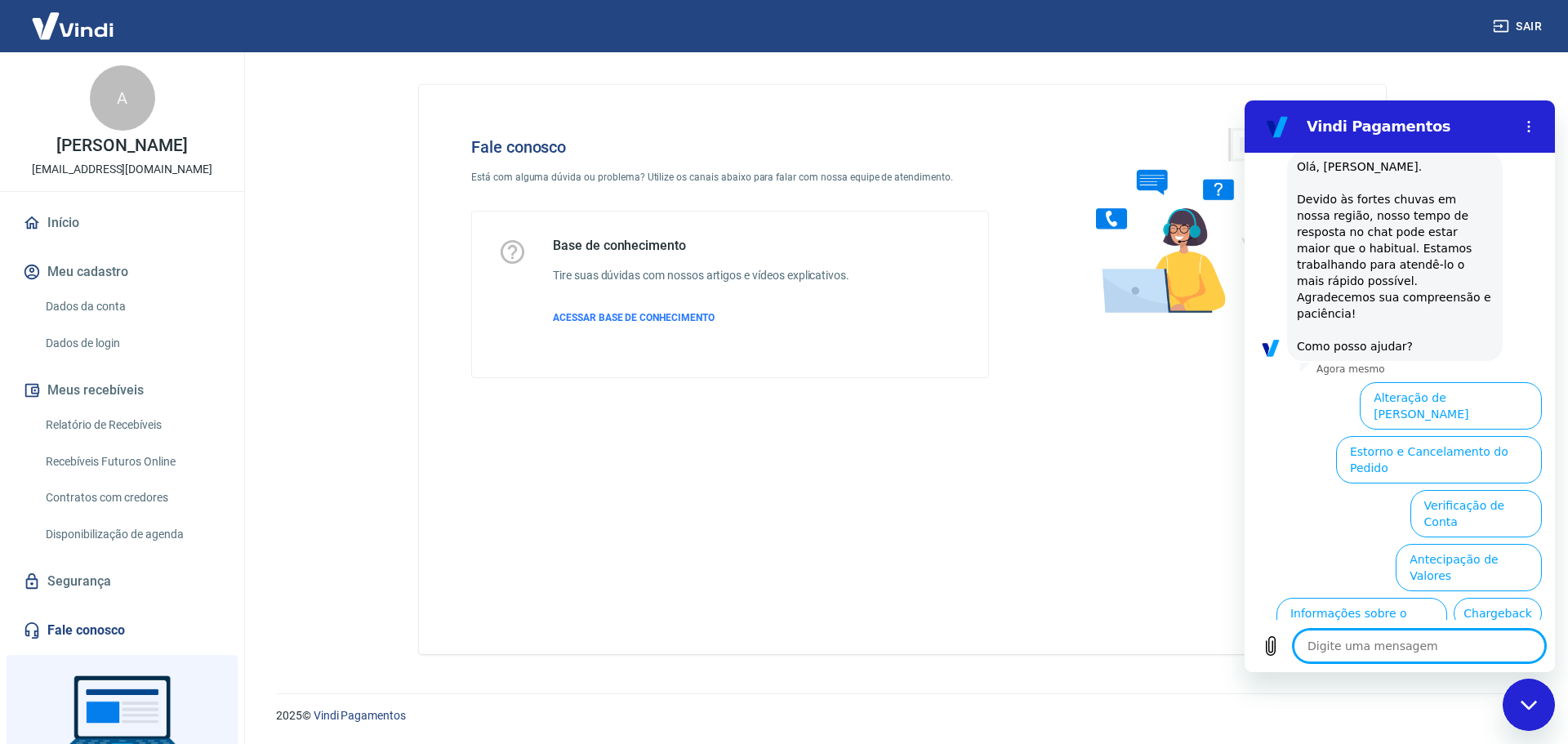
drag, startPoint x: 1358, startPoint y: 645, endPoint x: 1366, endPoint y: 641, distance: 8.9
click at [1358, 645] on textarea at bounding box center [1420, 645] width 252 height 33
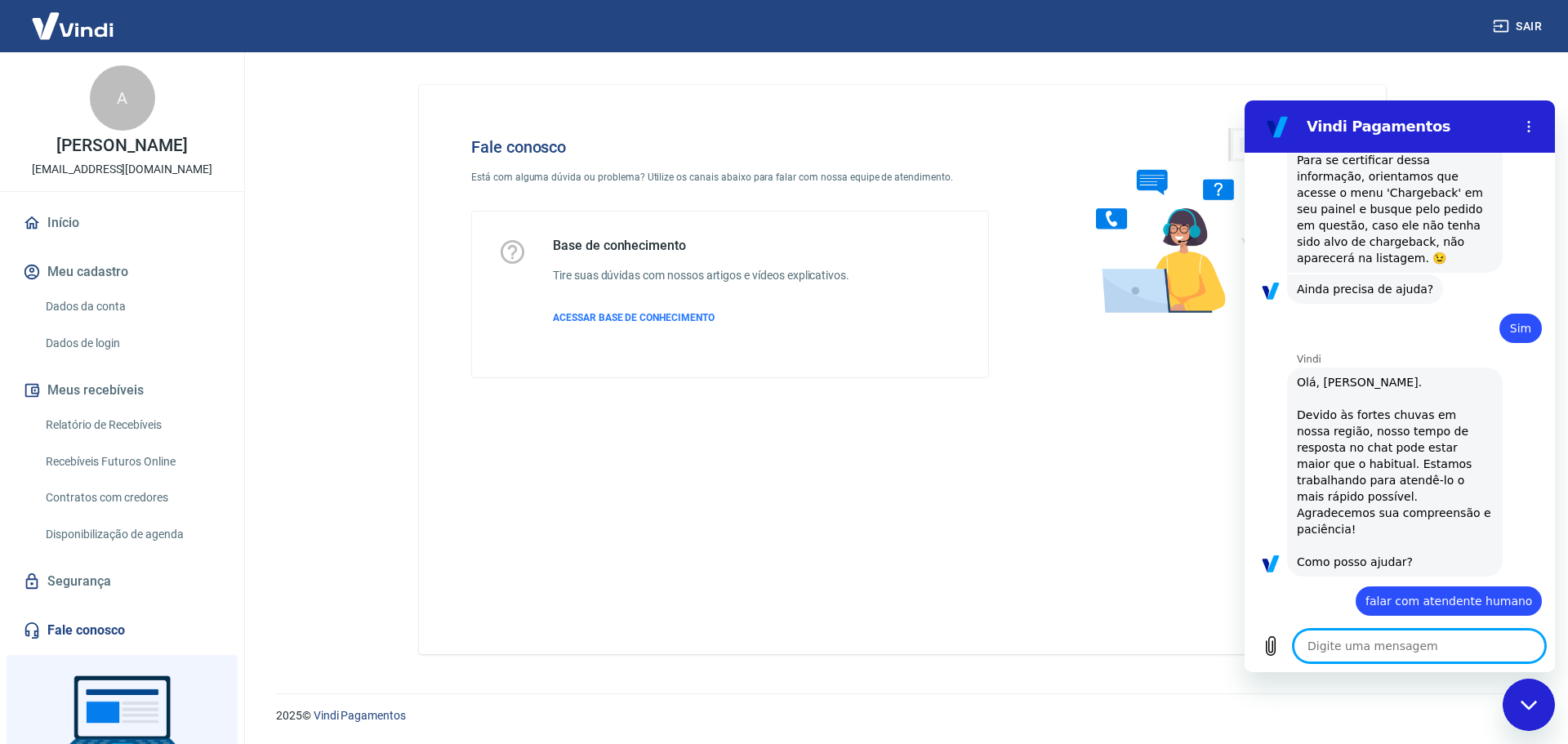
scroll to position [2106, 0]
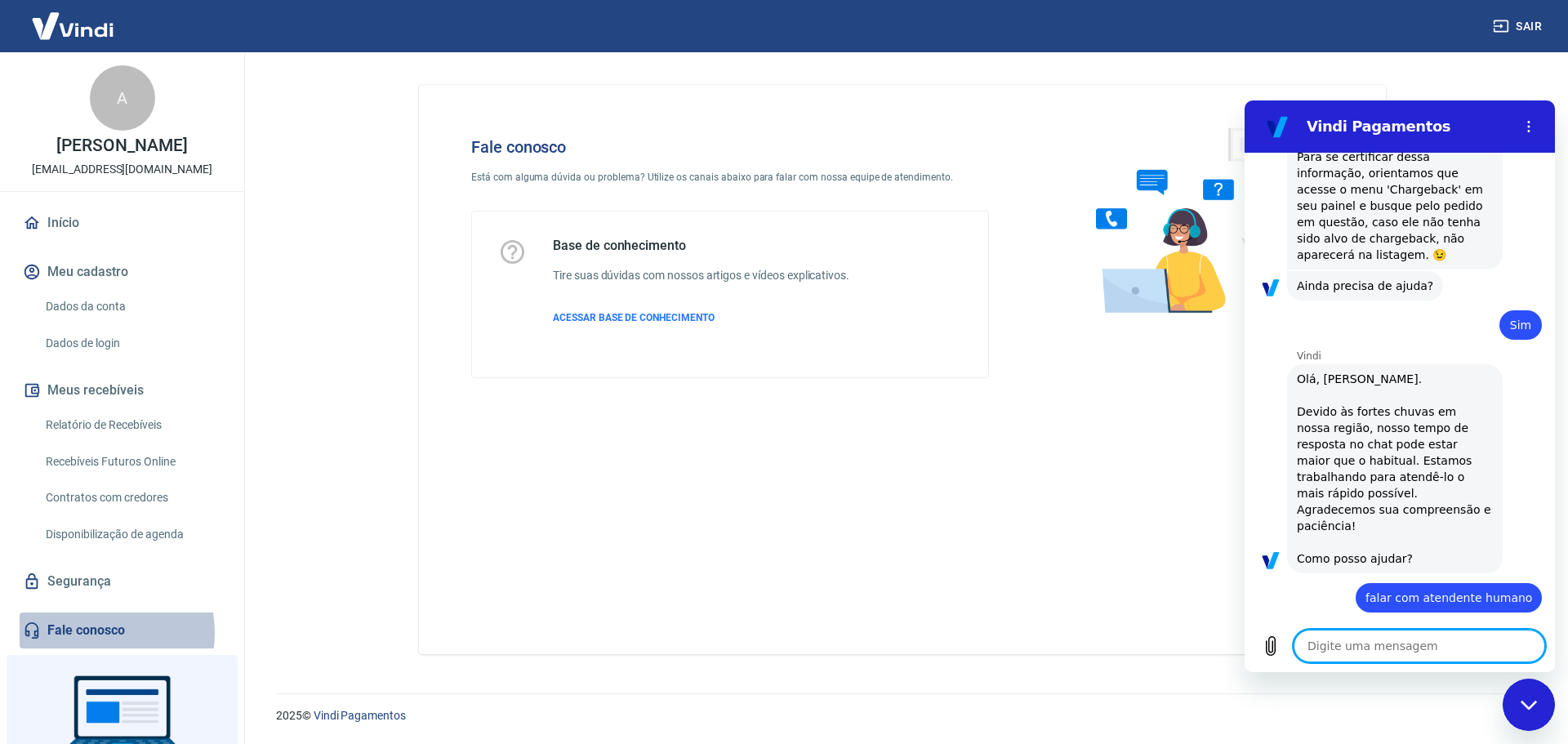
click at [92, 632] on link "Fale conosco" at bounding box center [122, 630] width 205 height 36
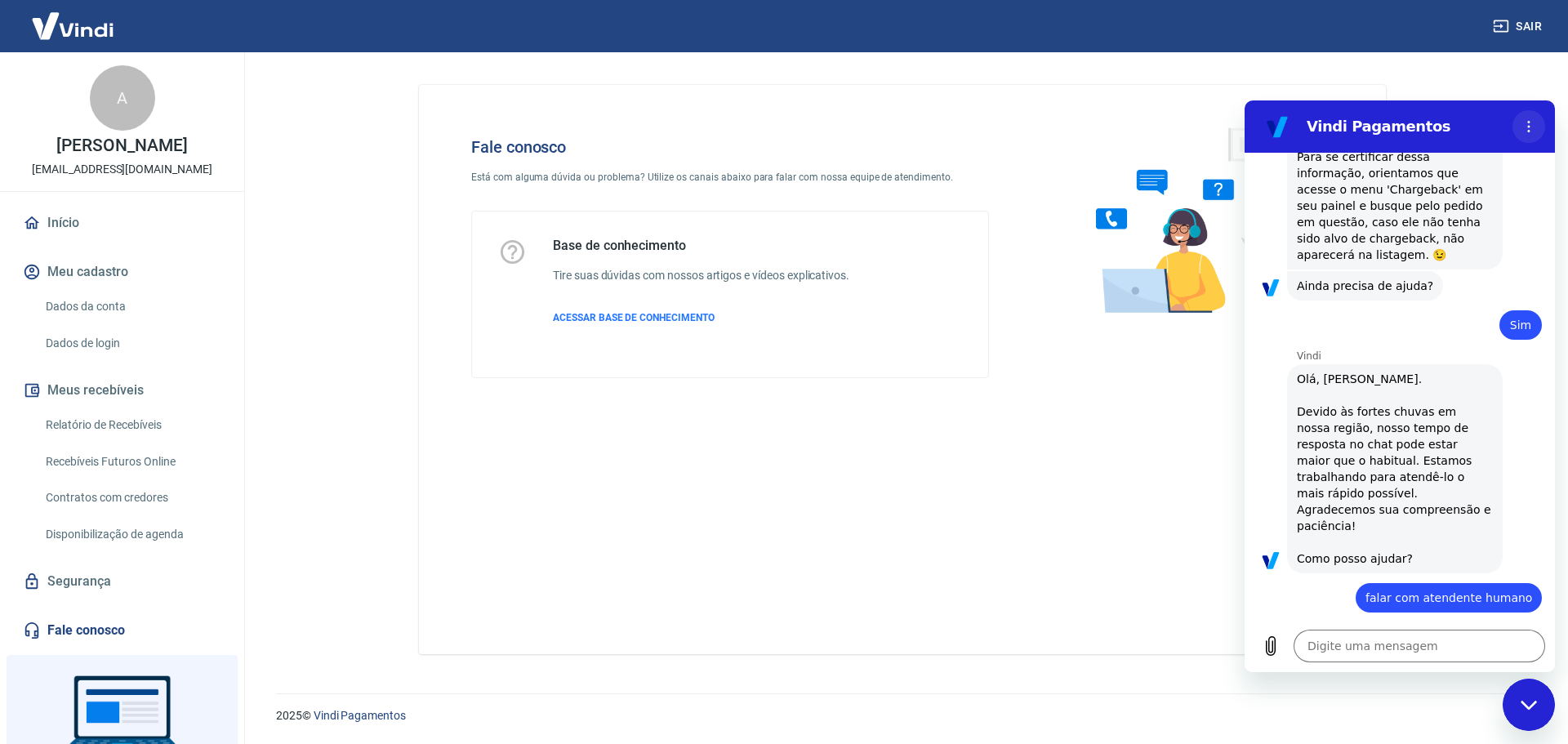
click at [1527, 129] on icon "Menu de opções" at bounding box center [1529, 126] width 13 height 13
drag, startPoint x: 927, startPoint y: 496, endPoint x: 969, endPoint y: 460, distance: 55.3
click at [936, 486] on div "Fale conosco Está com alguma dúvida ou problema? Utilize os canais abaixo para …" at bounding box center [903, 369] width 967 height 569
click at [1166, 245] on img at bounding box center [1187, 220] width 248 height 218
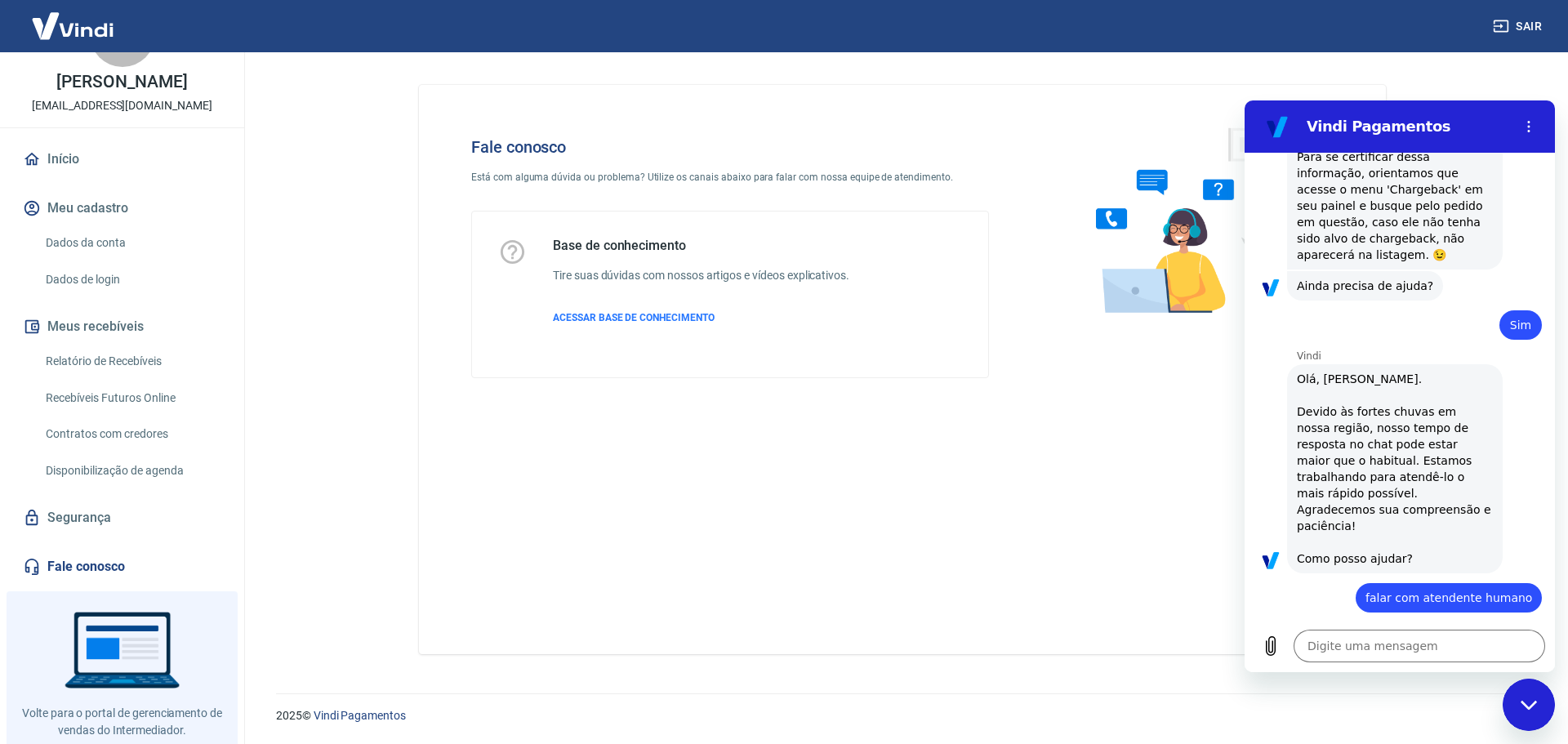
scroll to position [102, 0]
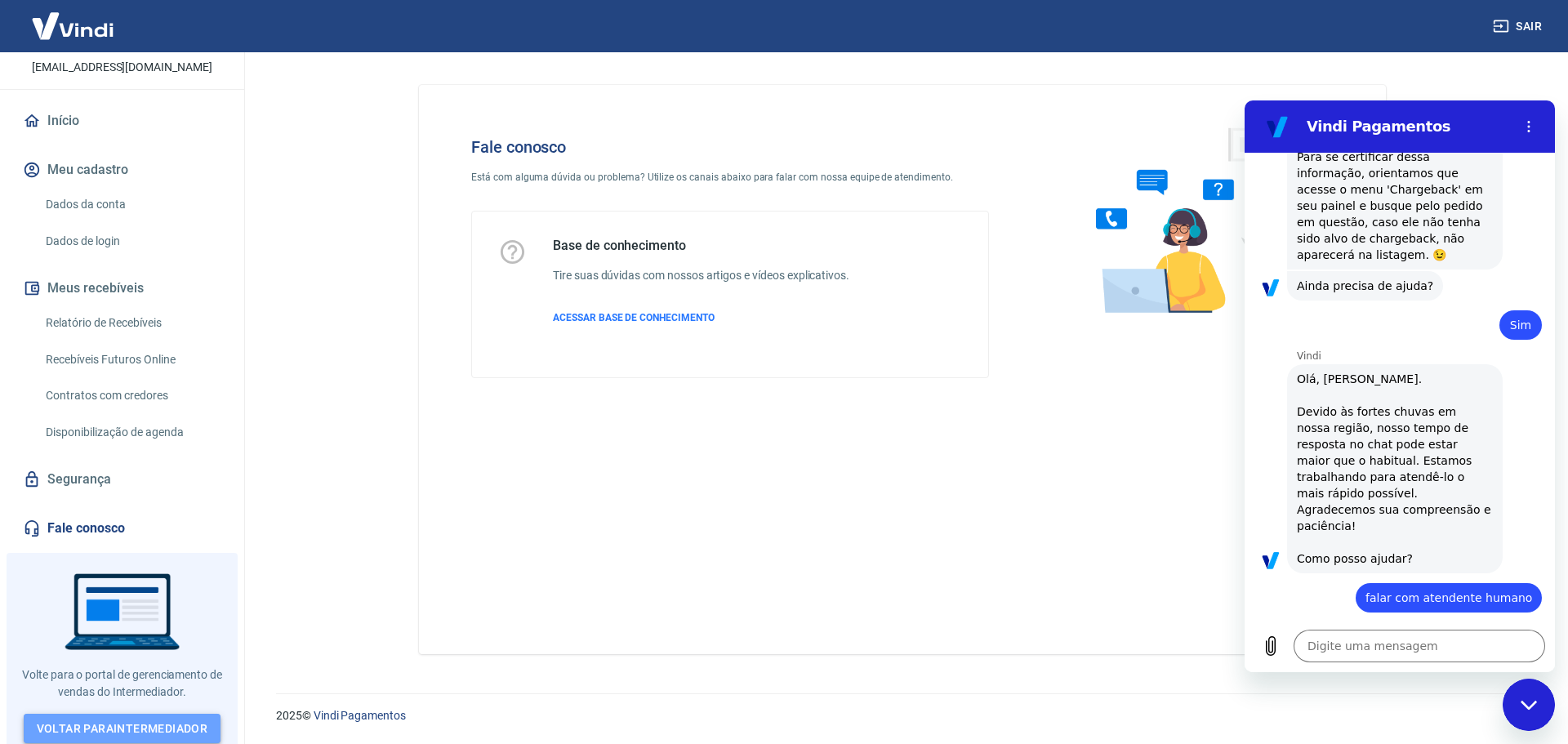
click at [144, 713] on link "Voltar para Intermediador" at bounding box center [122, 728] width 197 height 30
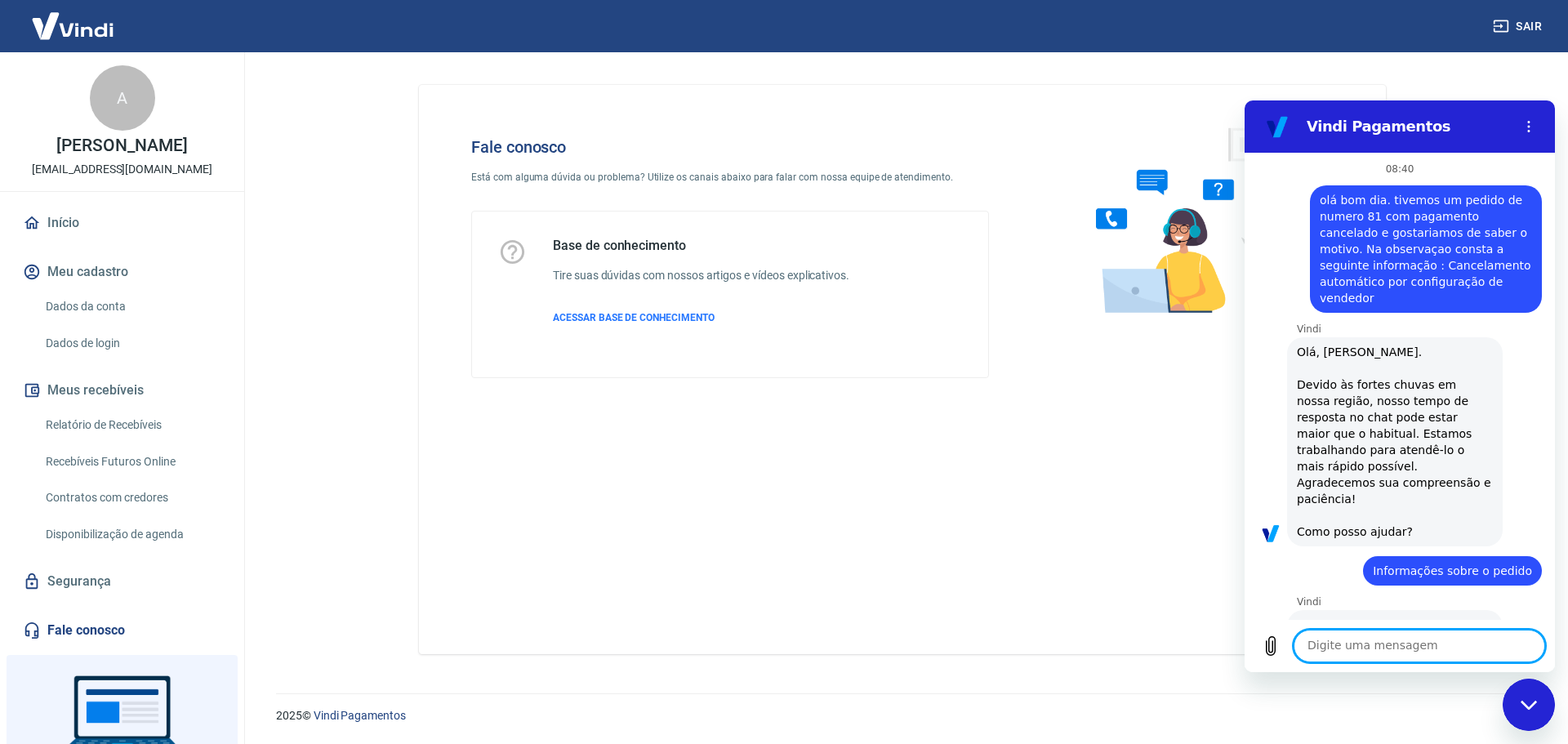
scroll to position [2106, 0]
